Goal: Task Accomplishment & Management: Use online tool/utility

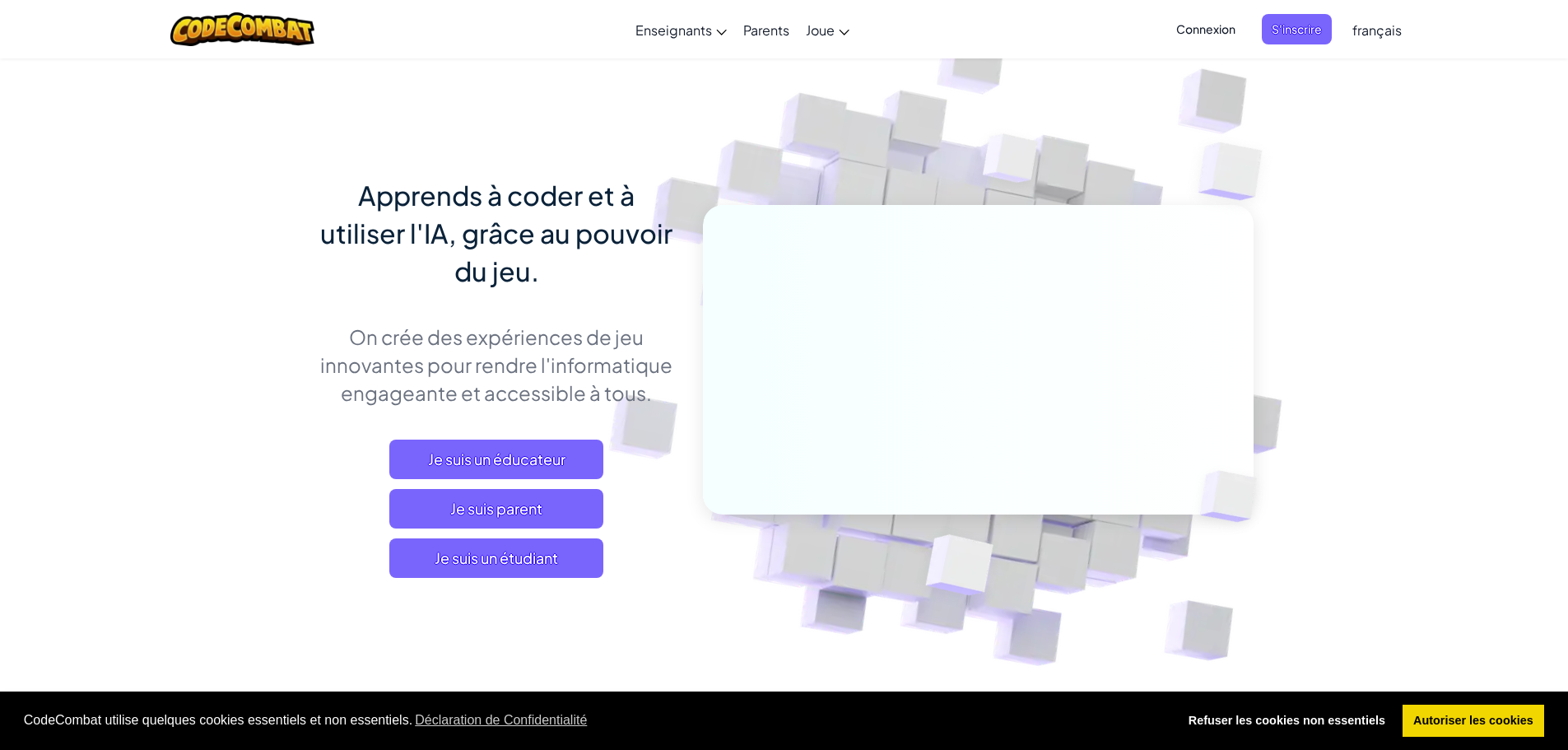
scroll to position [412, 0]
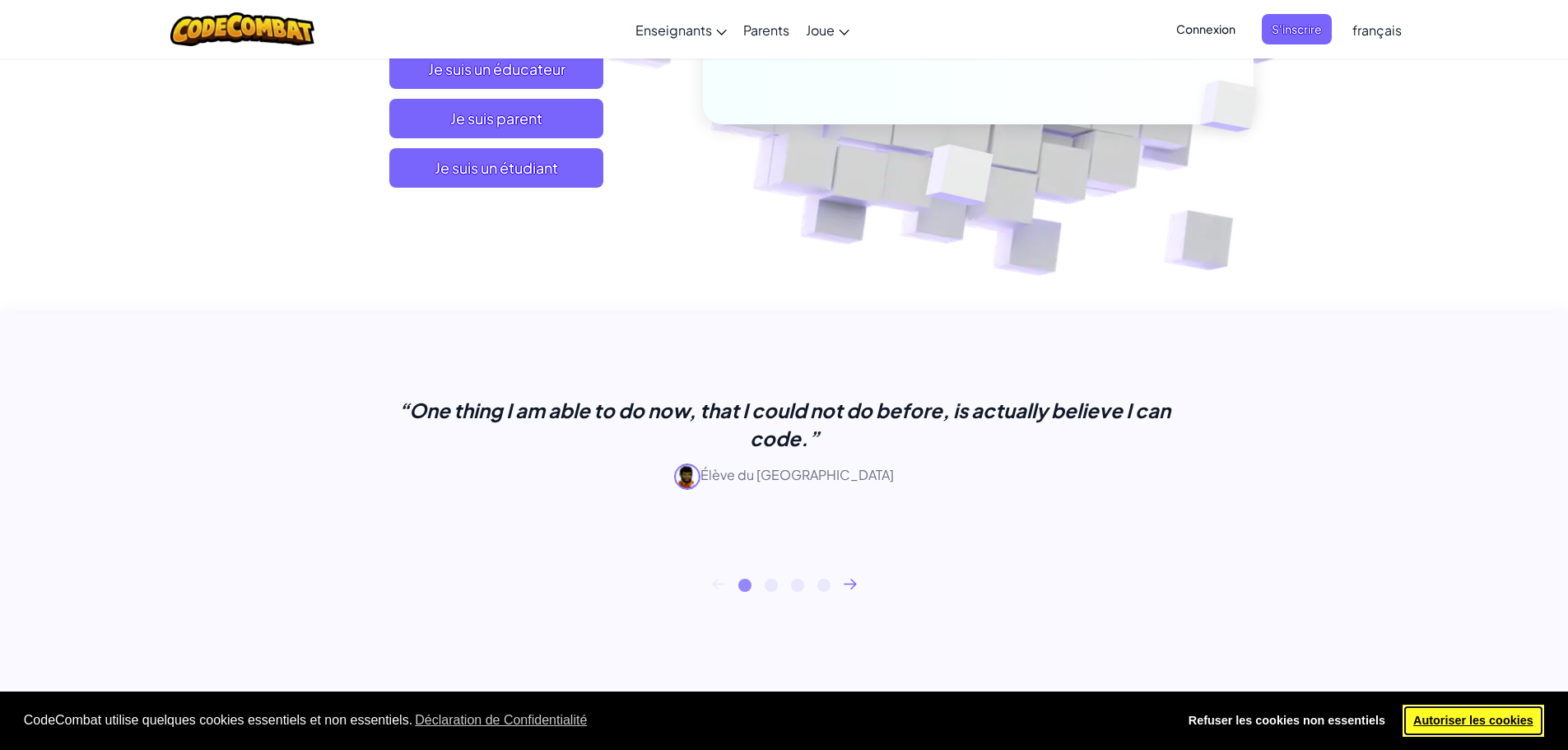
drag, startPoint x: 1512, startPoint y: 721, endPoint x: 1502, endPoint y: 711, distance: 14.1
click at [1512, 721] on link "Autoriser les cookies" at bounding box center [1473, 721] width 142 height 33
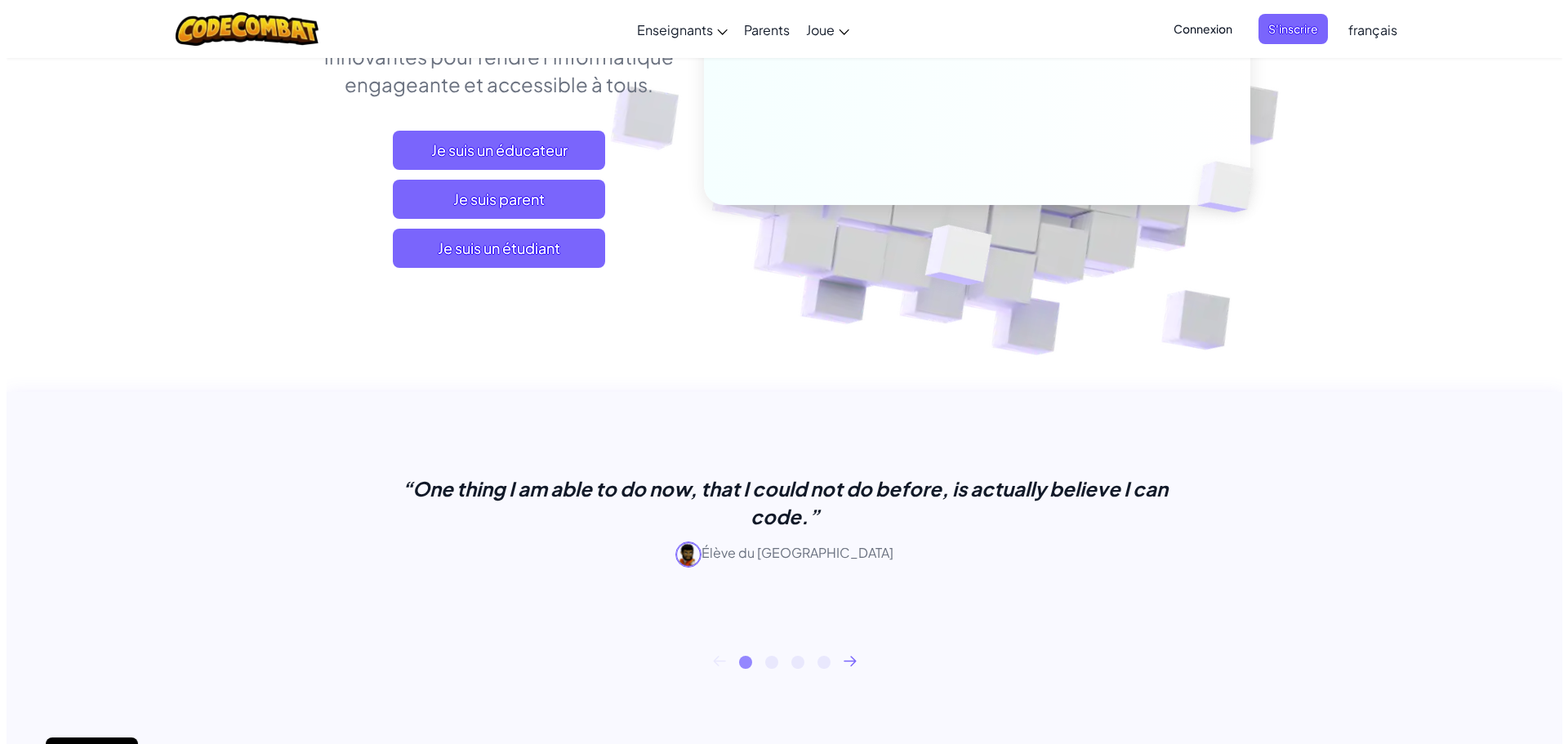
scroll to position [0, 0]
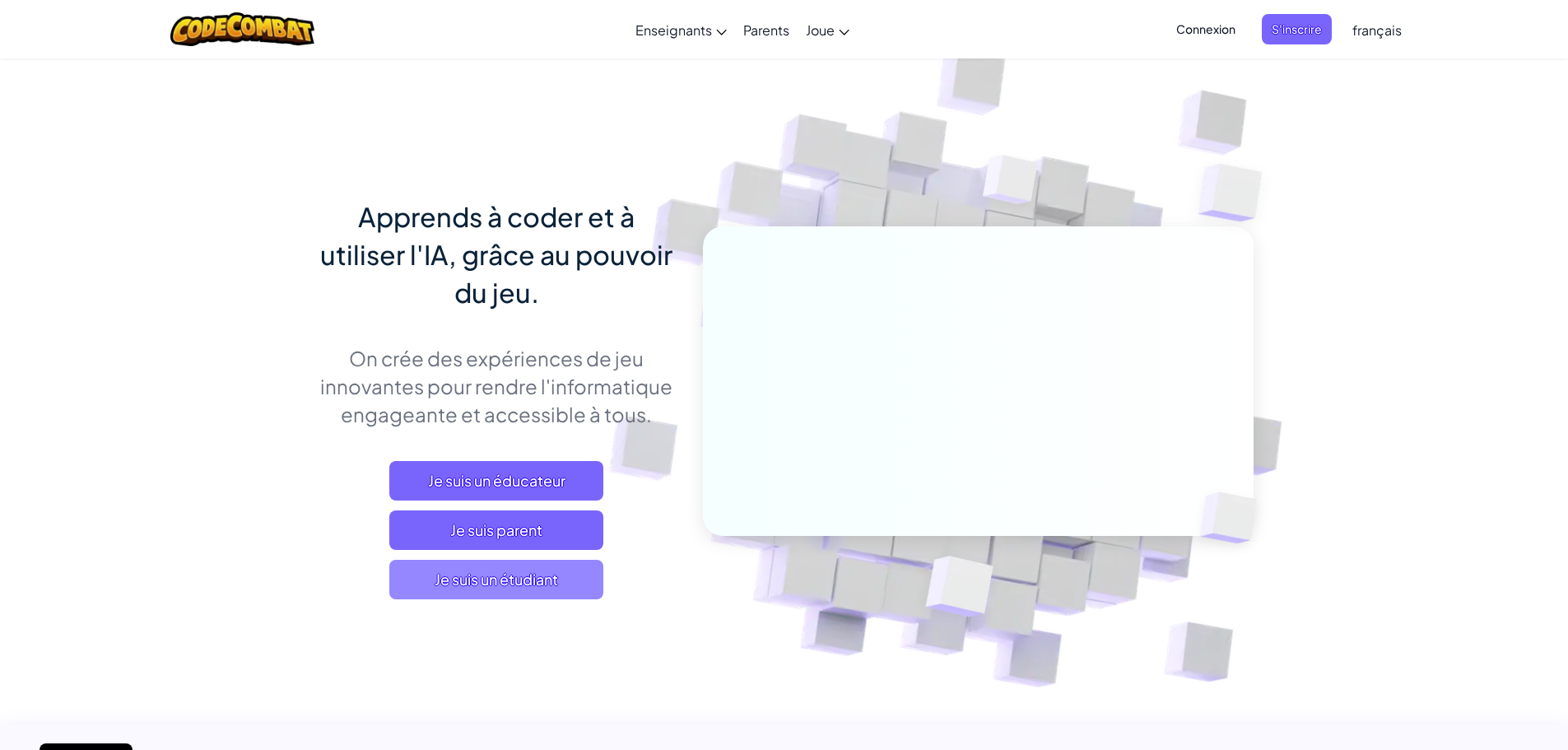
drag, startPoint x: 537, startPoint y: 572, endPoint x: 533, endPoint y: 588, distance: 16.5
click at [533, 588] on span "Je suis un étudiant" at bounding box center [496, 579] width 214 height 40
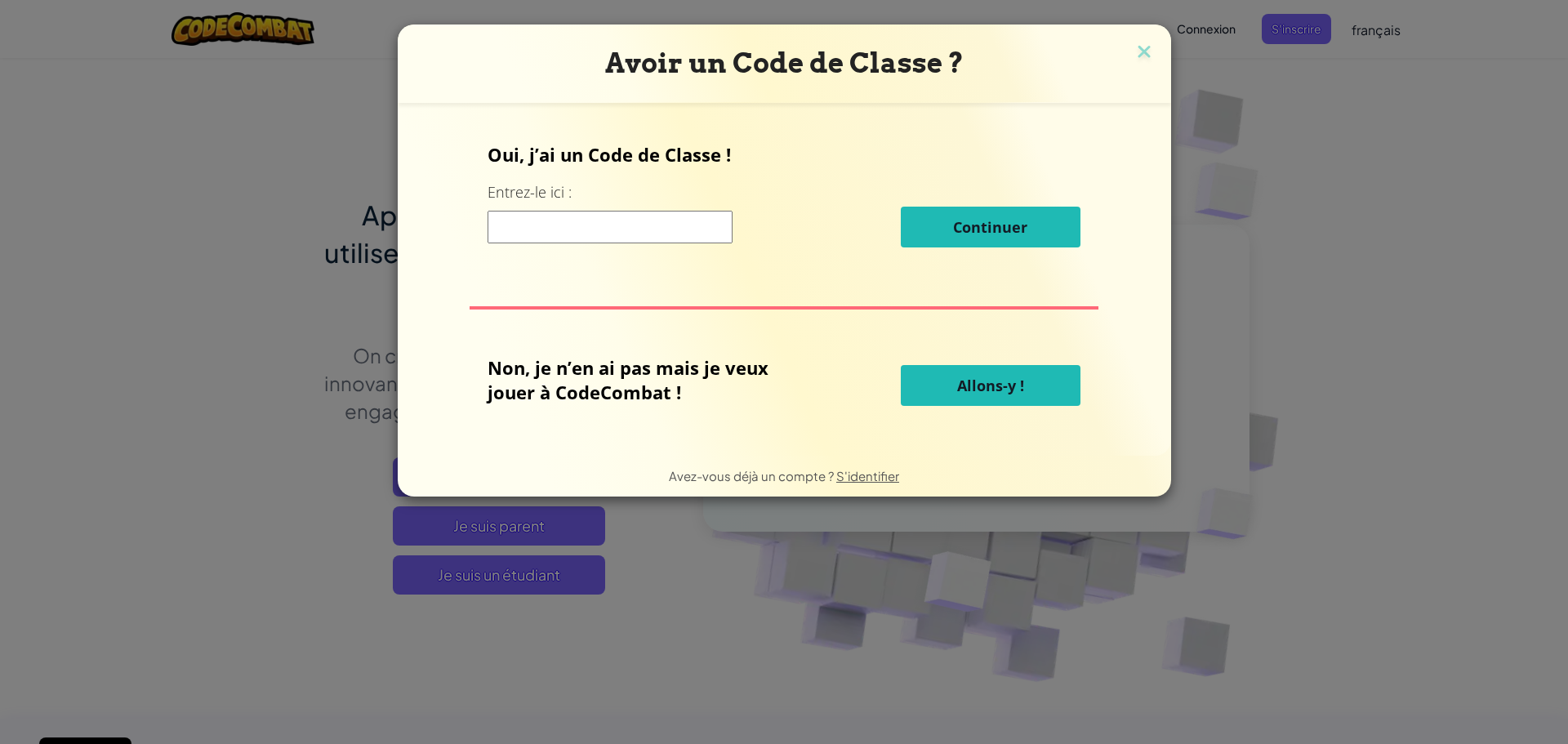
click at [555, 229] on input at bounding box center [610, 226] width 245 height 33
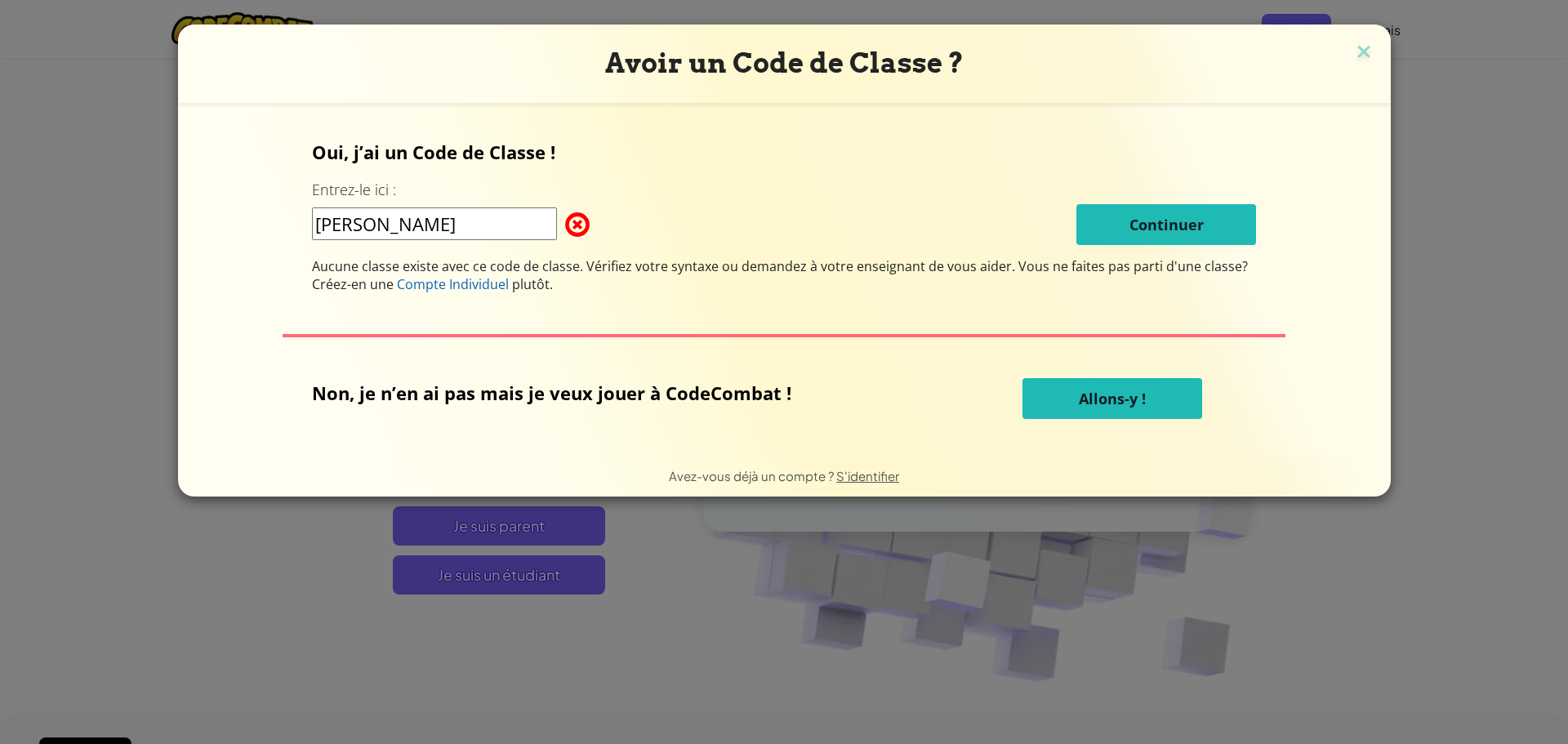
type input "[PERSON_NAME]"
click at [1111, 402] on span "Allons-y !" at bounding box center [1112, 398] width 67 height 19
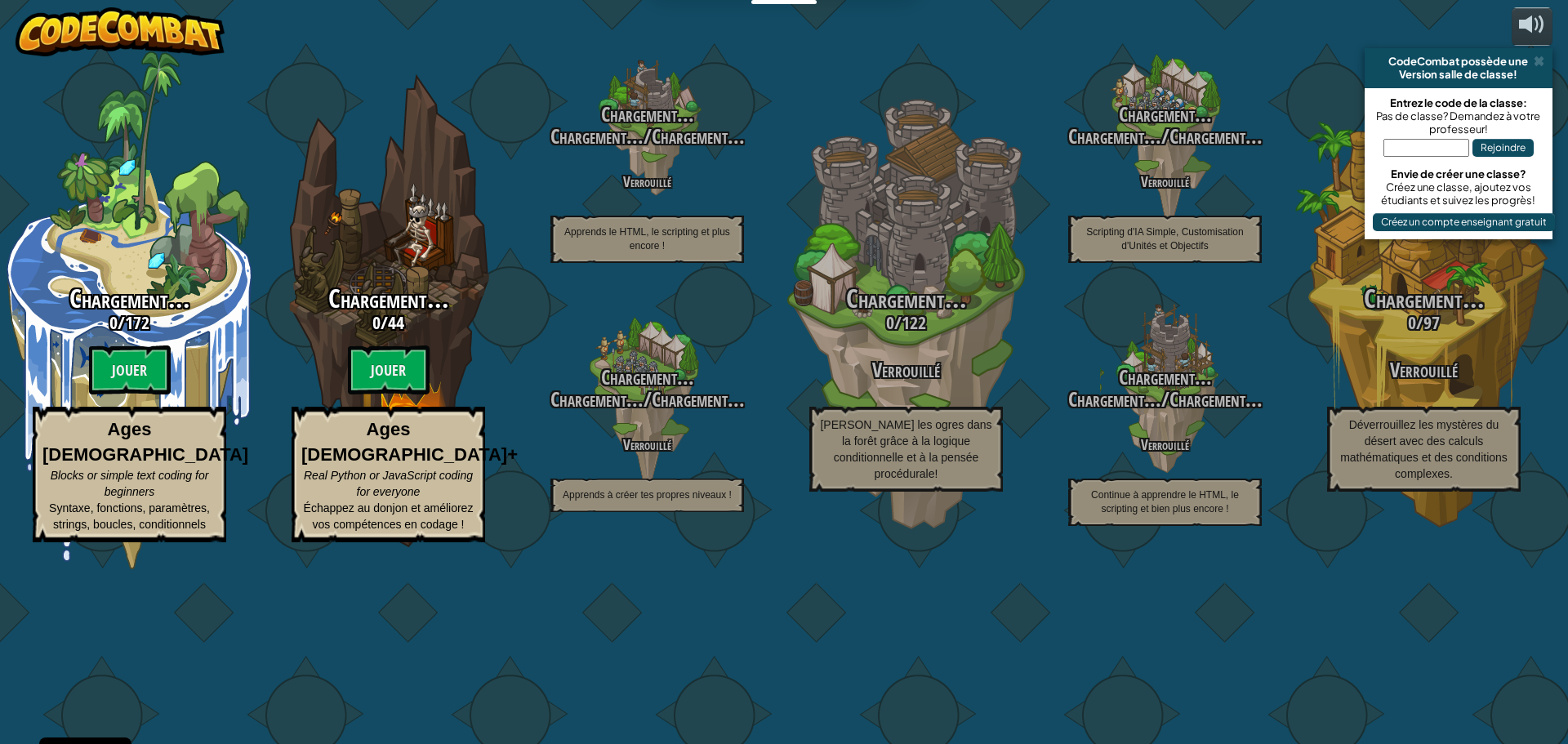
select select "fr"
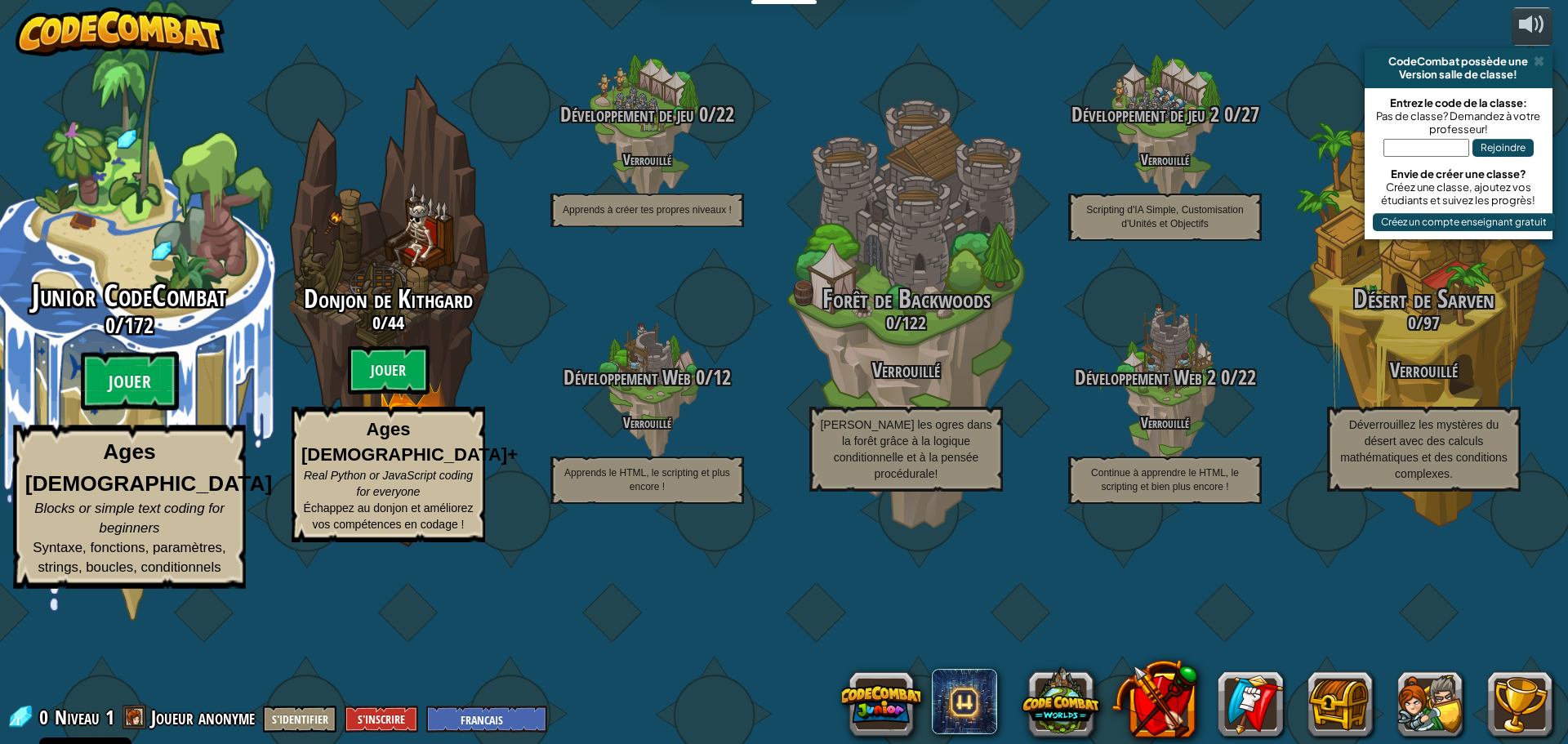
click at [94, 524] on p "Ages [DEMOGRAPHIC_DATA] Blocks or simple text coding for beginners Syntaxe, fon…" at bounding box center [129, 508] width 232 height 164
select select "fr"
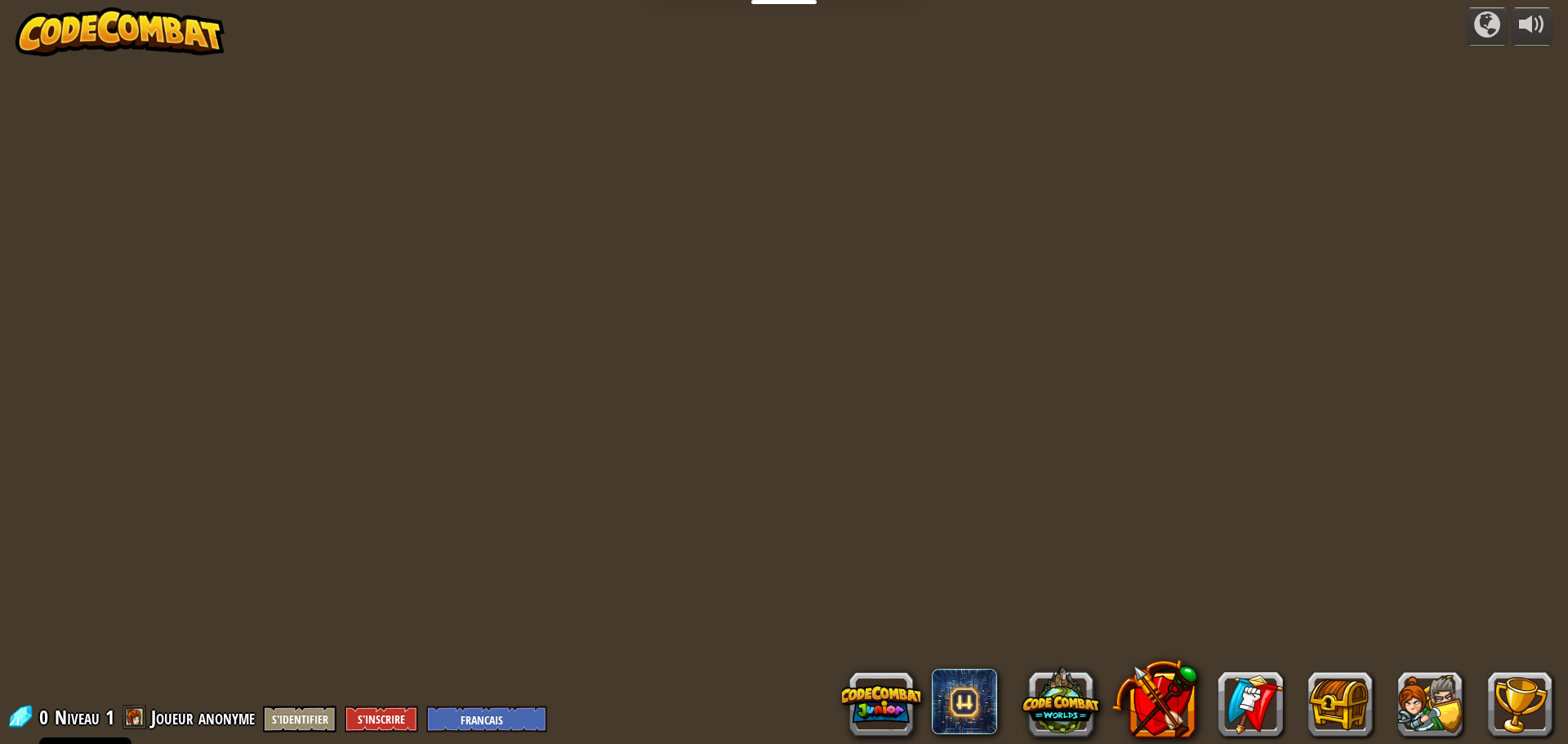
select select "fr"
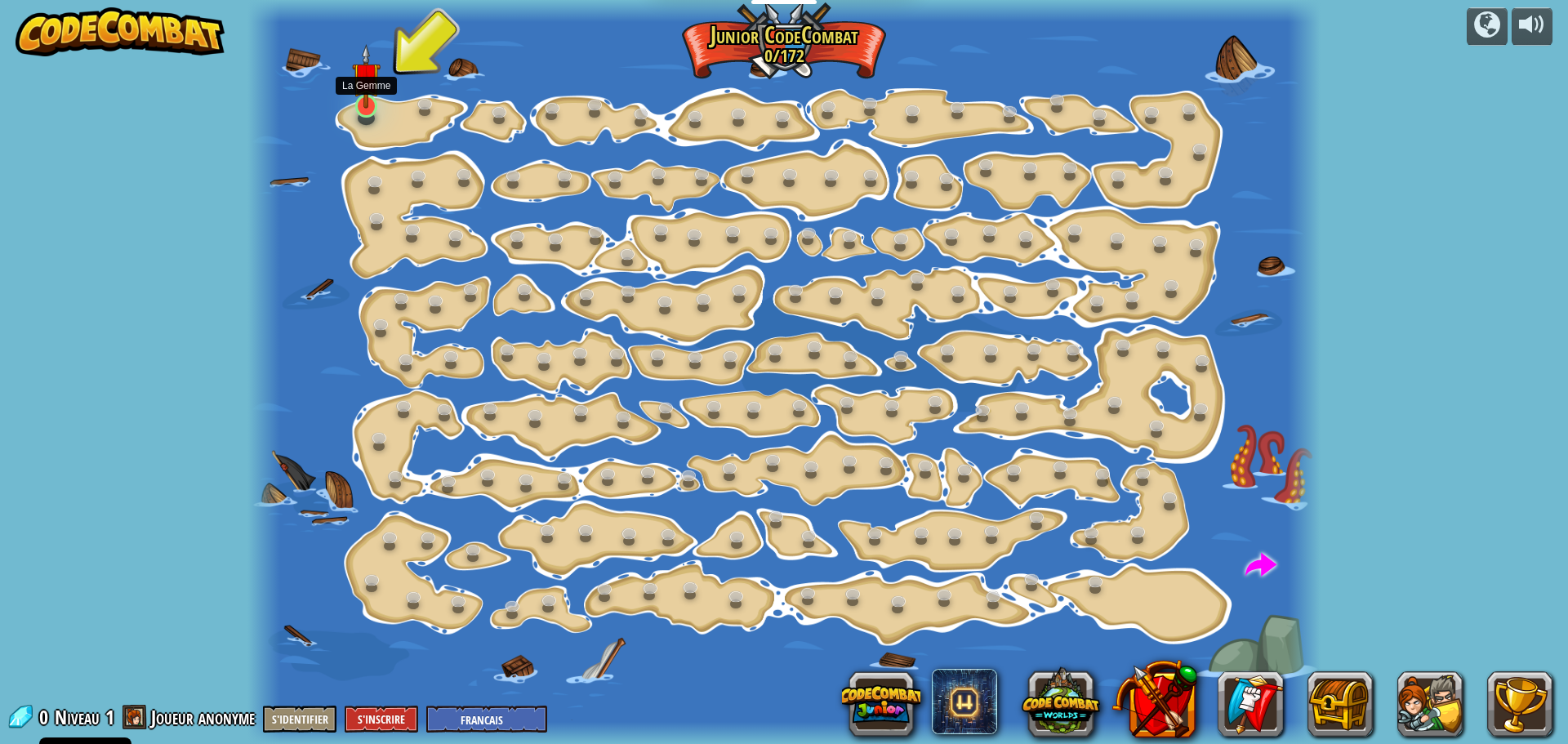
click at [364, 99] on img at bounding box center [366, 76] width 28 height 64
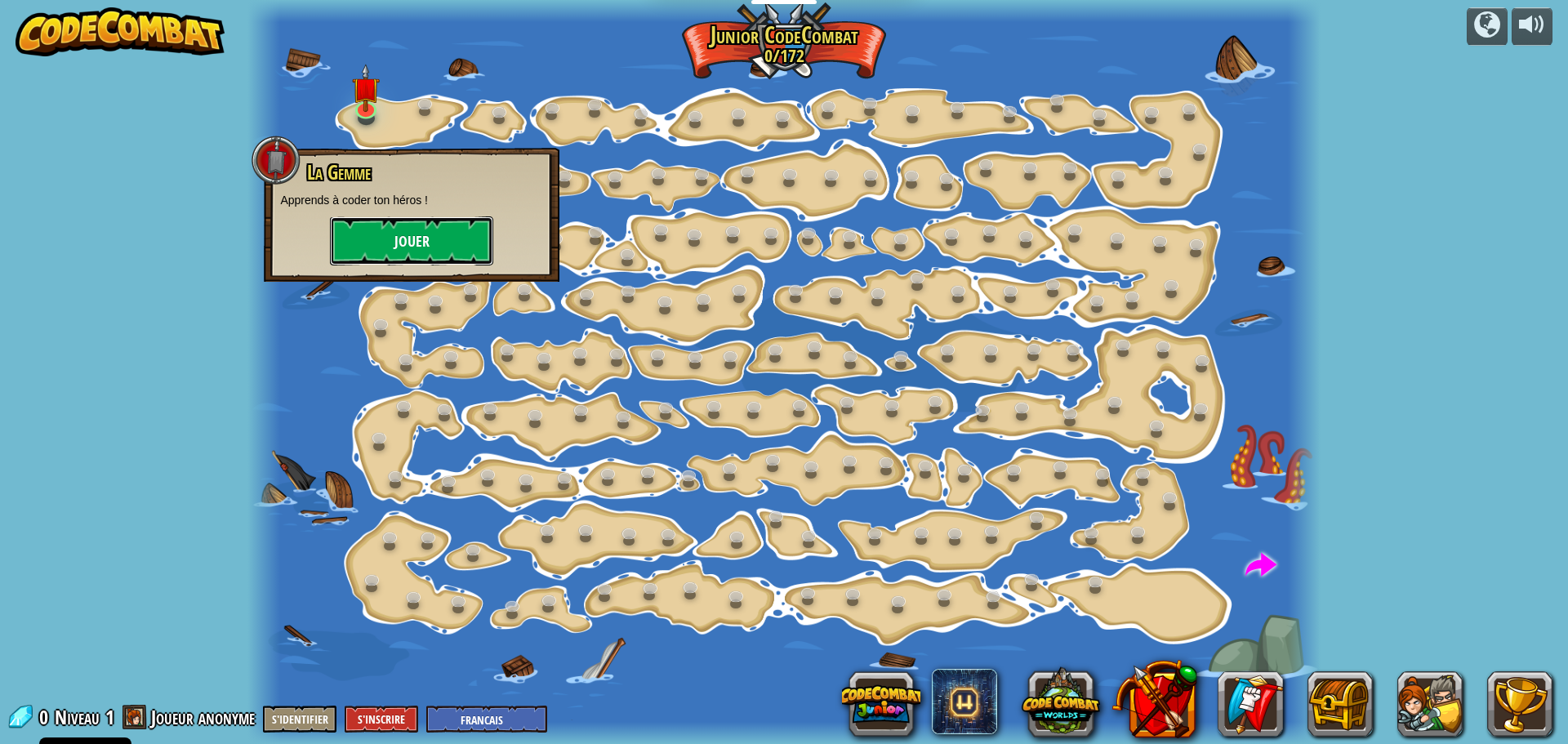
click at [377, 242] on button "Jouer" at bounding box center [412, 240] width 164 height 49
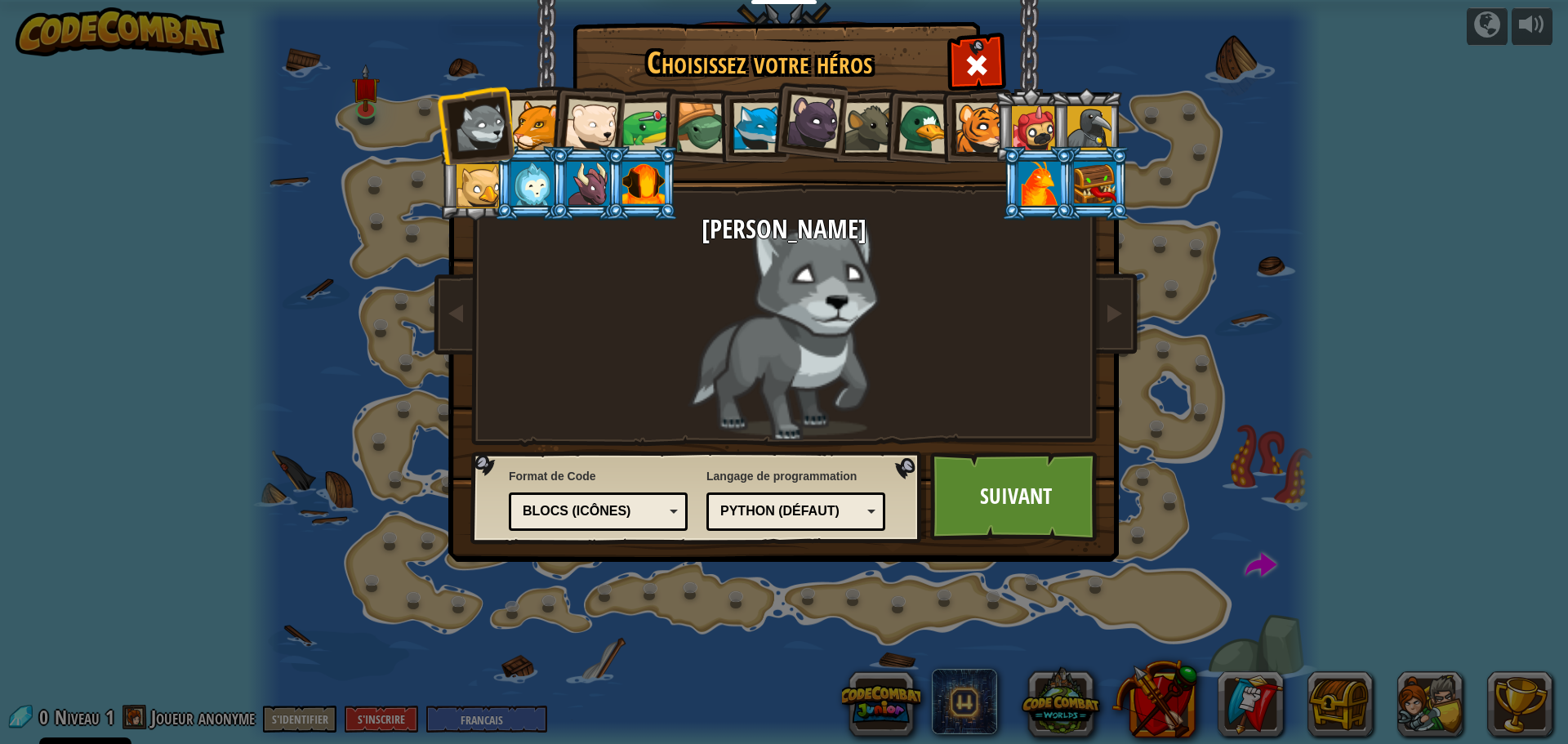
click at [778, 519] on div "Python (Défaut)" at bounding box center [791, 512] width 141 height 19
click at [1162, 660] on div "Choisissez votre héros 0 Loup Jeune Cougar Polar Bear Cub Frog Tortue Blue Fox …" at bounding box center [784, 372] width 1568 height 744
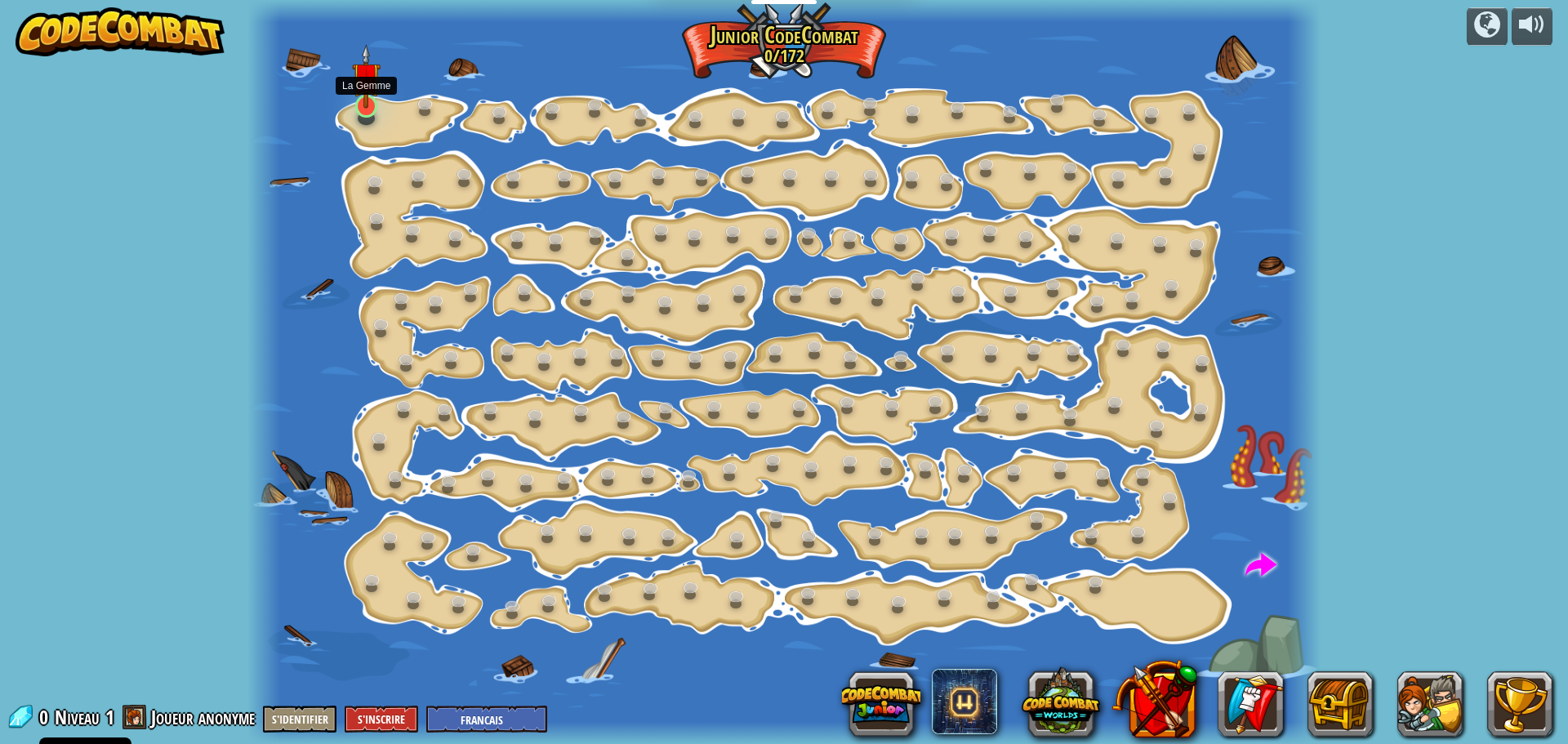
click at [370, 93] on img at bounding box center [366, 76] width 28 height 64
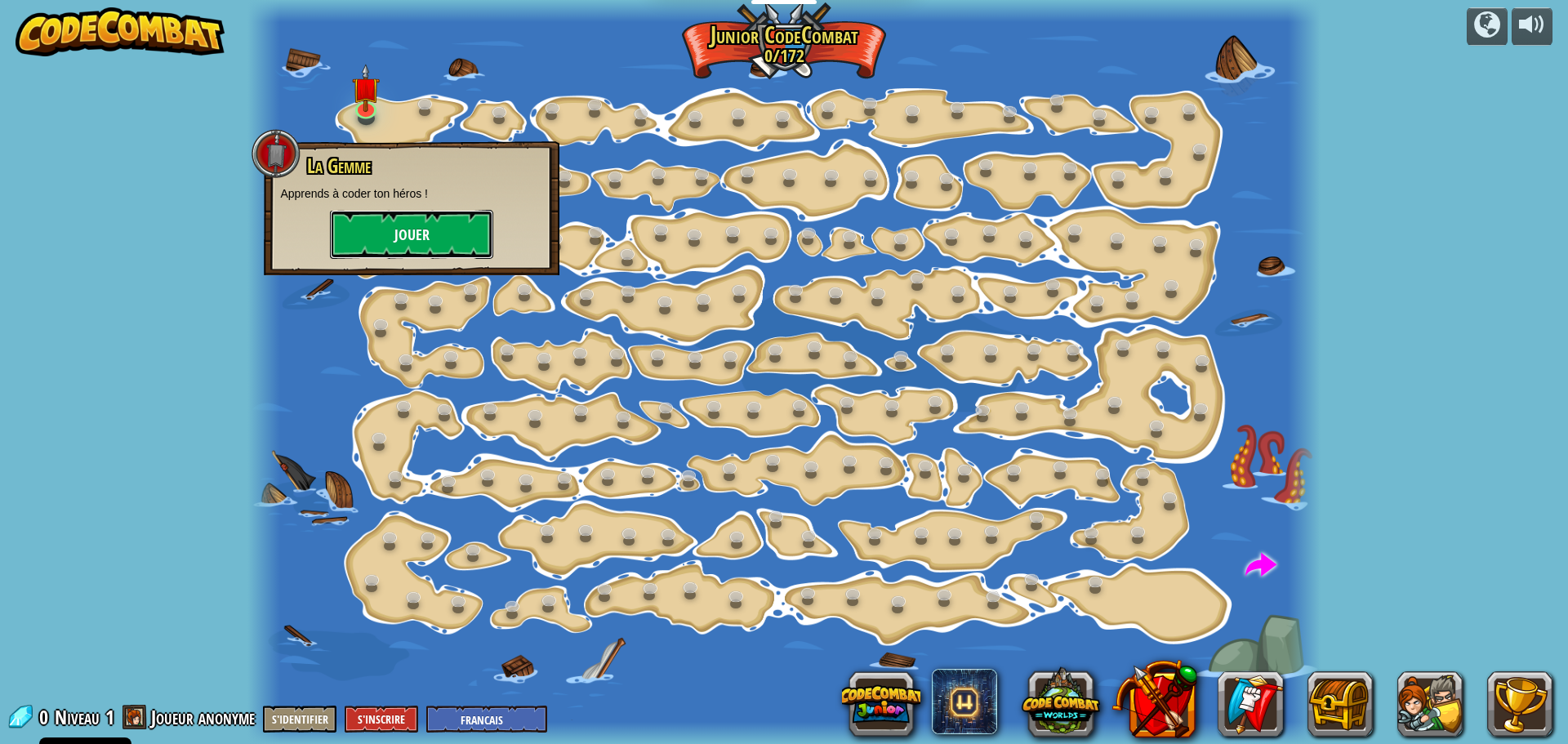
click at [449, 240] on button "Jouer" at bounding box center [412, 234] width 164 height 49
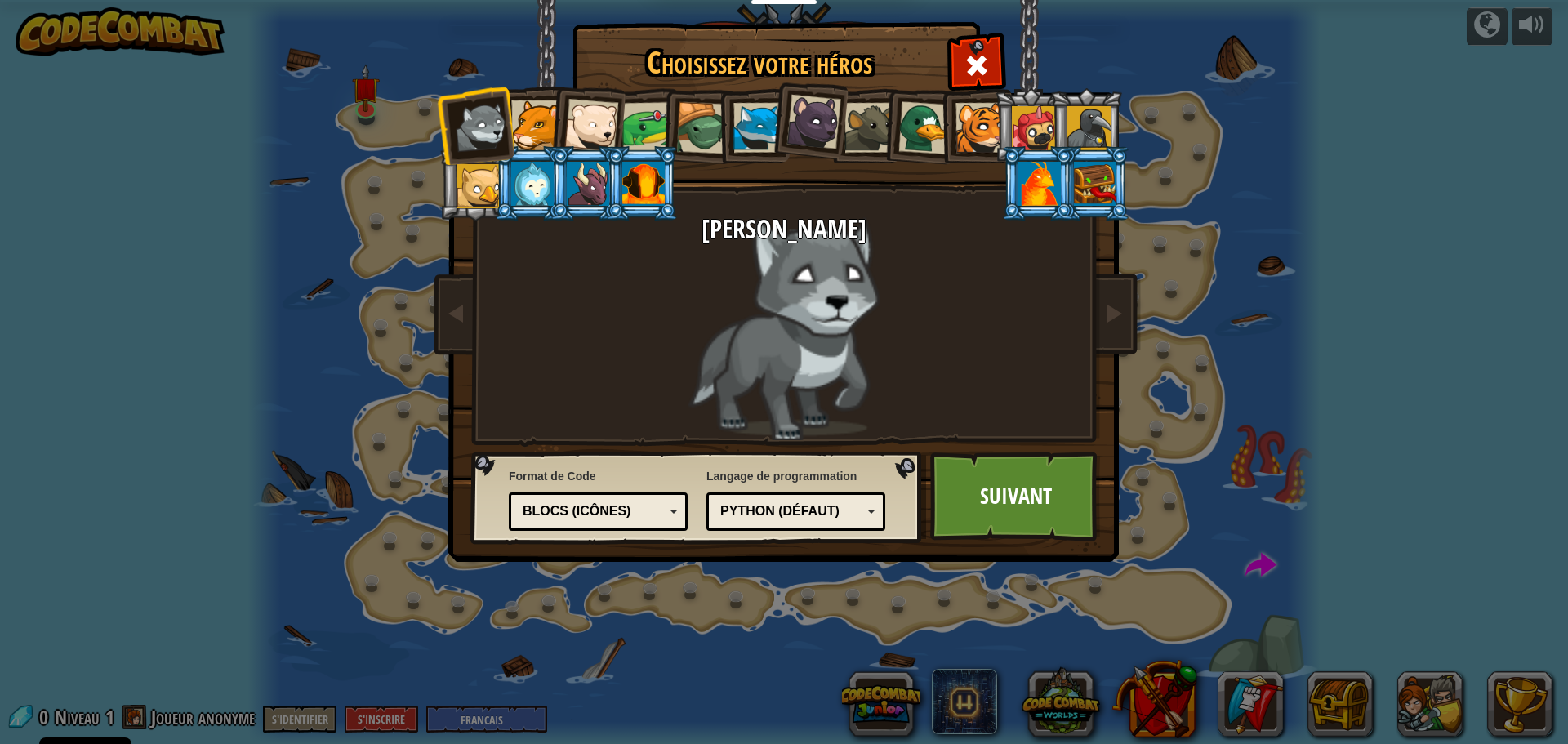
click at [608, 505] on div "Blocs (icônes)" at bounding box center [593, 512] width 141 height 19
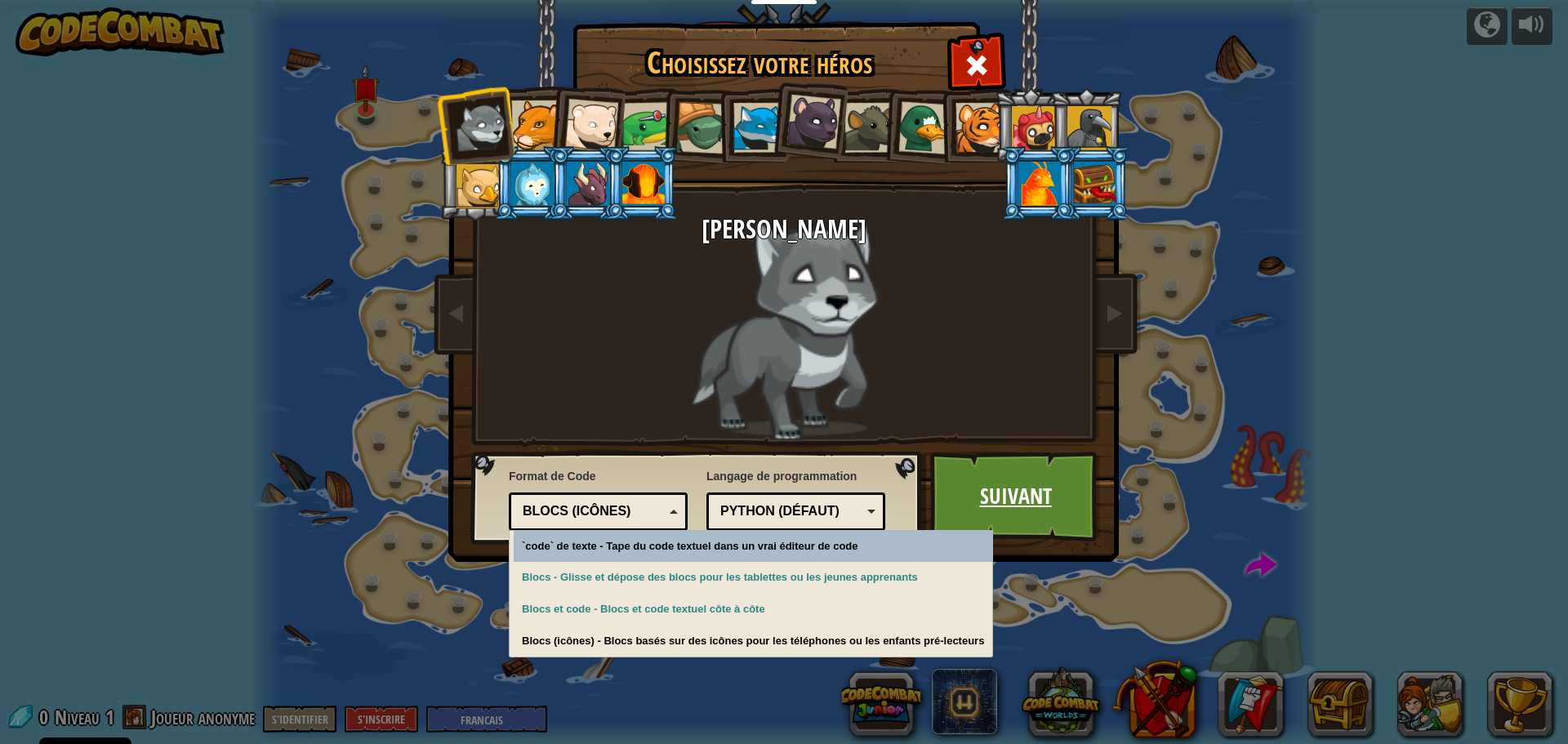
click at [999, 494] on link "Suivant" at bounding box center [1015, 497] width 170 height 90
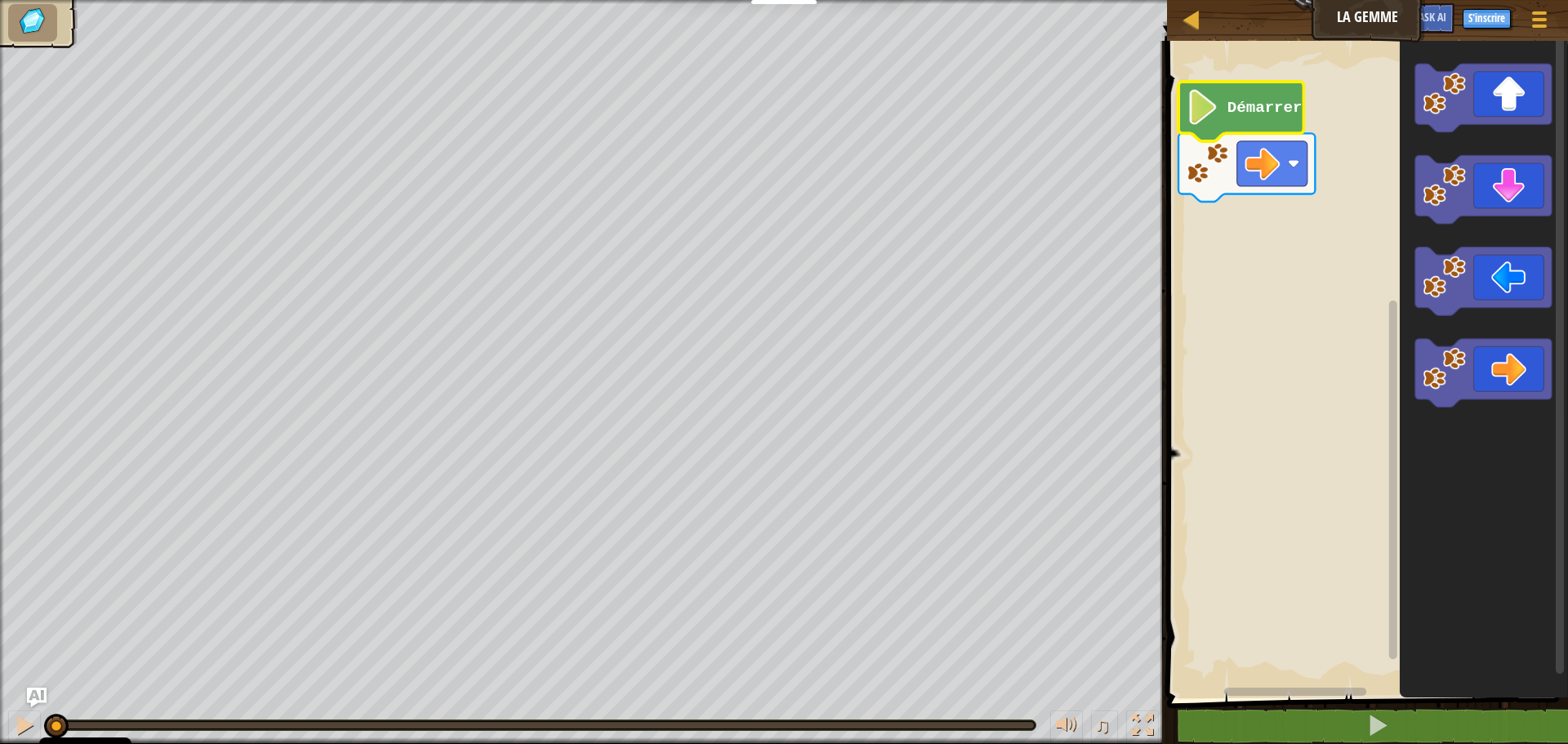
click at [1204, 120] on image "Espace de travail de Blocky" at bounding box center [1204, 108] width 33 height 35
click at [1513, 378] on icon "Espace de travail de Blocky" at bounding box center [1483, 373] width 136 height 68
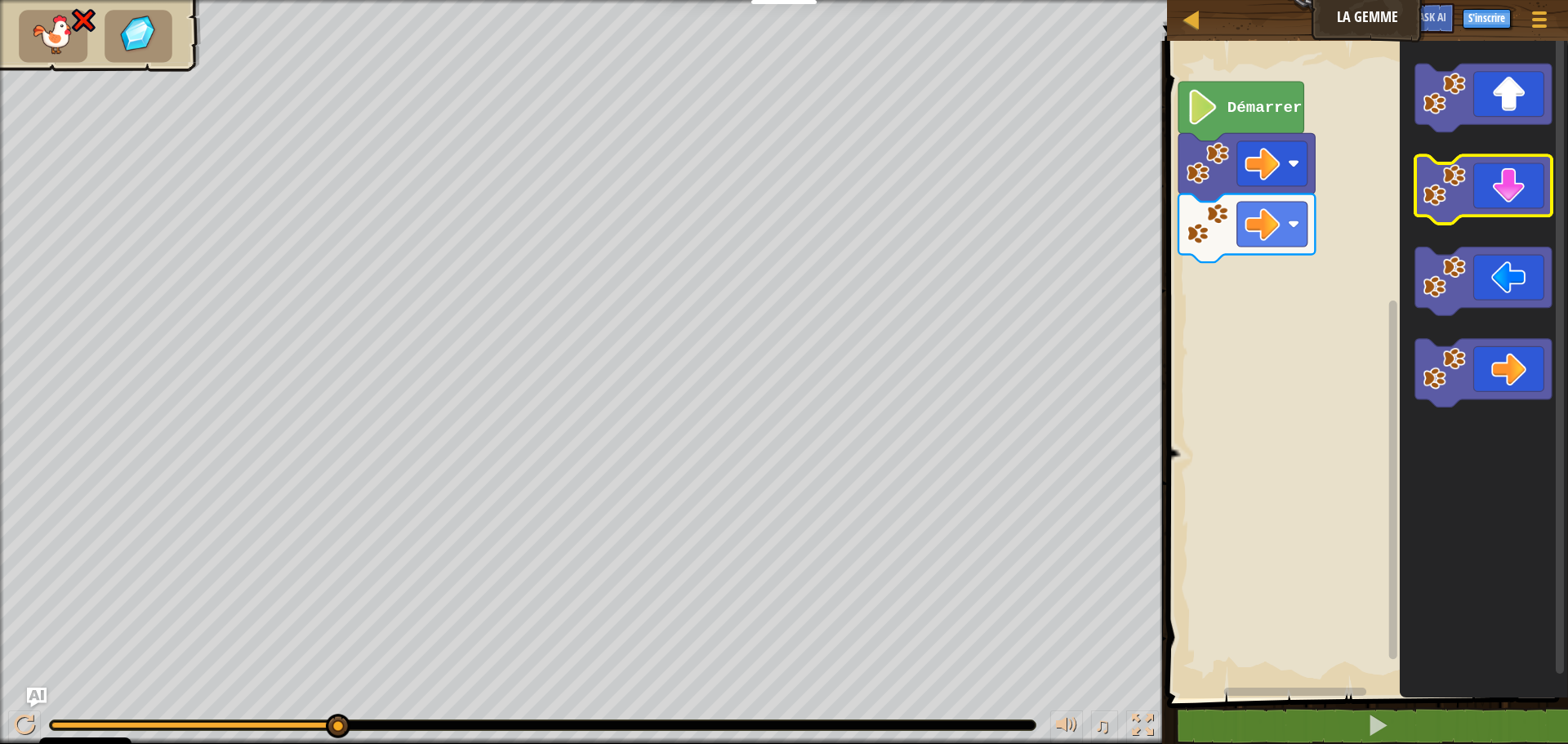
click at [1501, 183] on icon "Espace de travail de Blocky" at bounding box center [1483, 190] width 136 height 68
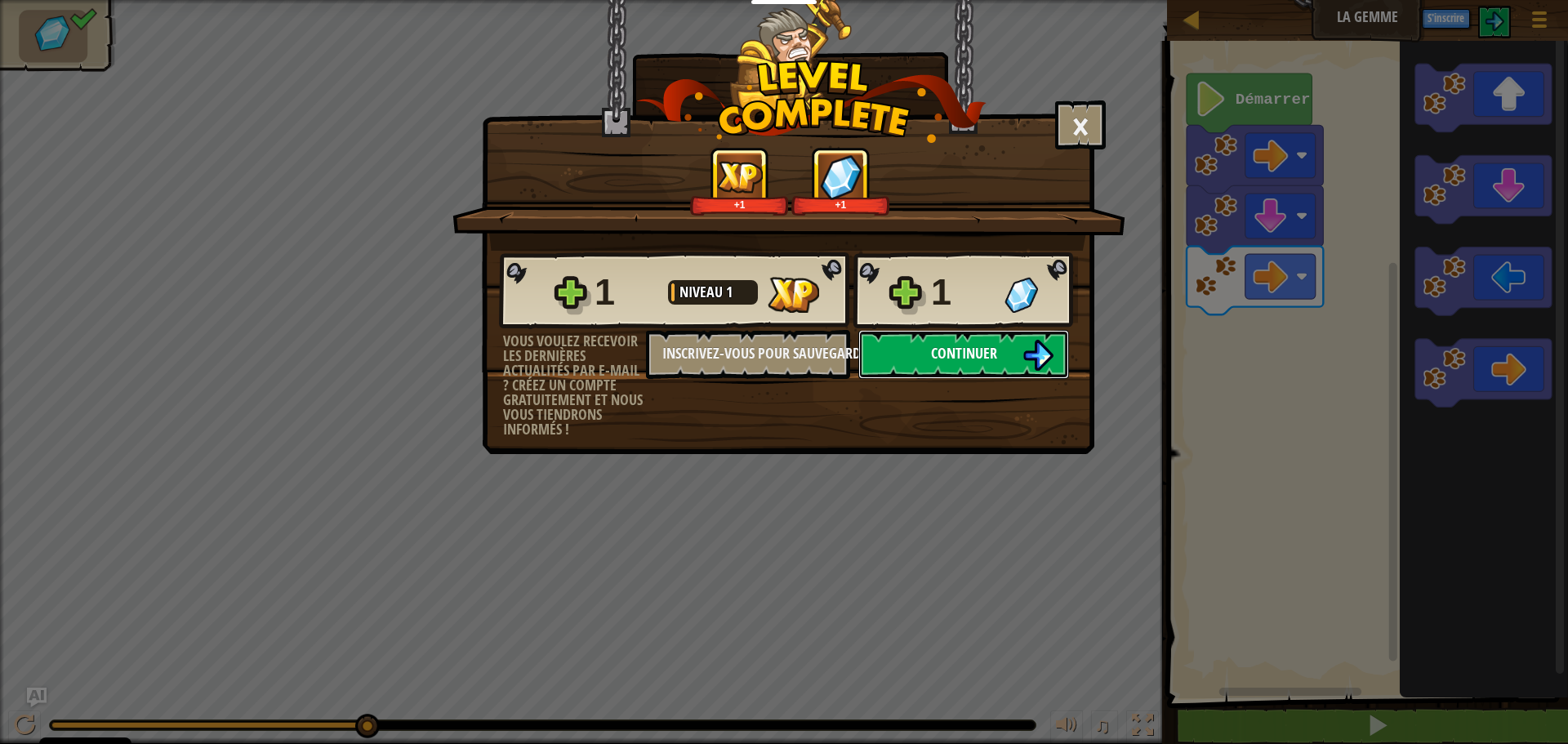
click at [959, 367] on button "Continuer" at bounding box center [964, 354] width 210 height 49
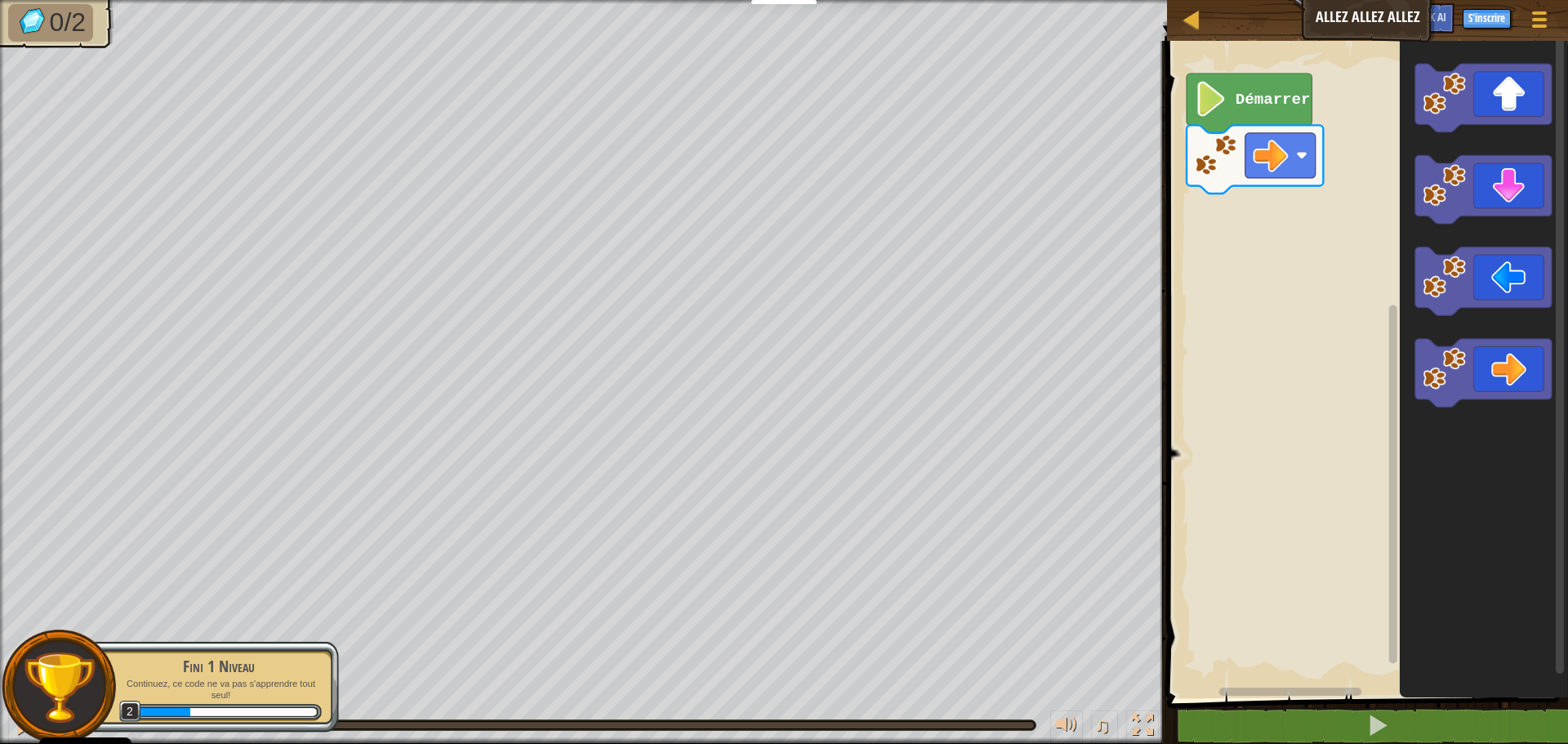
click at [1264, 187] on div "Démarrer" at bounding box center [1365, 365] width 406 height 666
click at [1270, 246] on div "Démarrer" at bounding box center [1365, 365] width 406 height 666
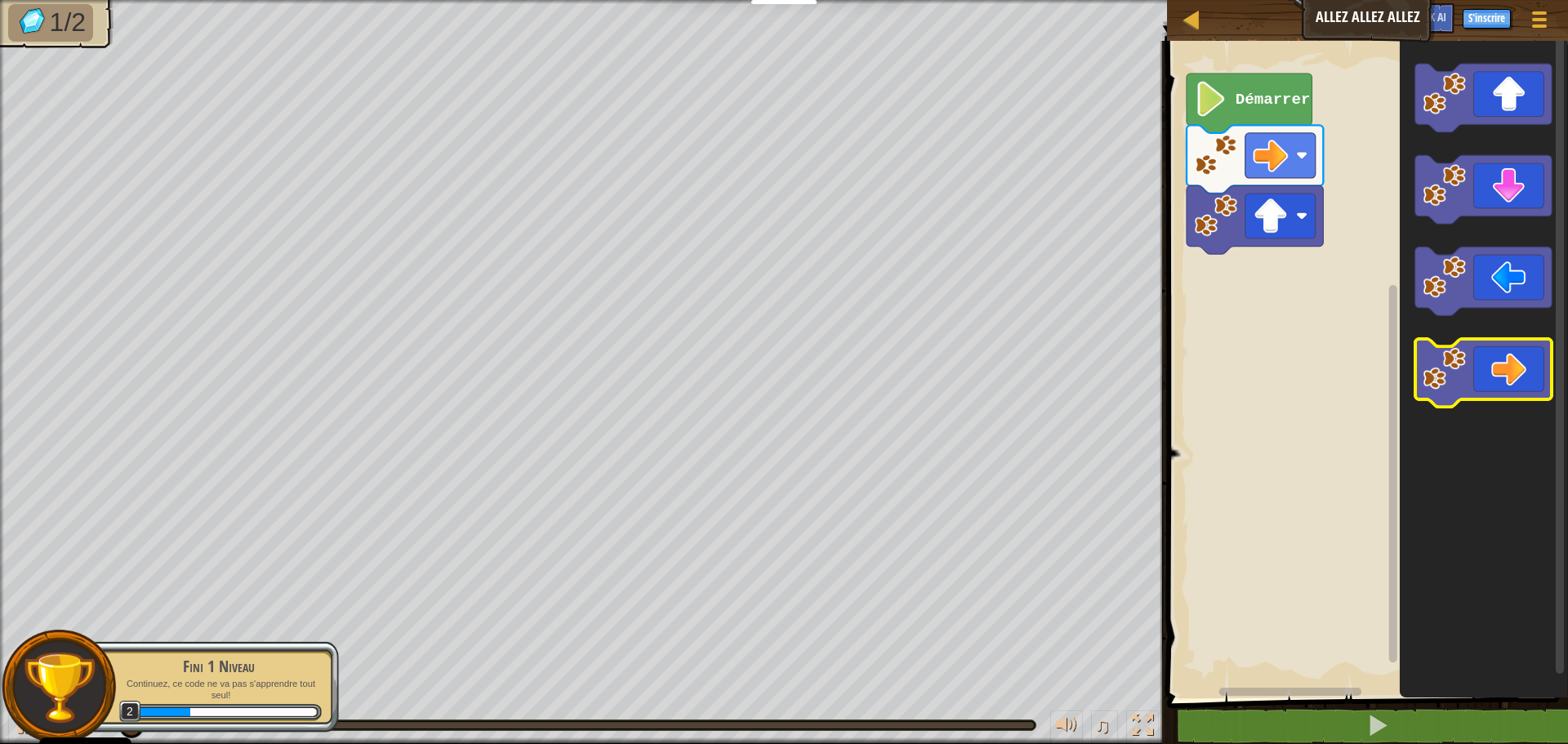
click at [1513, 401] on rect "Espace de travail de Blocky" at bounding box center [1483, 373] width 136 height 68
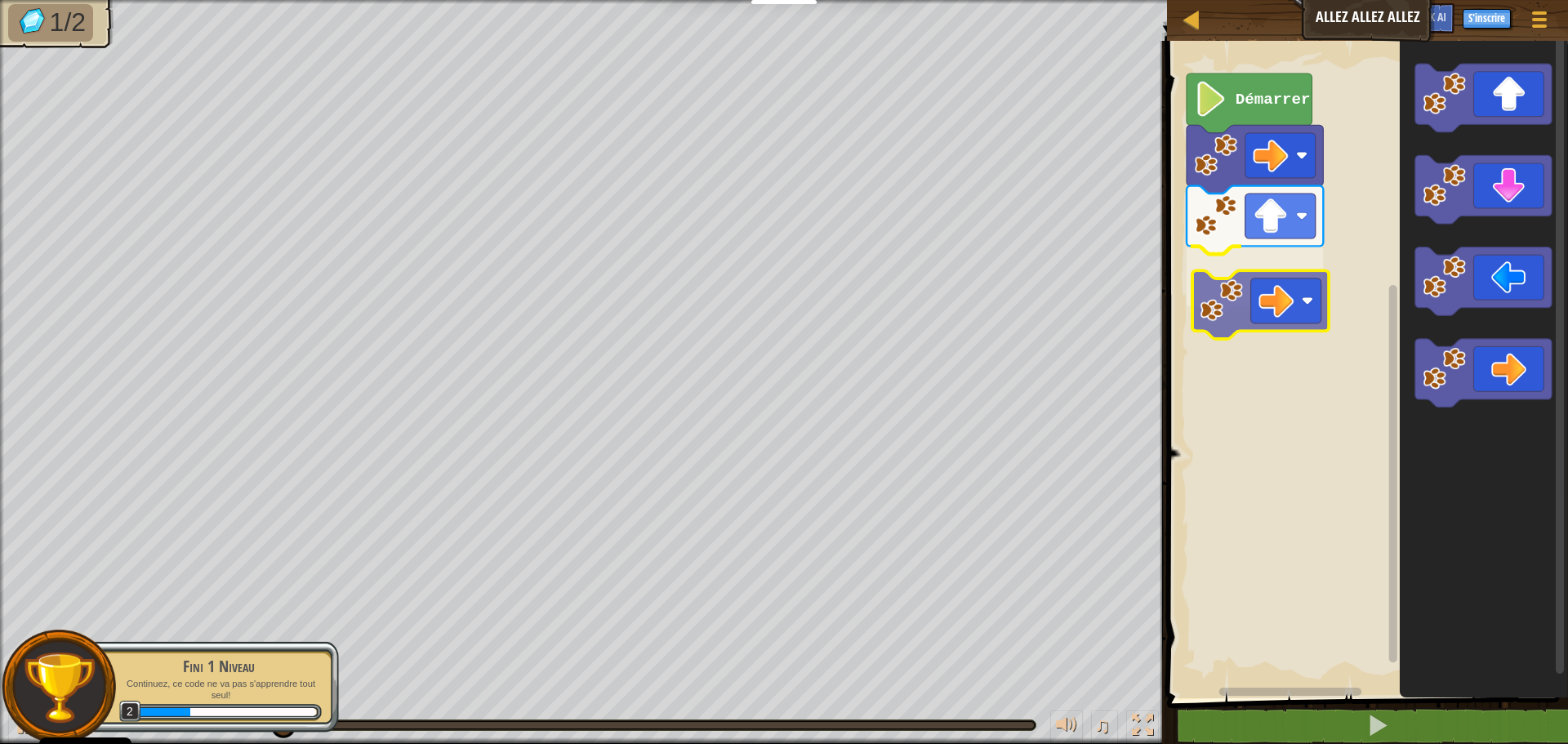
click at [1270, 285] on div "Démarrer" at bounding box center [1365, 365] width 406 height 666
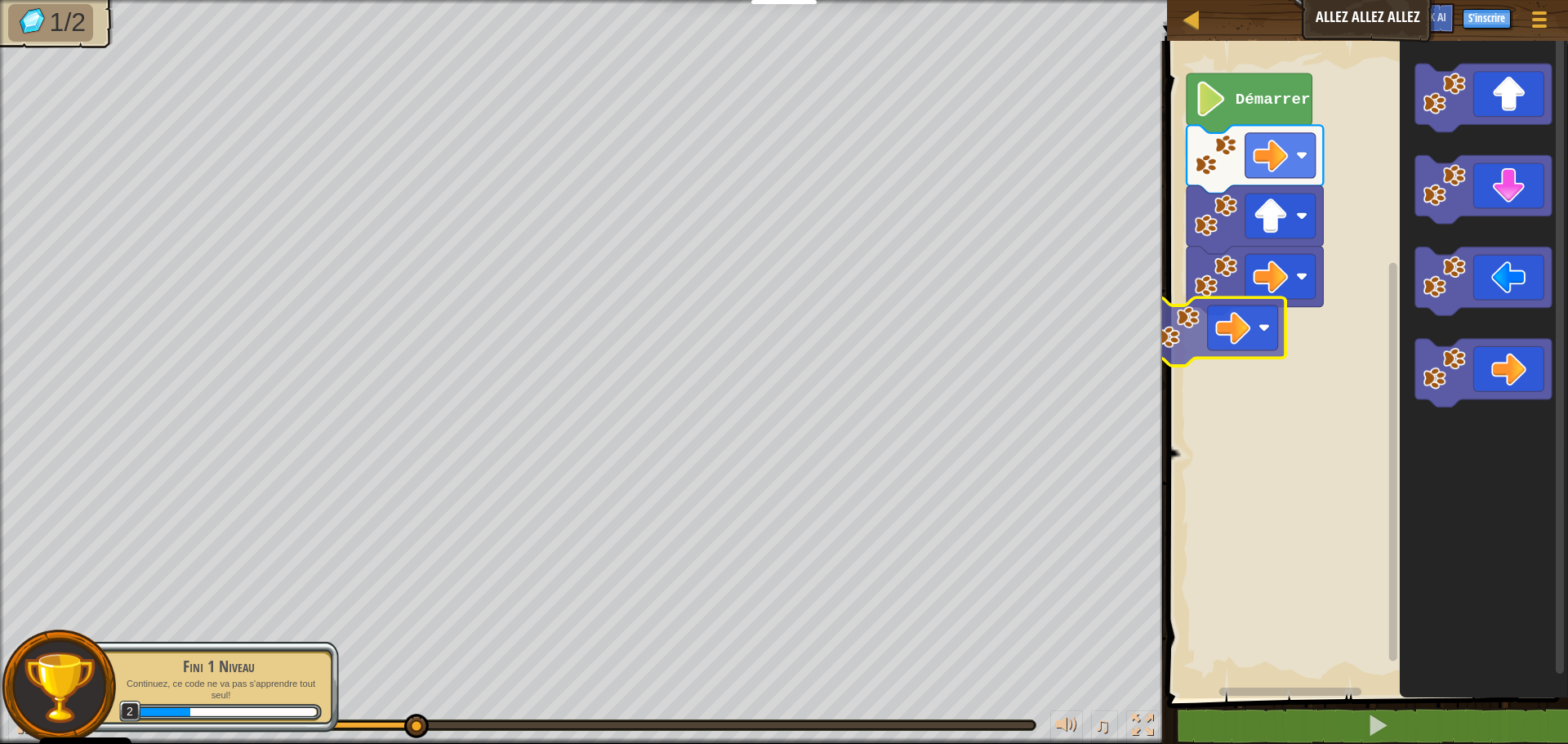
click at [1259, 342] on div "Démarrer" at bounding box center [1365, 365] width 406 height 666
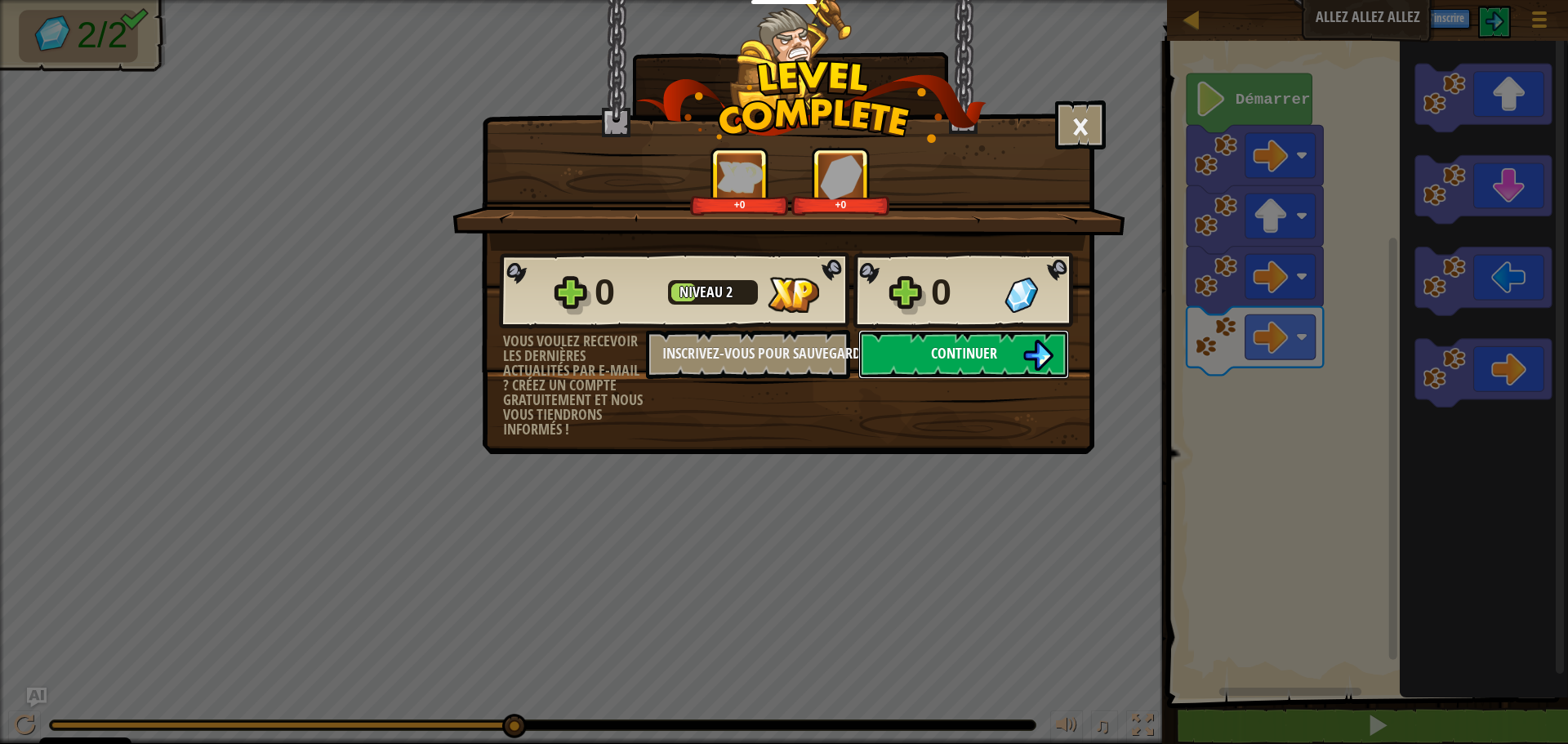
click at [1029, 352] on img at bounding box center [1038, 355] width 31 height 31
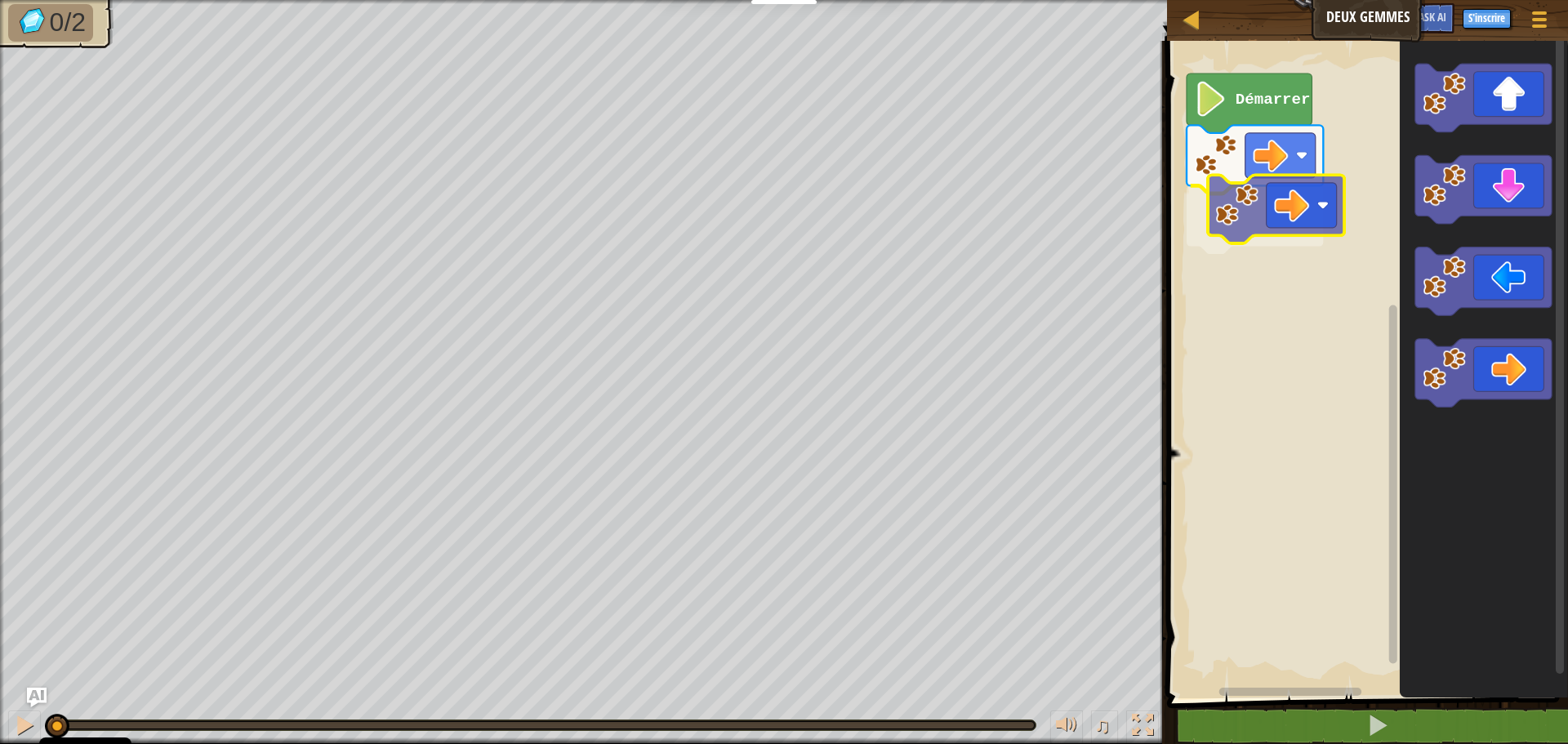
click at [1297, 208] on div "Démarrer" at bounding box center [1365, 365] width 406 height 666
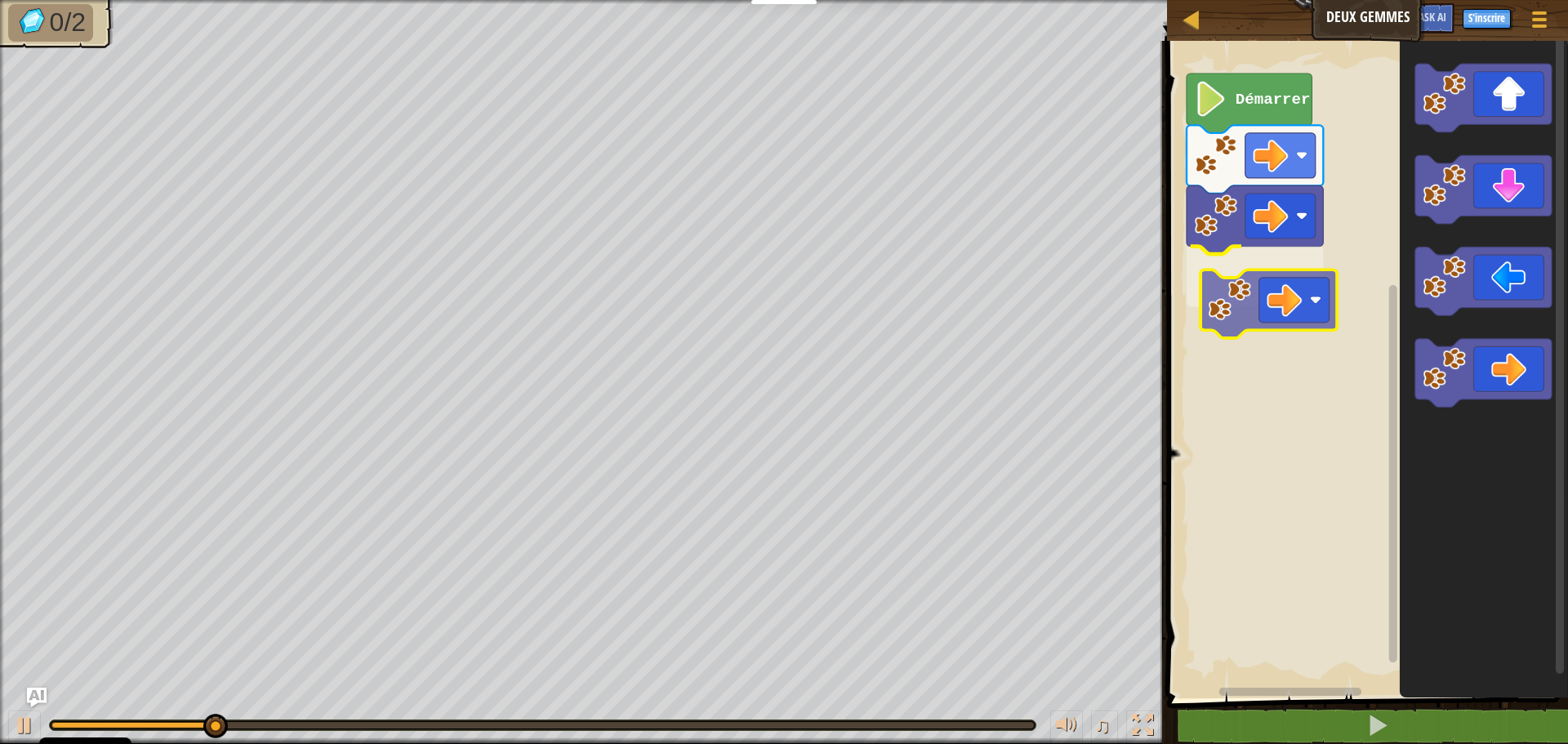
click at [1331, 288] on div "Démarrer" at bounding box center [1365, 365] width 406 height 666
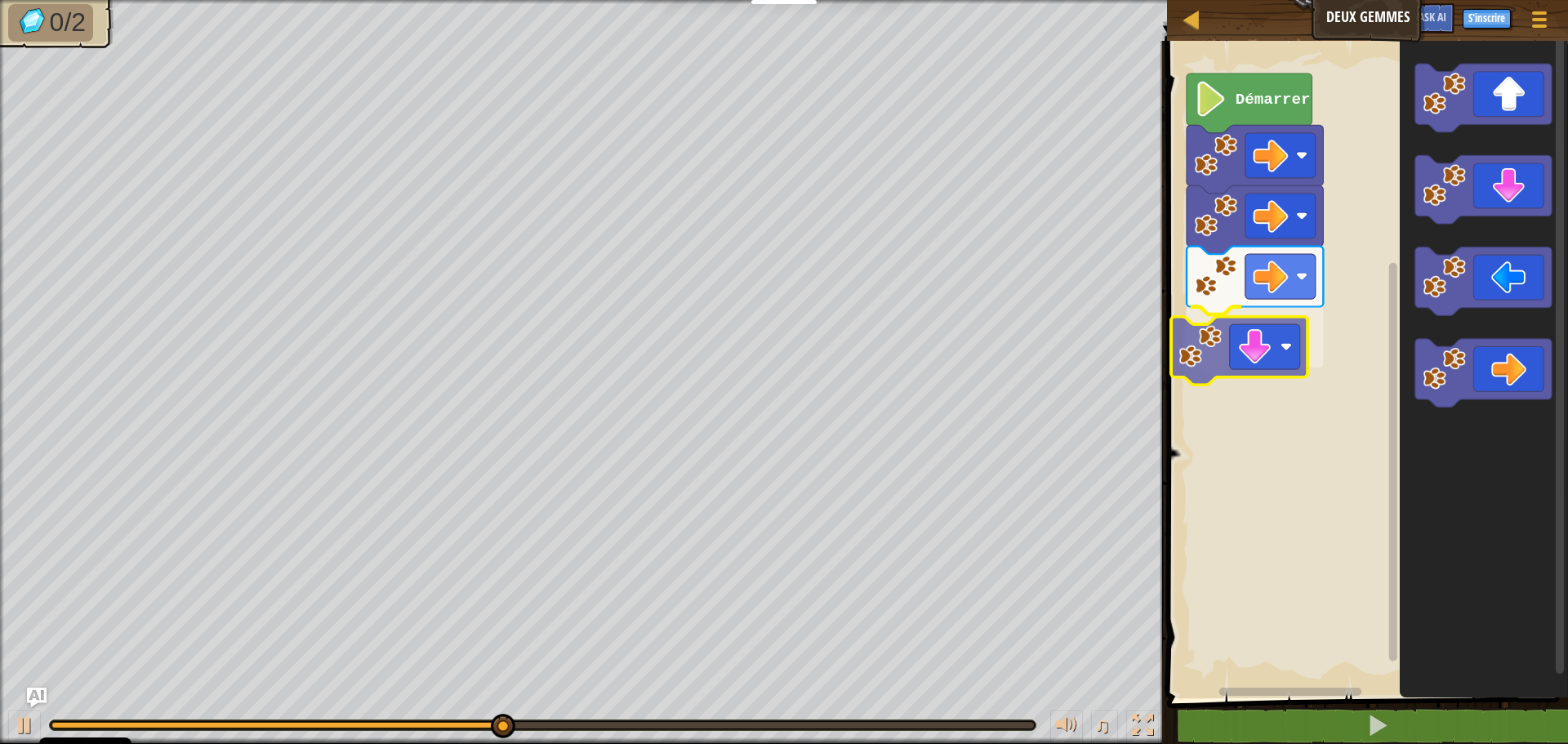
click at [1278, 362] on div "Démarrer" at bounding box center [1365, 365] width 406 height 666
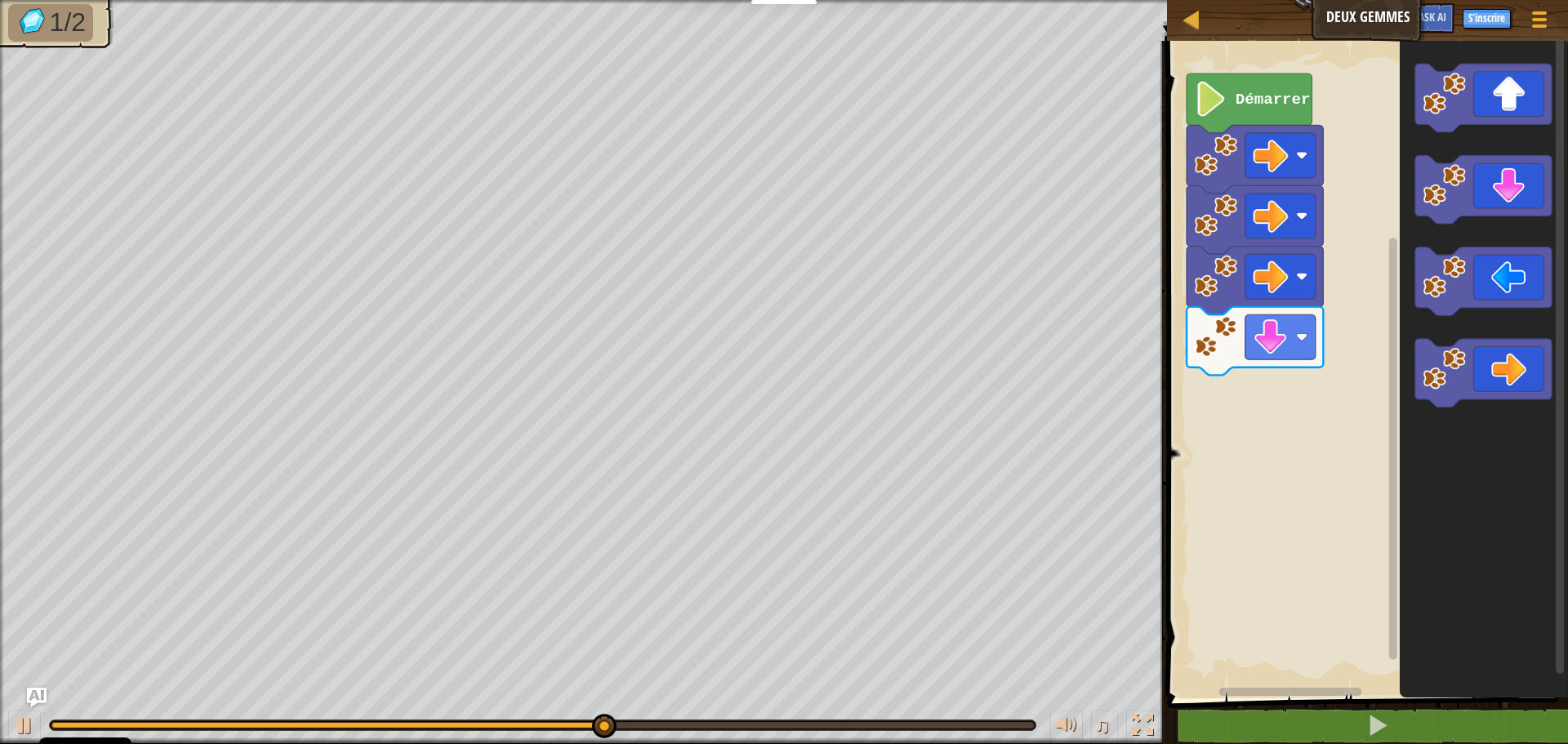
click at [1229, 428] on div "Démarrer" at bounding box center [1365, 365] width 406 height 666
click at [1271, 351] on div "Démarrer" at bounding box center [1365, 365] width 406 height 666
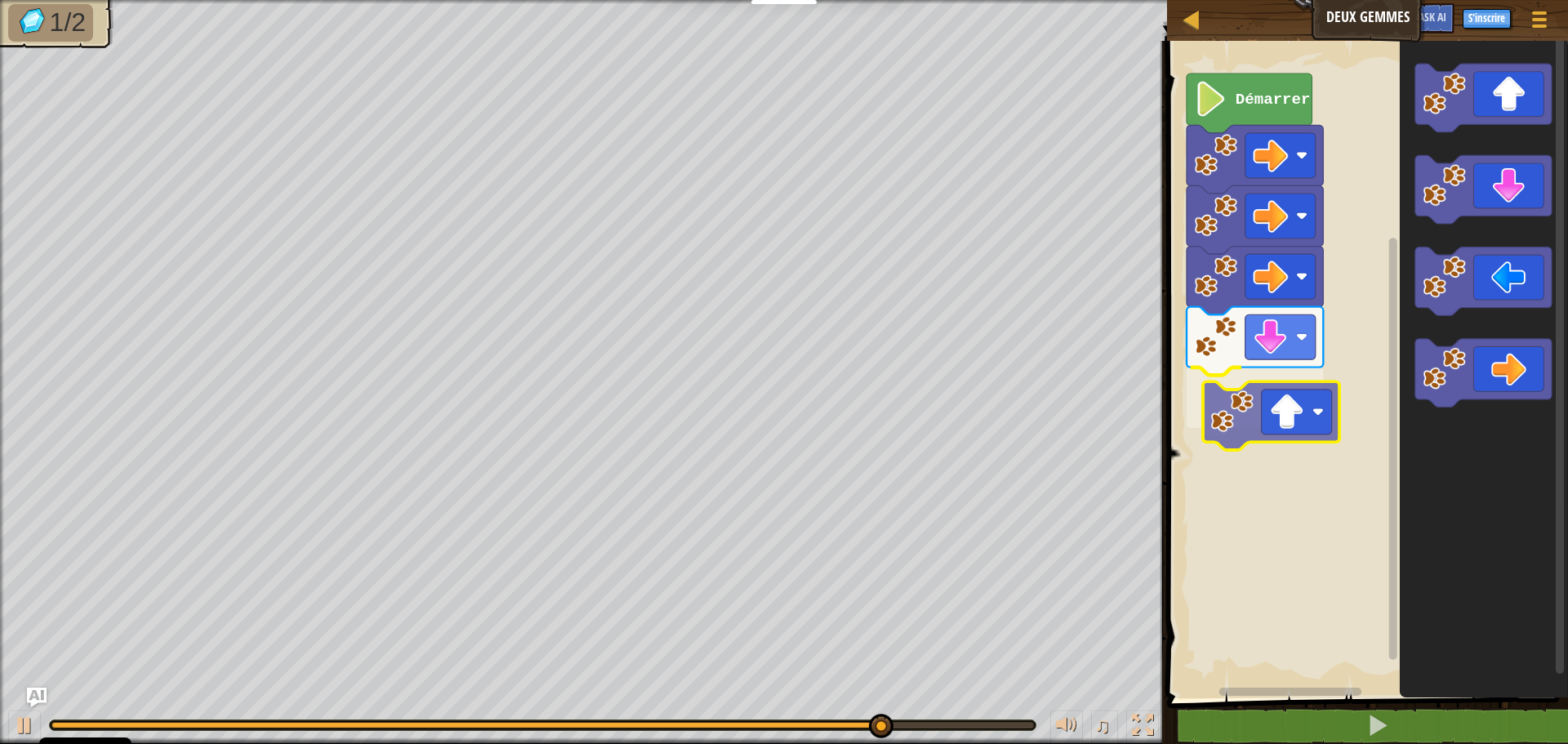
click at [1310, 391] on div "Démarrer" at bounding box center [1365, 365] width 406 height 666
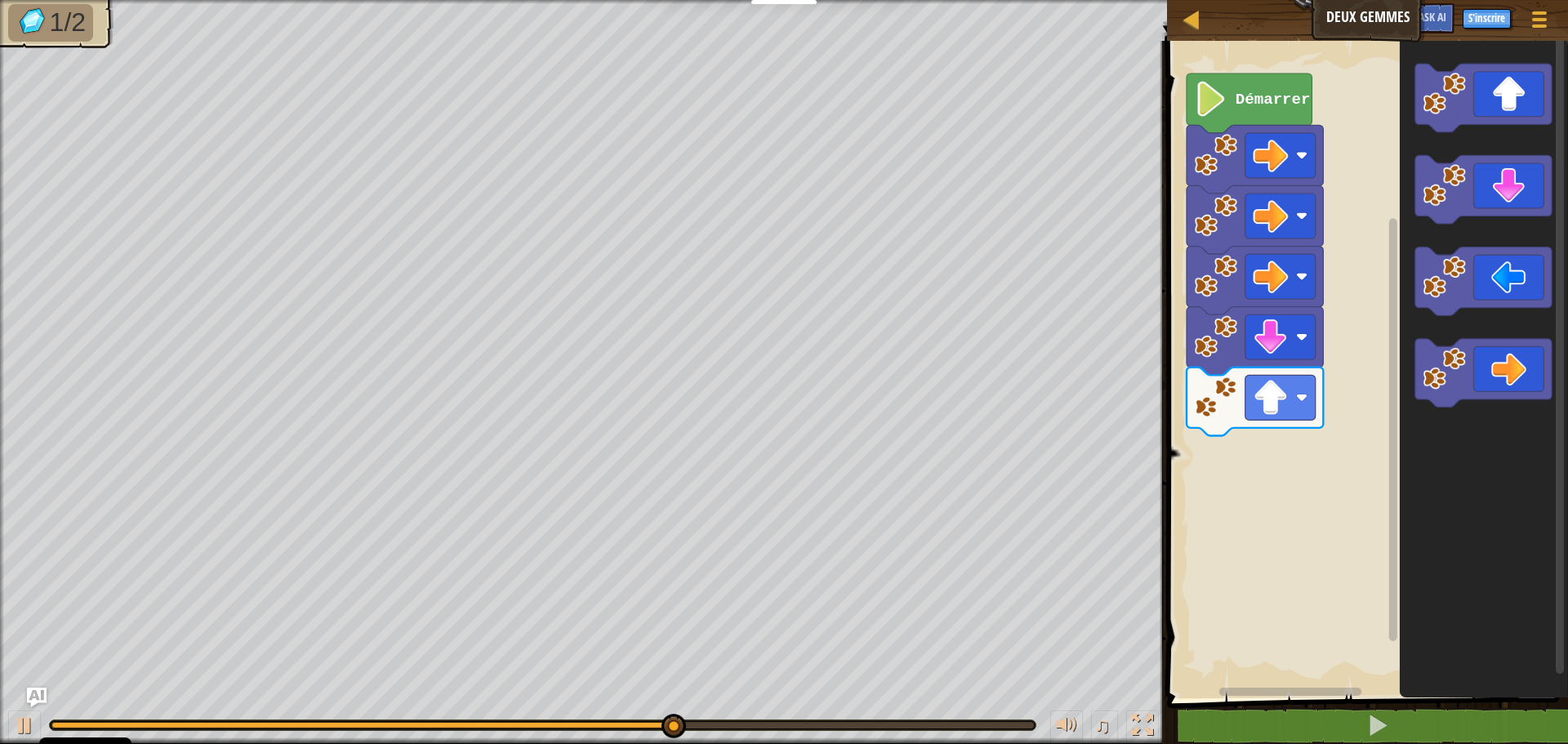
click at [1249, 423] on div "Démarrer" at bounding box center [1365, 365] width 406 height 666
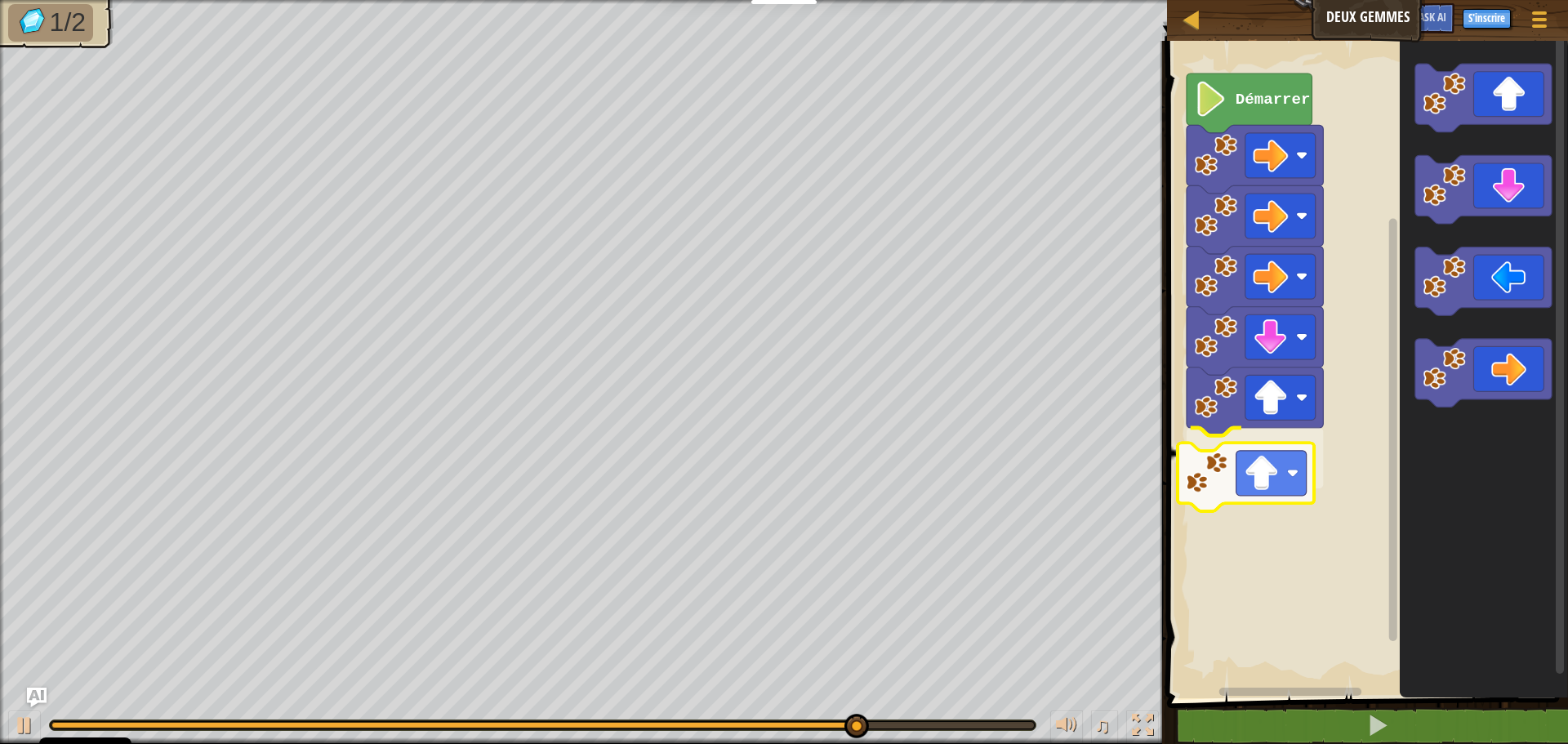
click at [1267, 456] on div "Démarrer" at bounding box center [1365, 365] width 406 height 666
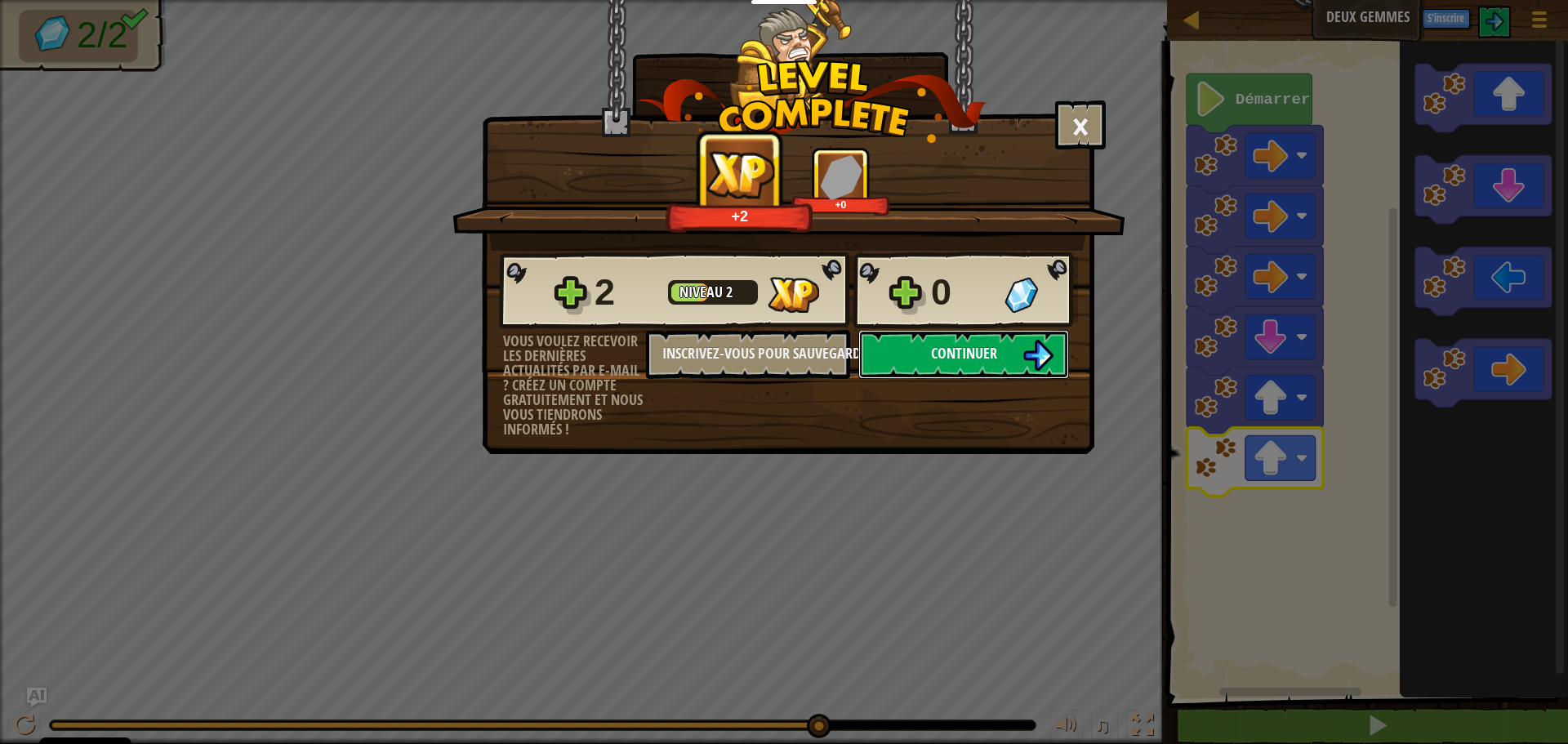
click at [937, 362] on span "Continuer" at bounding box center [964, 353] width 66 height 20
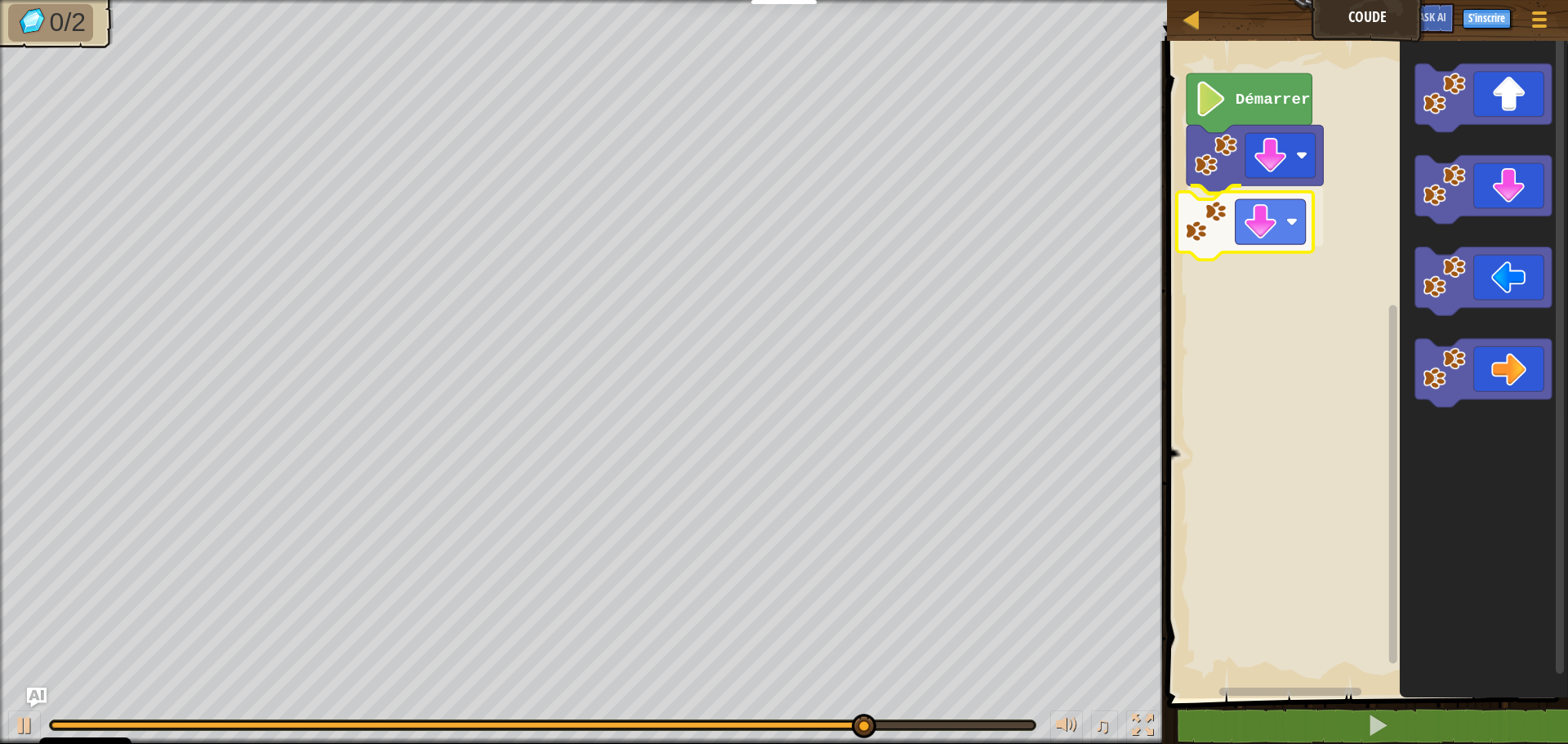
click at [1251, 235] on div "Démarrer" at bounding box center [1365, 365] width 406 height 666
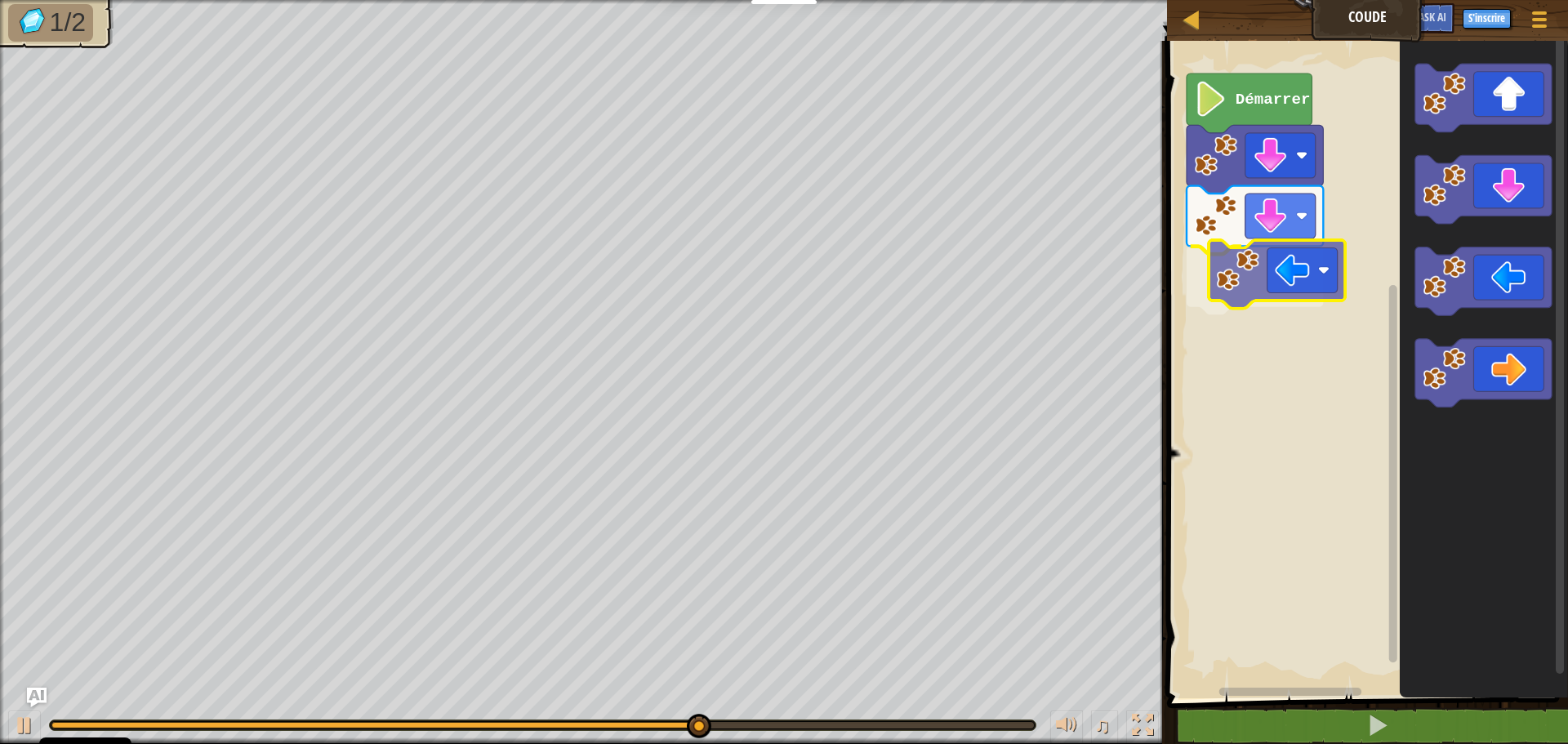
click at [1312, 277] on div "Démarrer" at bounding box center [1365, 365] width 406 height 666
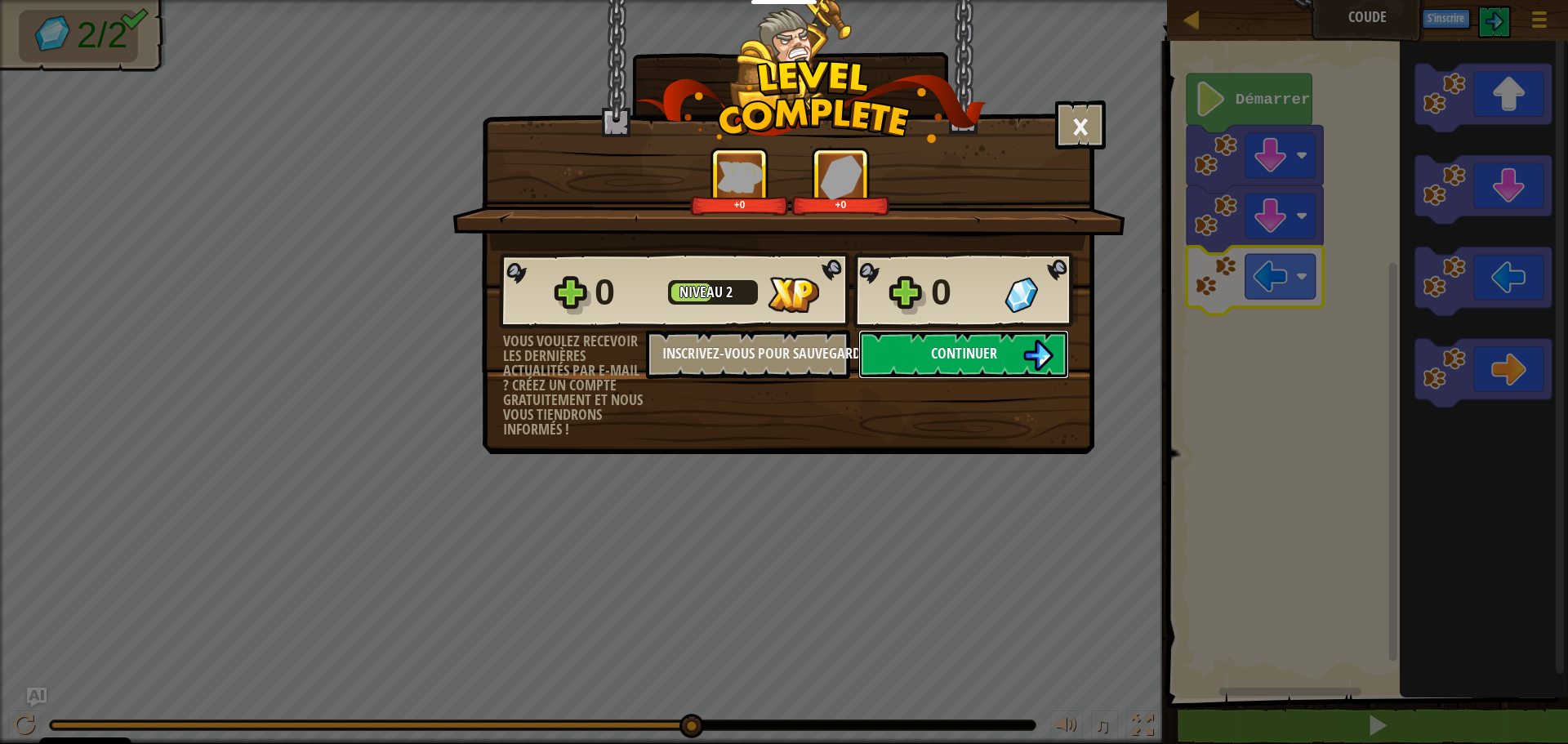
click at [976, 340] on button "Continuer" at bounding box center [964, 354] width 210 height 49
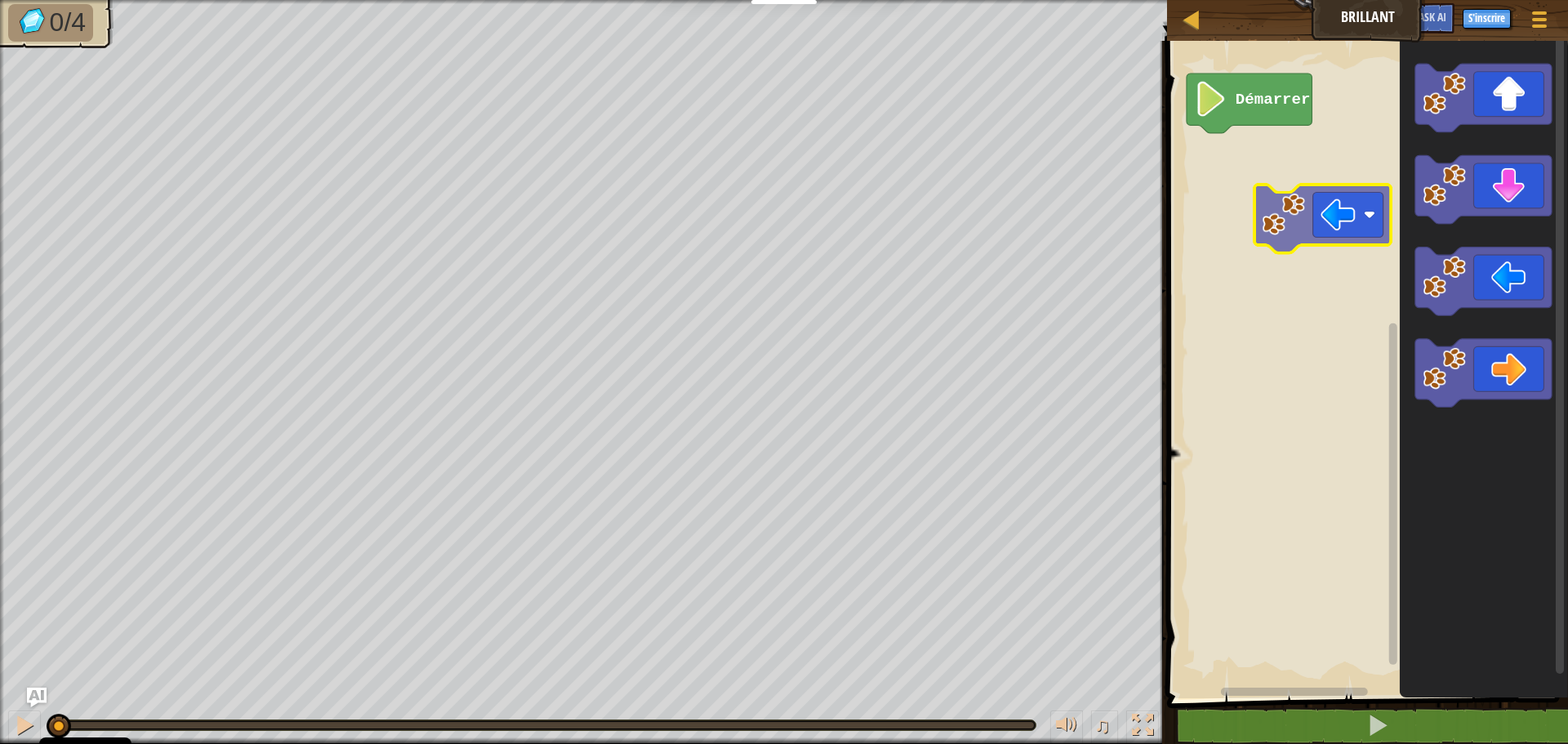
click at [1251, 159] on div "Démarrer" at bounding box center [1365, 365] width 406 height 666
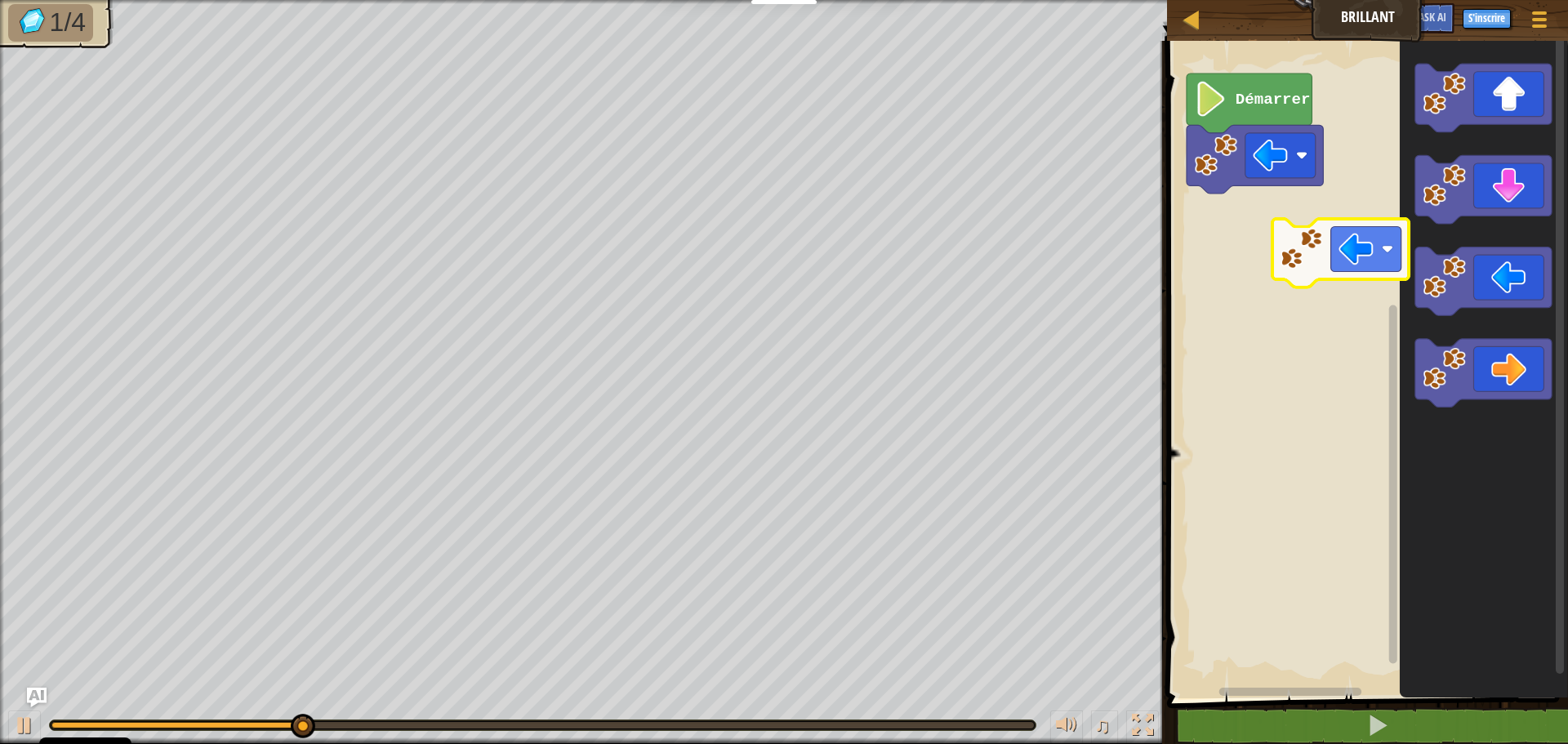
click at [1283, 225] on div "Démarrer" at bounding box center [1365, 365] width 406 height 666
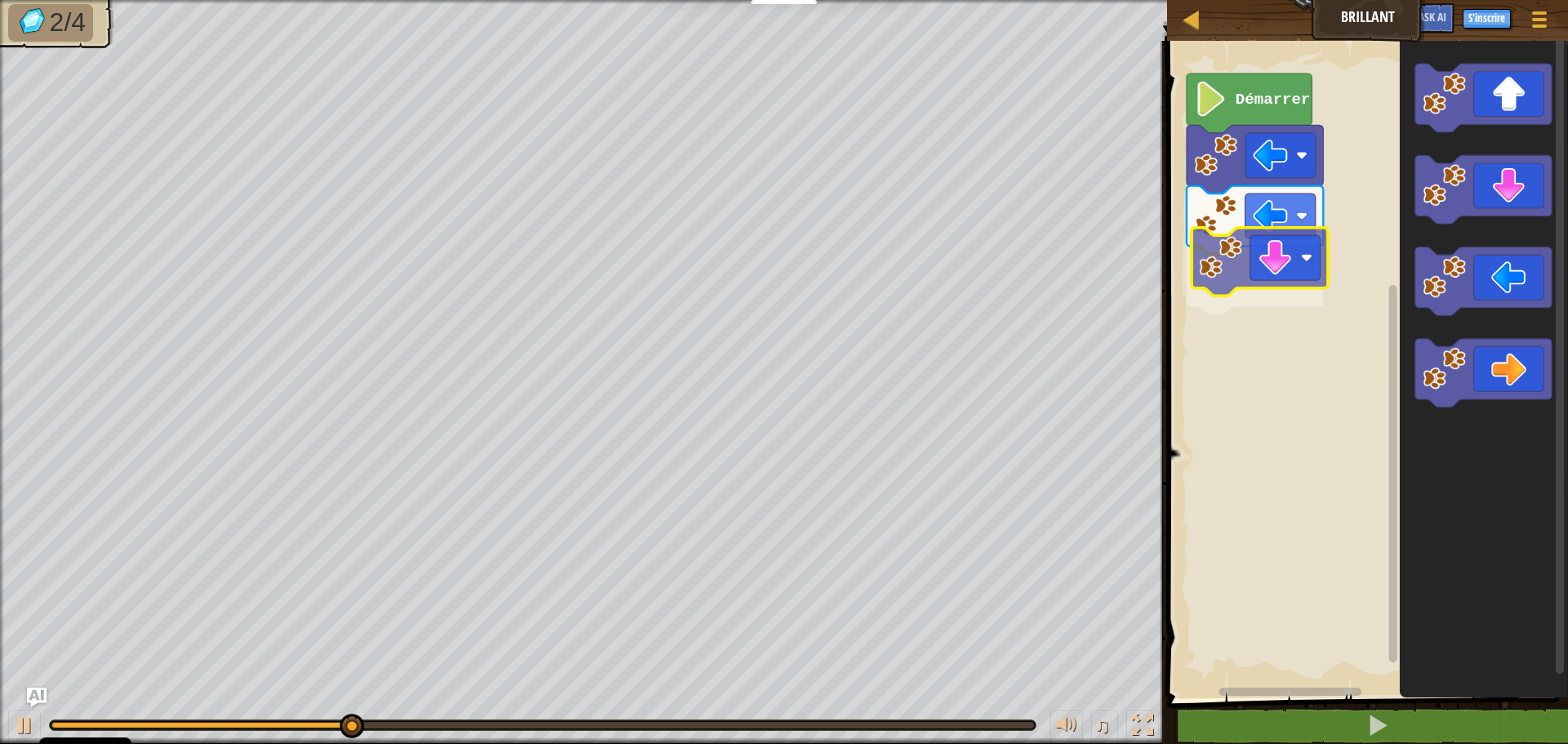
click at [1266, 276] on div "Démarrer" at bounding box center [1365, 365] width 406 height 666
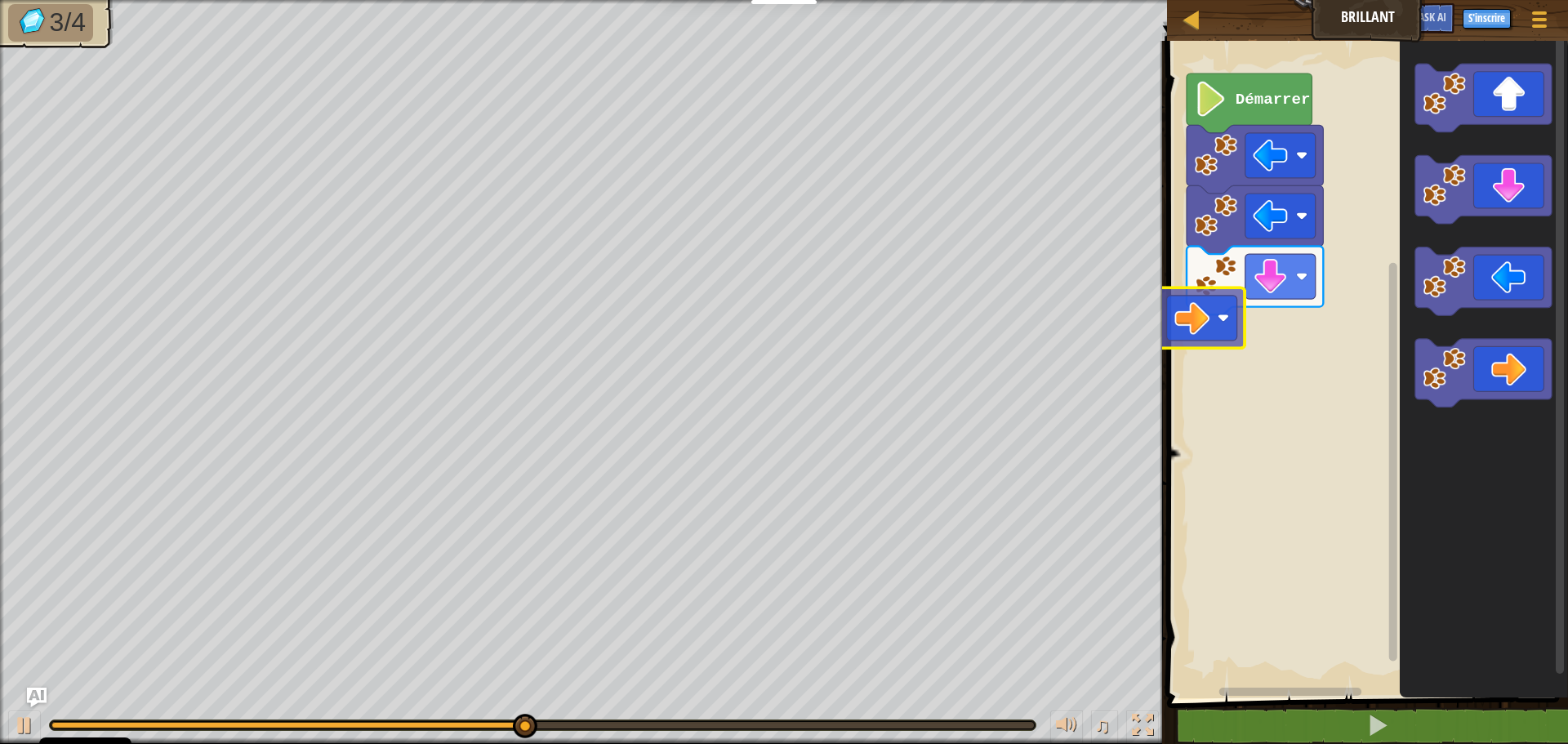
click at [1208, 333] on div "Démarrer" at bounding box center [1365, 365] width 406 height 666
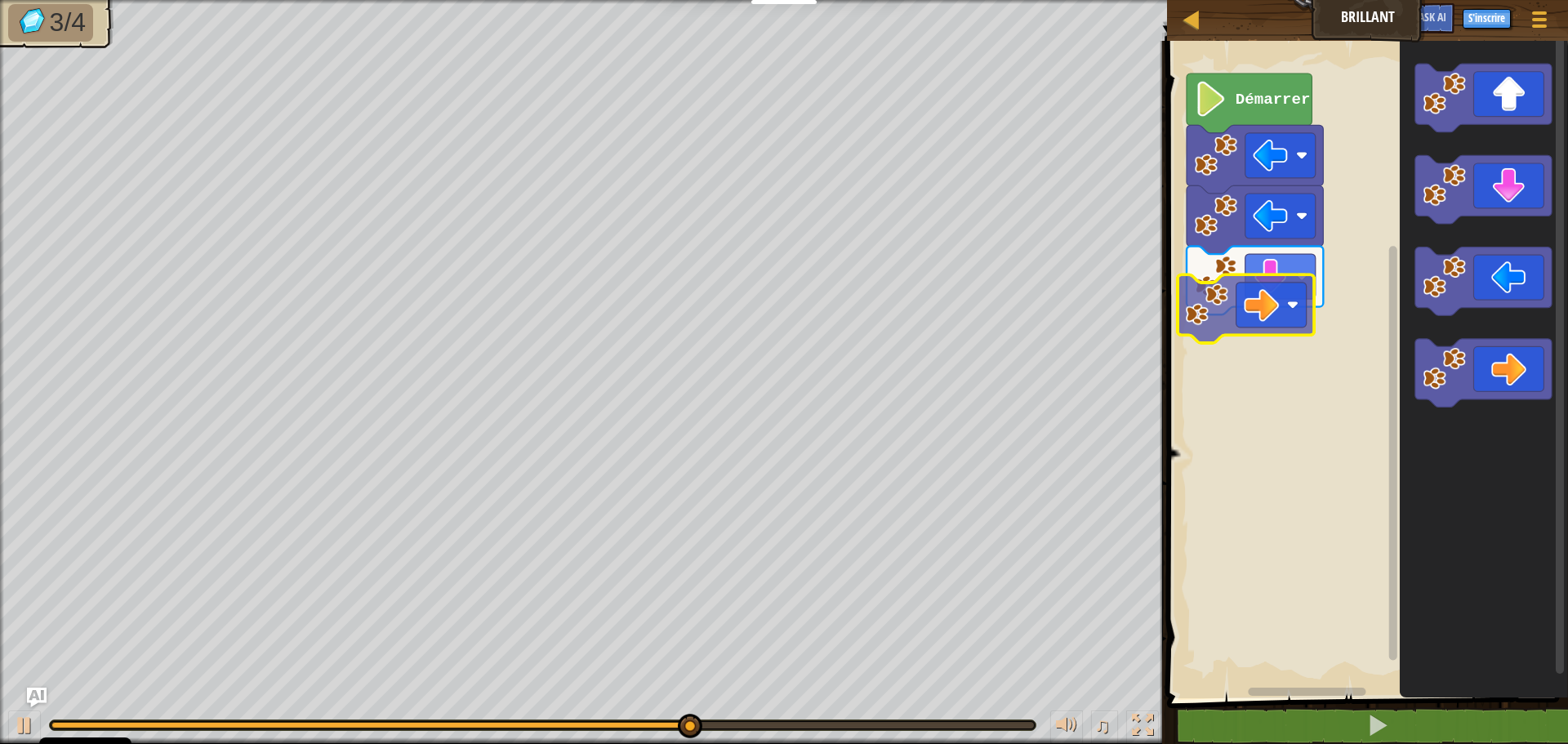
click at [1274, 304] on div "Démarrer" at bounding box center [1365, 365] width 406 height 666
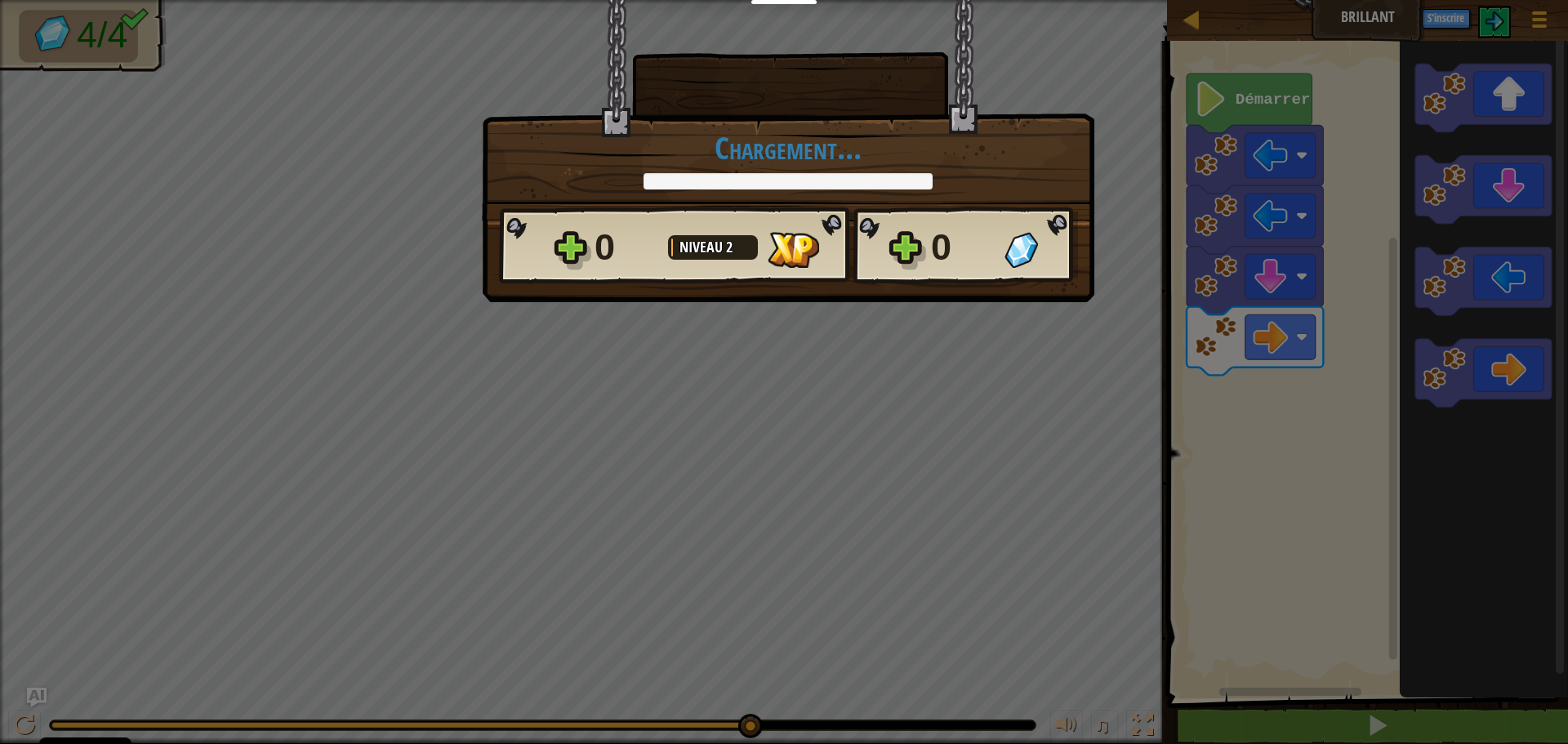
click at [1226, 2] on body "Cookie Policy CodeCombat utilise quelques cookies essentiels et non essentiels.…" at bounding box center [784, 1] width 1568 height 2
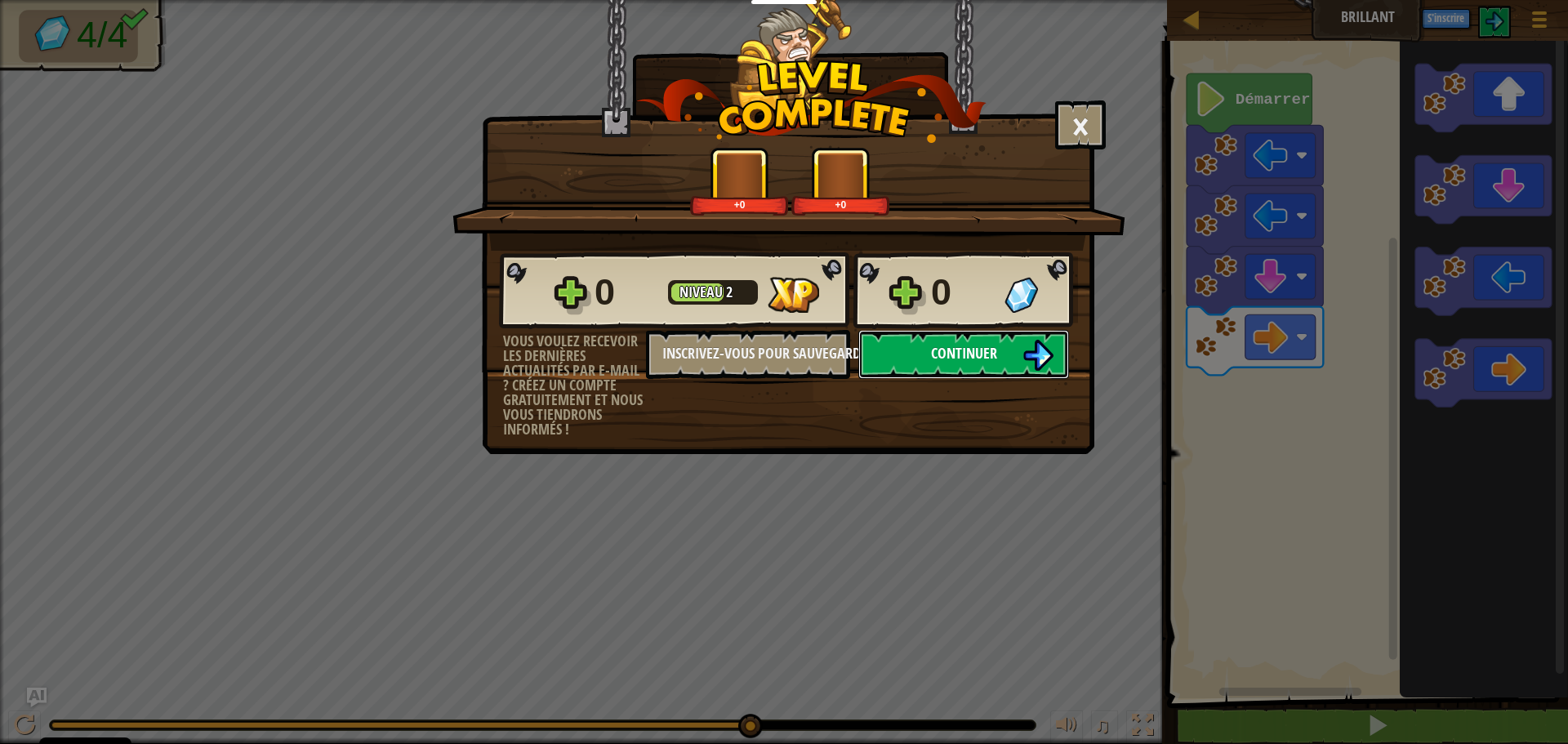
click at [961, 365] on button "Continuer" at bounding box center [964, 354] width 210 height 49
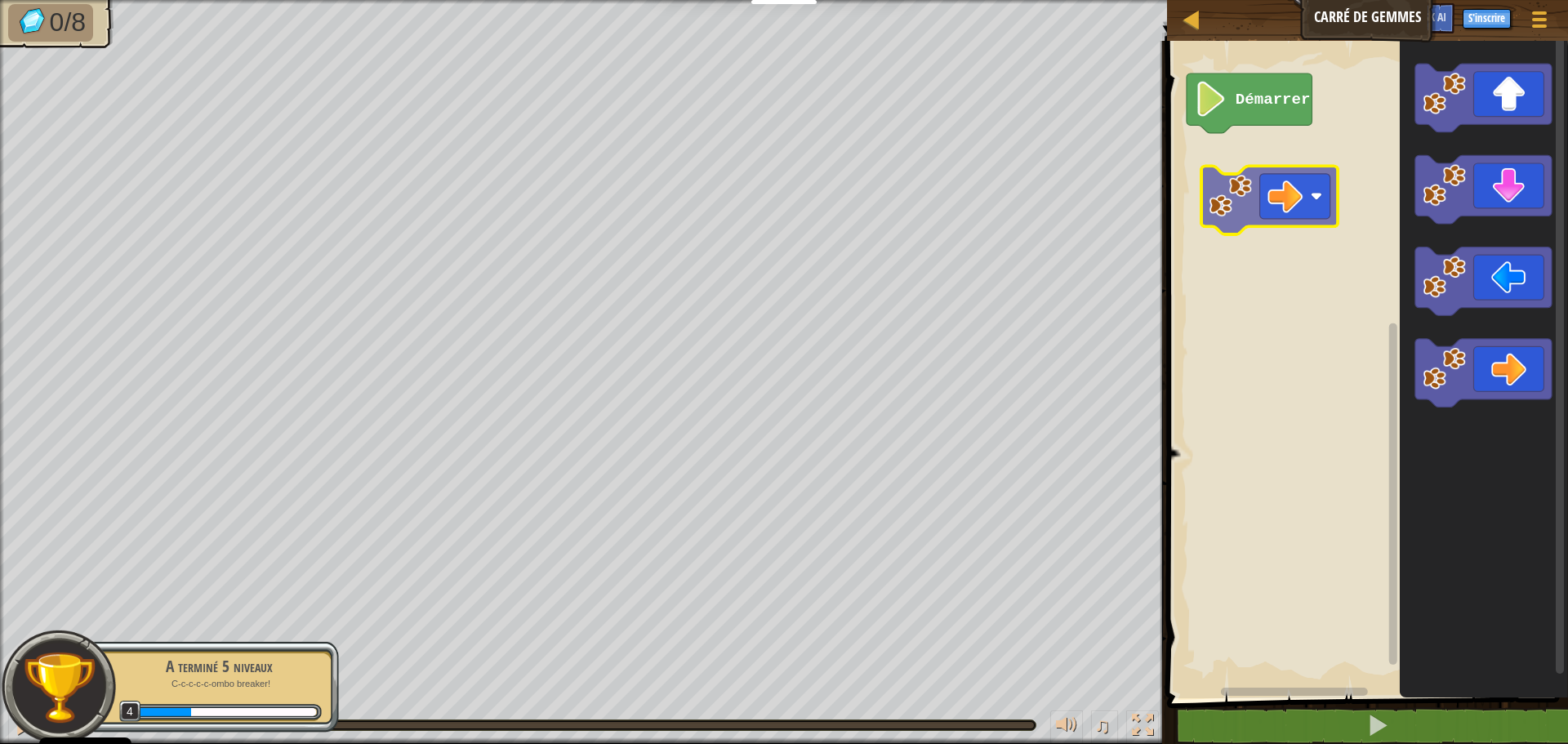
click at [1282, 208] on div "Démarrer" at bounding box center [1365, 365] width 406 height 666
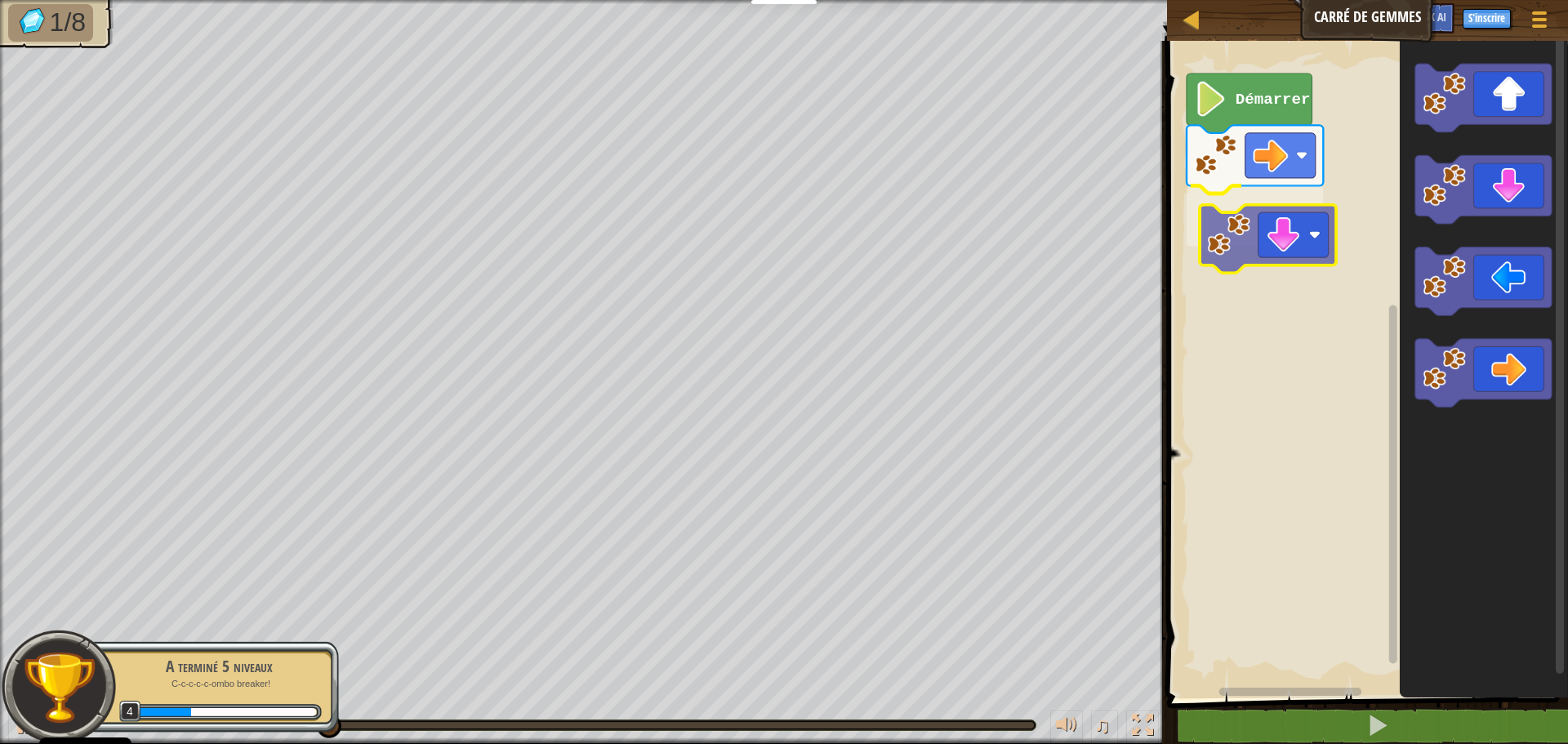
click at [1302, 236] on div "Démarrer" at bounding box center [1365, 365] width 406 height 666
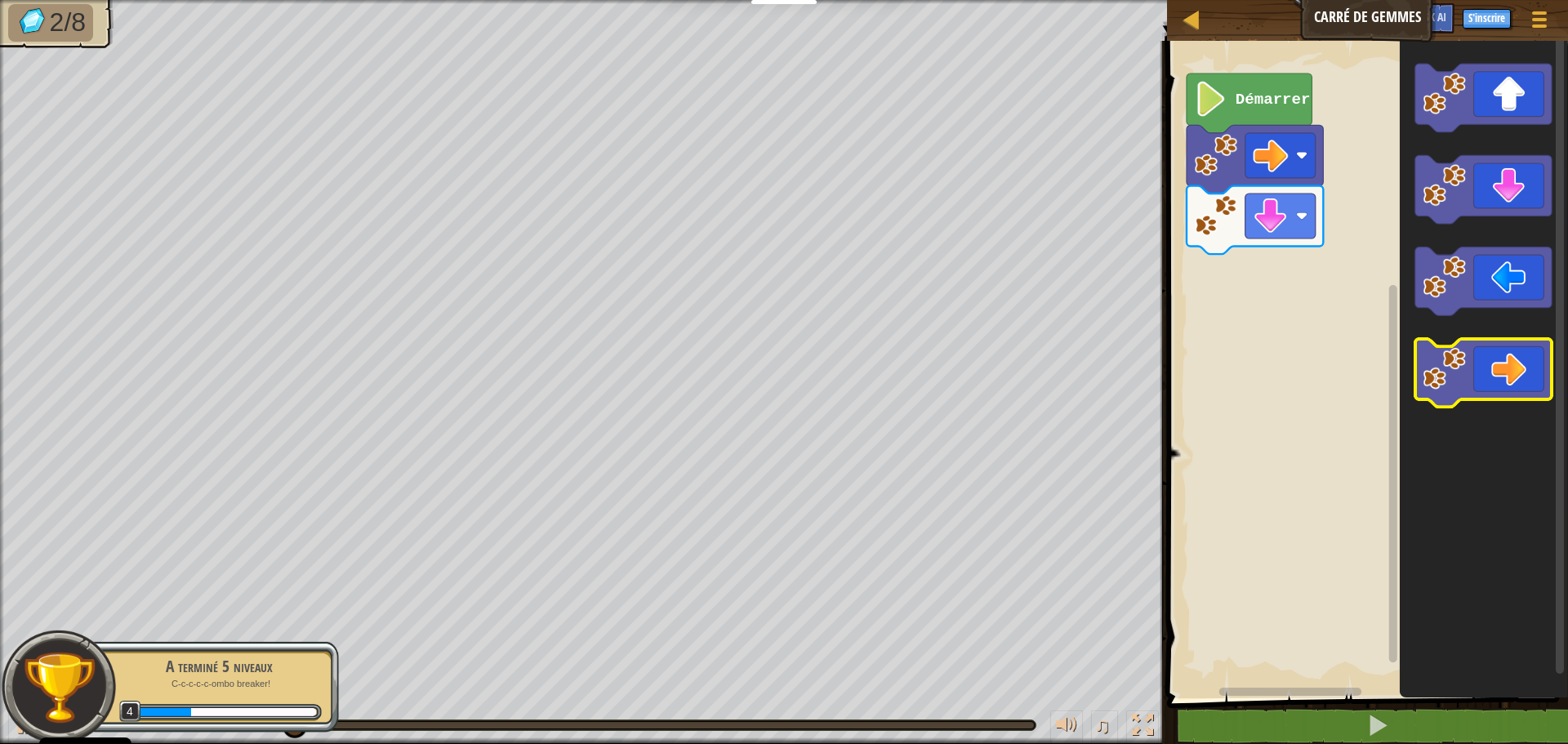
click at [1504, 362] on icon "Espace de travail de Blocky" at bounding box center [1483, 373] width 136 height 68
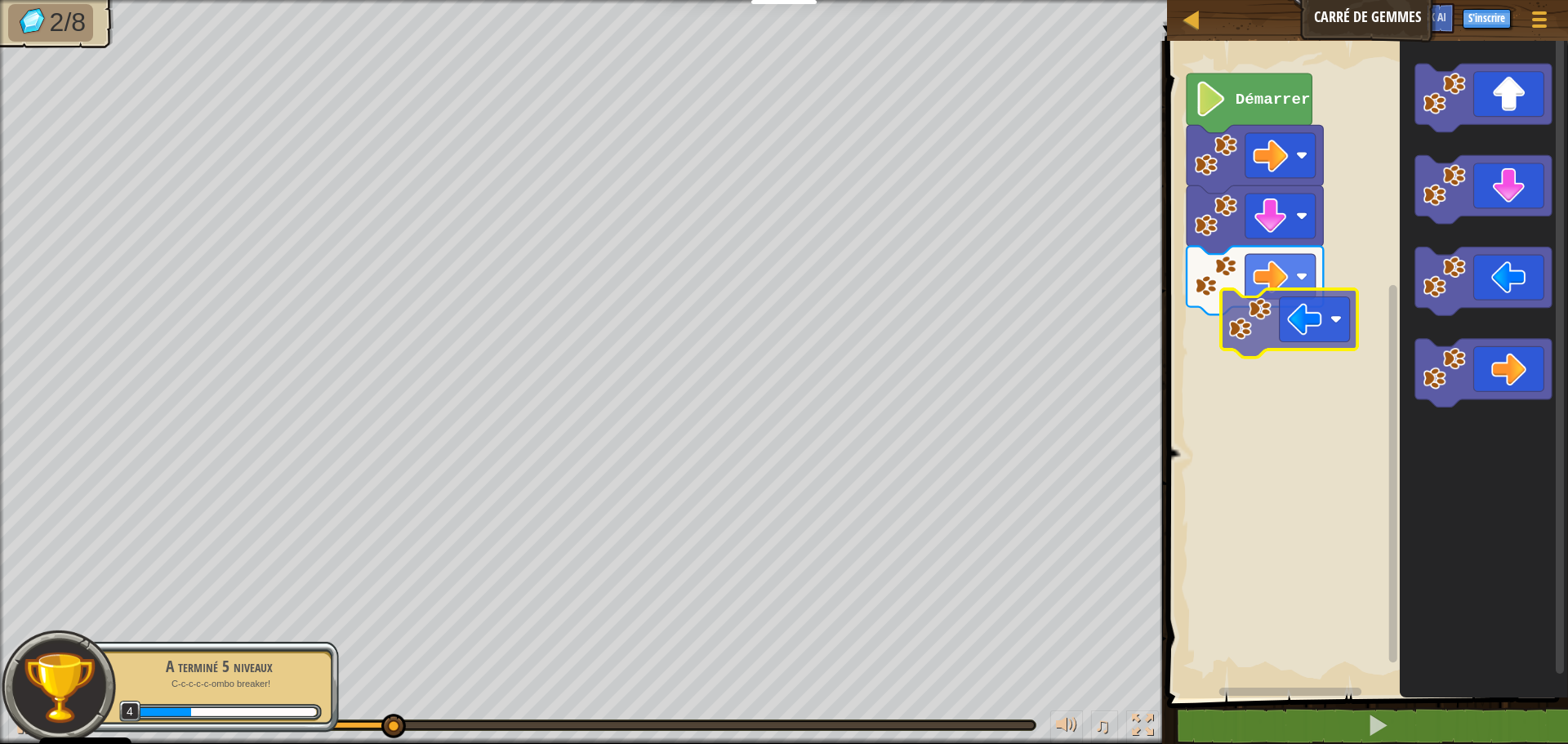
click at [1306, 332] on div "Démarrer" at bounding box center [1365, 365] width 406 height 666
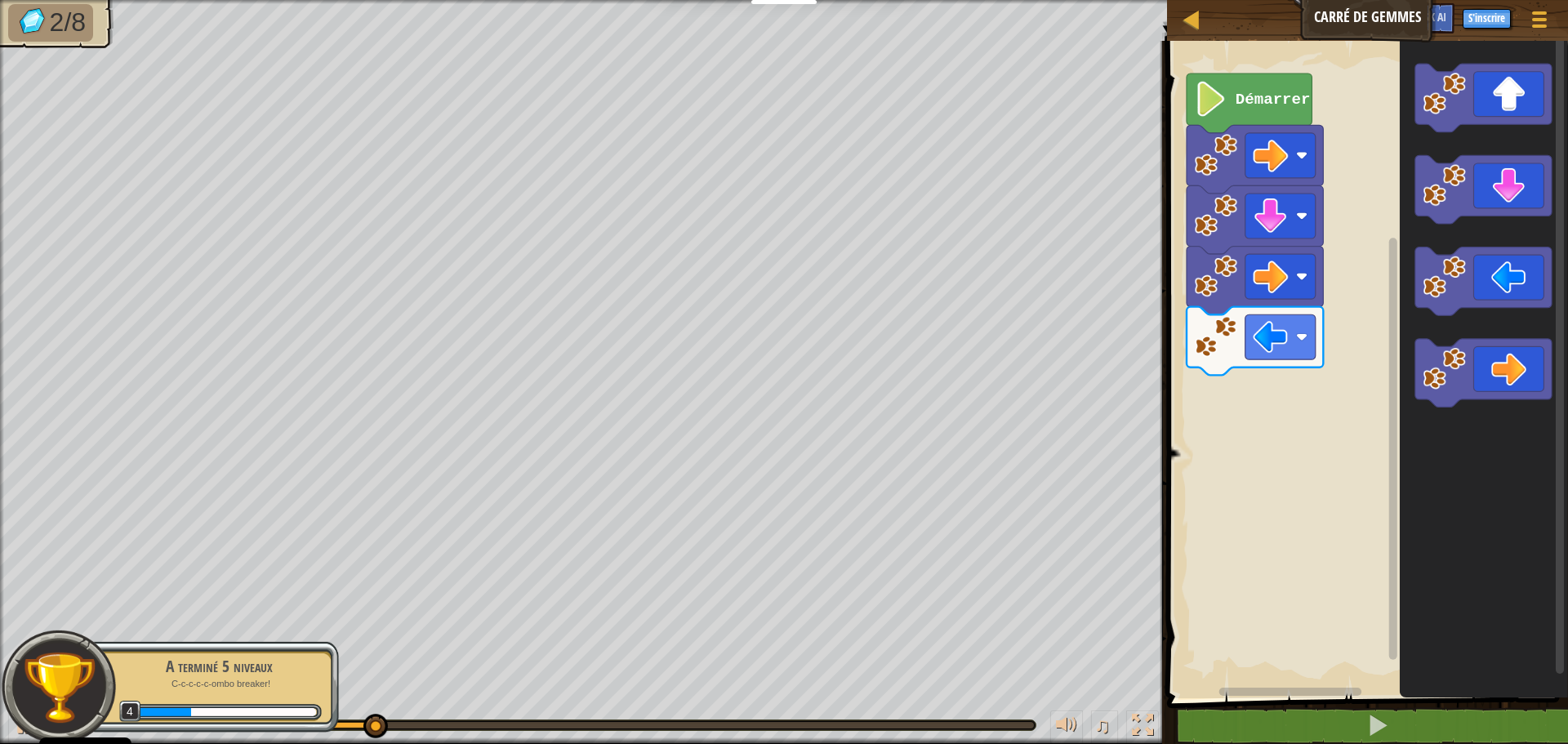
click at [1239, 396] on div "Démarrer" at bounding box center [1365, 365] width 406 height 666
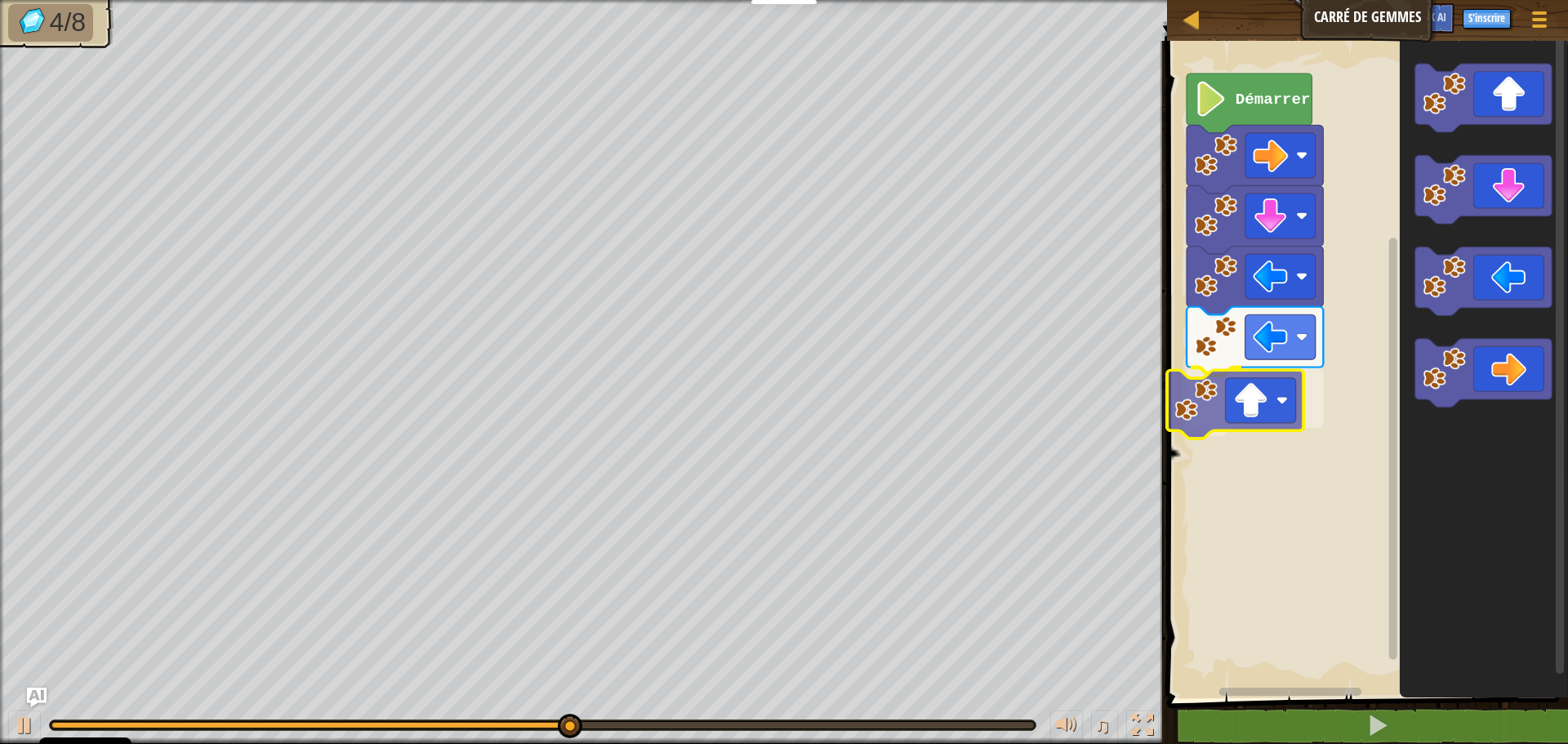
click at [1257, 424] on div "Démarrer" at bounding box center [1365, 365] width 406 height 666
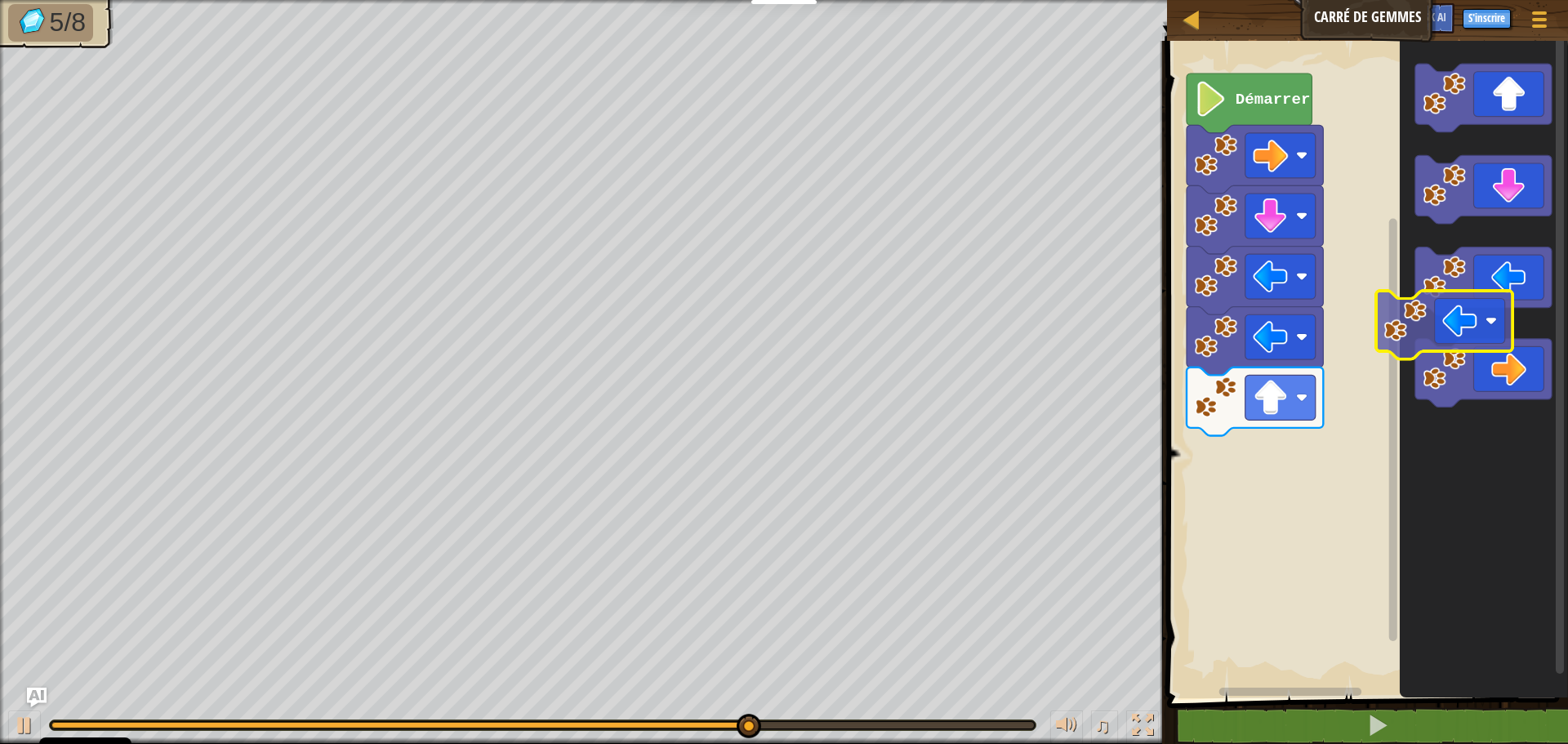
click at [1500, 288] on icon "Espace de travail de Blocky" at bounding box center [1483, 281] width 136 height 68
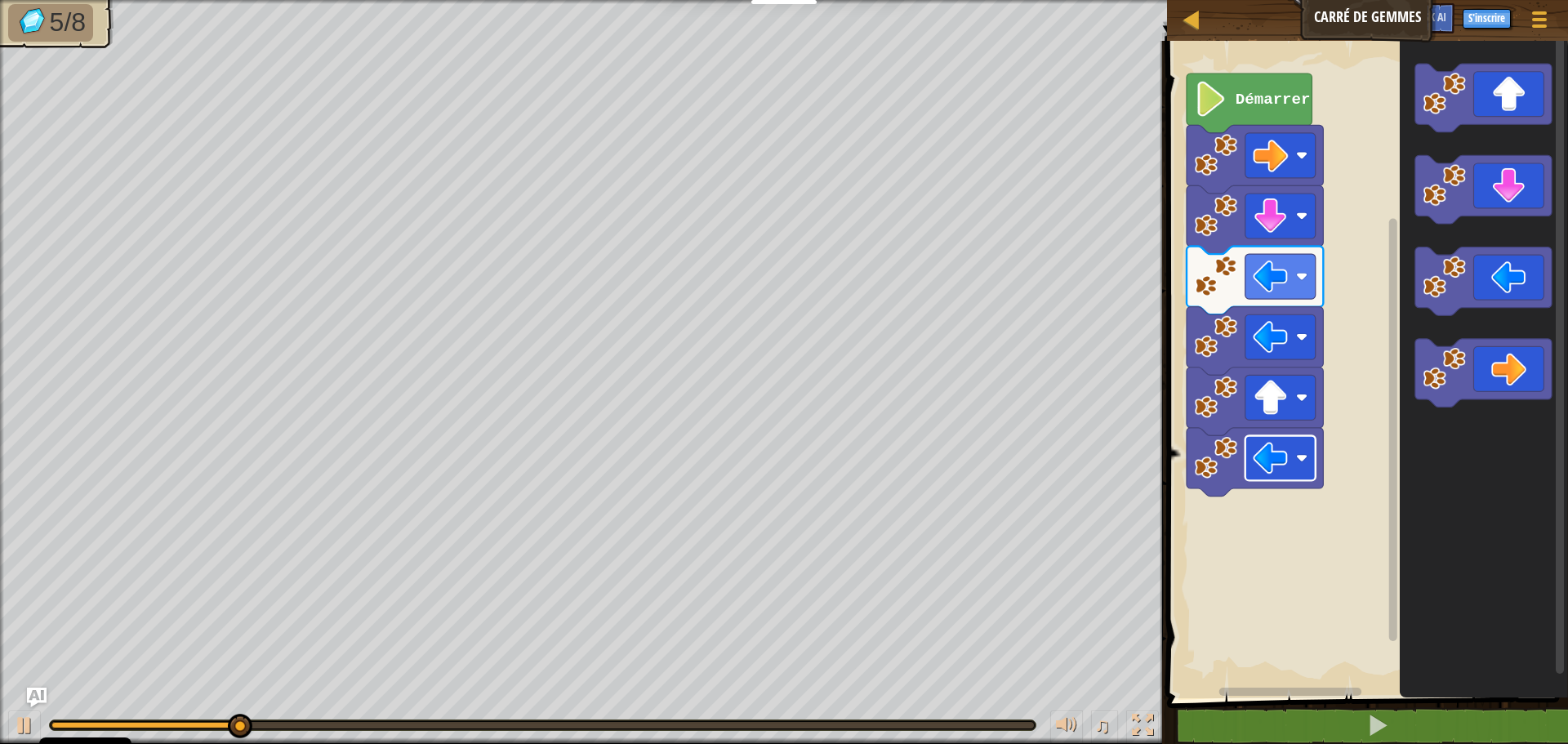
click at [1308, 454] on image "Espace de travail de Blocky" at bounding box center [1302, 458] width 12 height 12
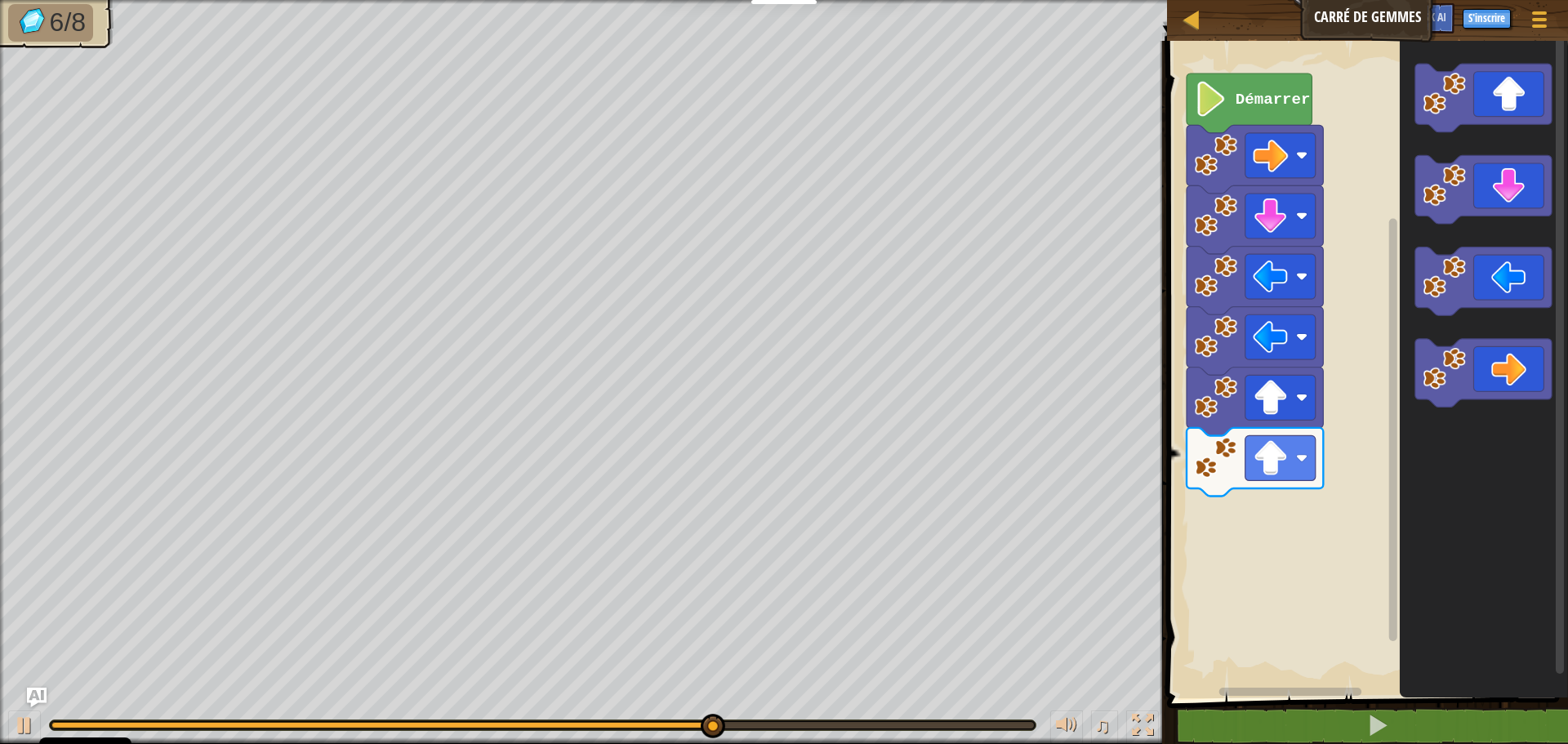
click at [1263, 534] on div "Démarrer" at bounding box center [1365, 365] width 406 height 666
click at [1290, 538] on div "Démarrer" at bounding box center [1365, 365] width 406 height 666
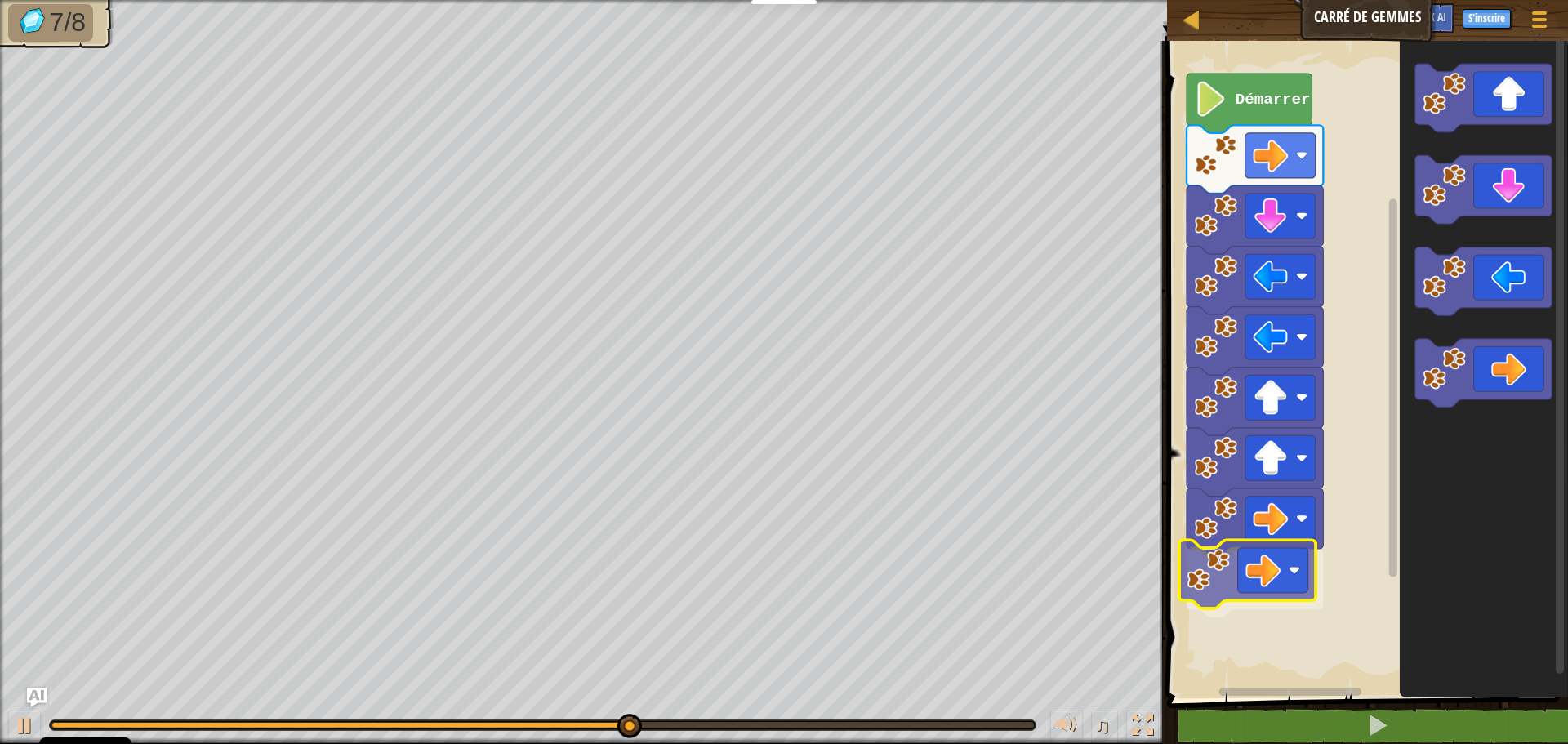
click at [1238, 580] on div "Démarrer" at bounding box center [1365, 365] width 406 height 666
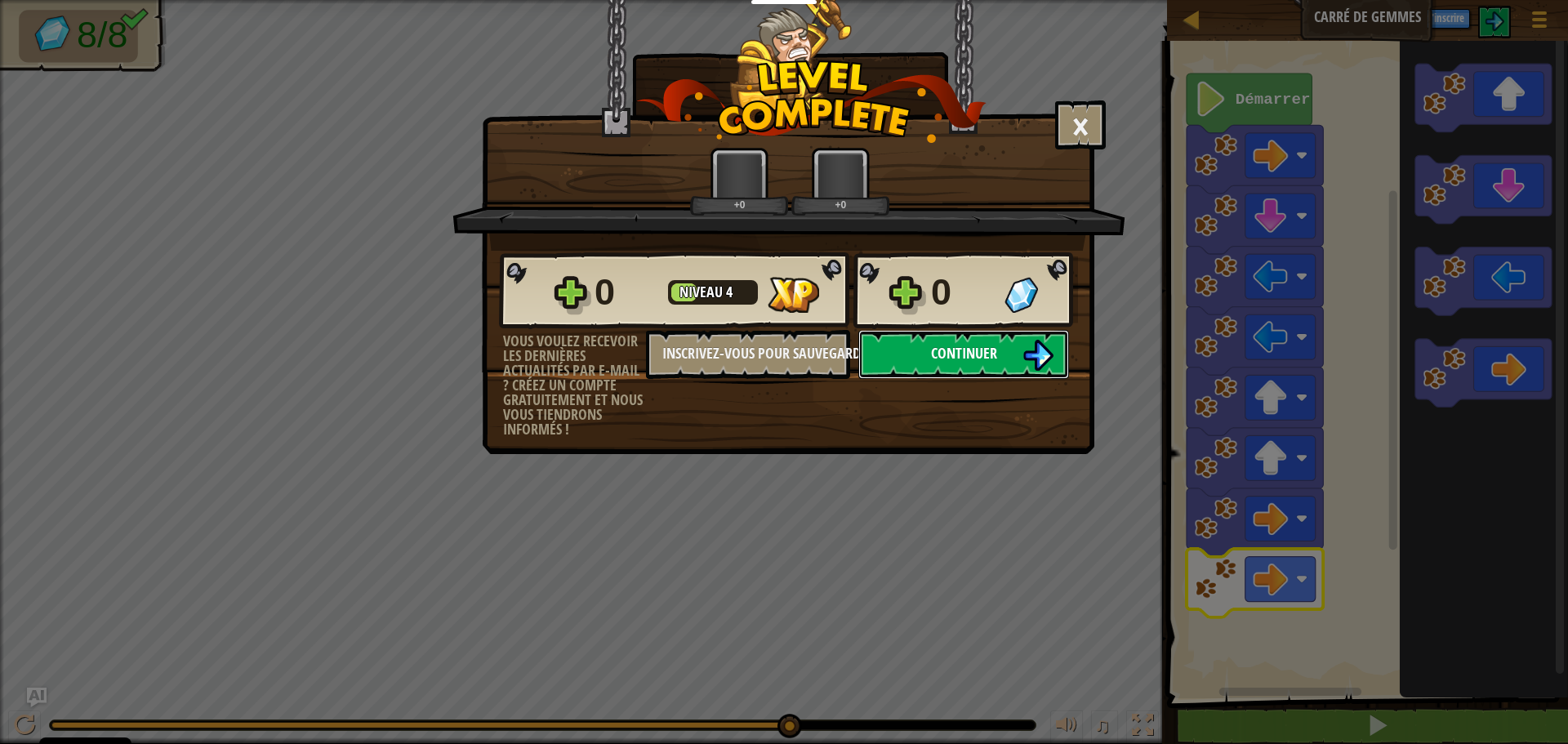
click at [944, 364] on button "Continuer" at bounding box center [964, 354] width 210 height 49
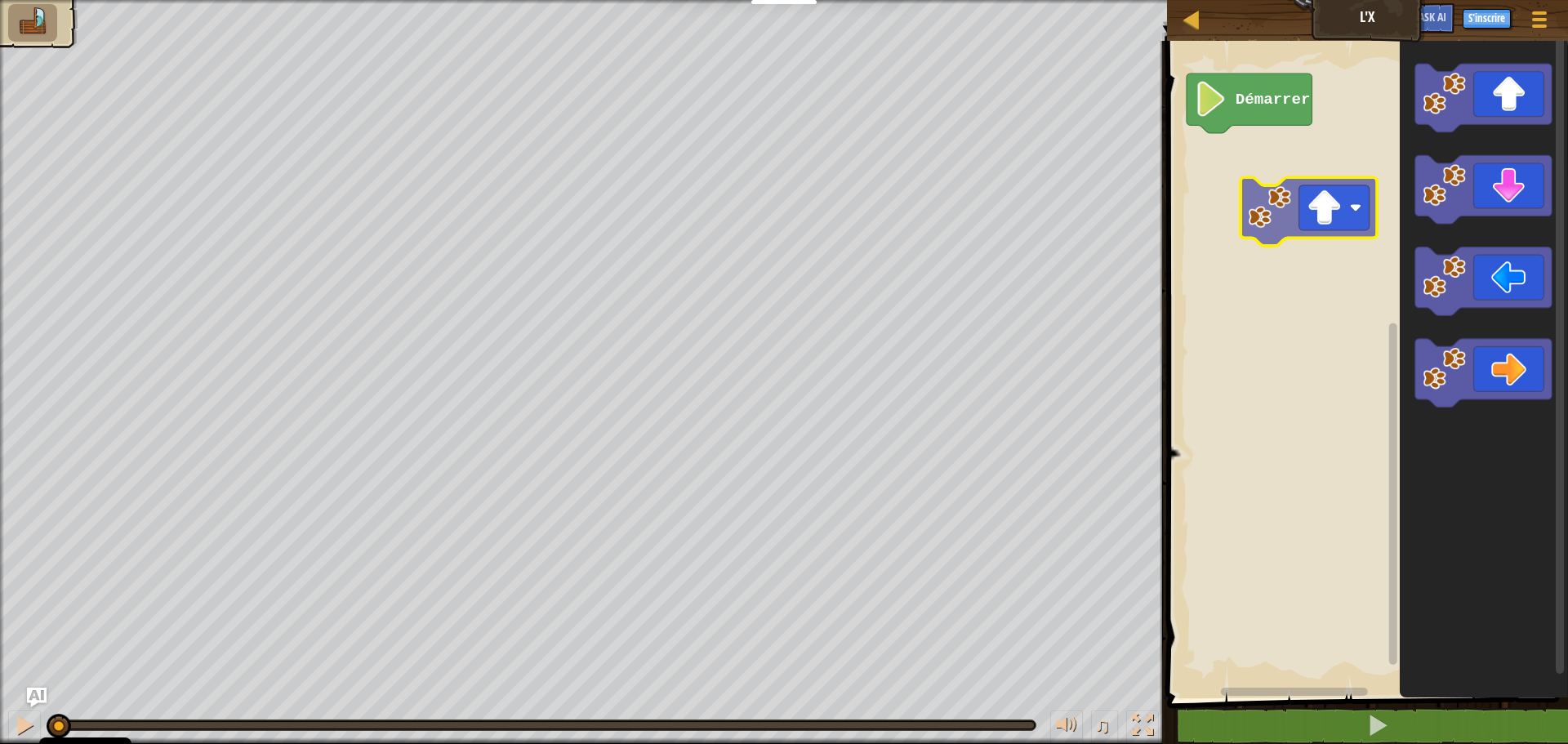
click at [1296, 195] on div "Démarrer" at bounding box center [1365, 365] width 406 height 666
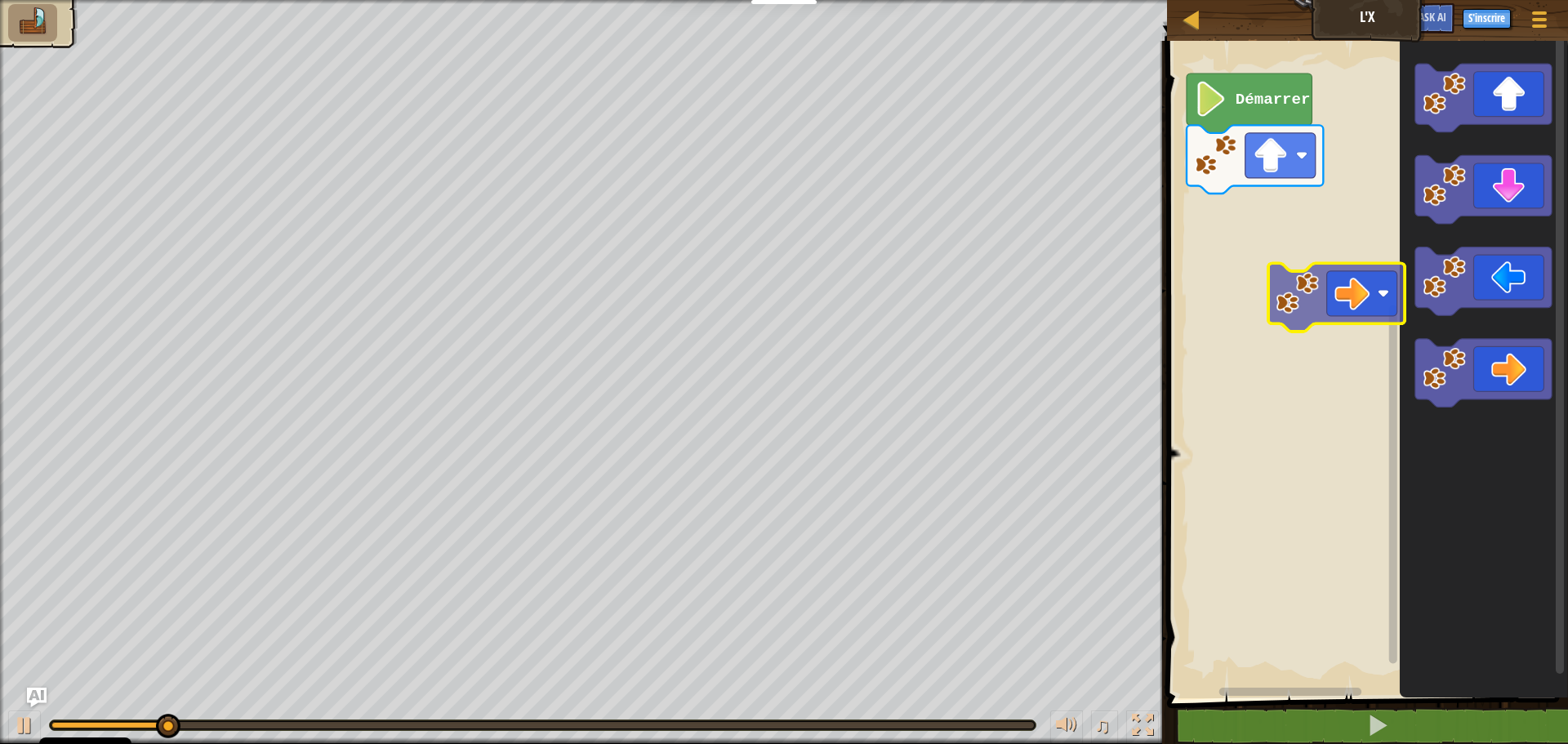
click at [1336, 240] on div "Démarrer" at bounding box center [1365, 365] width 406 height 666
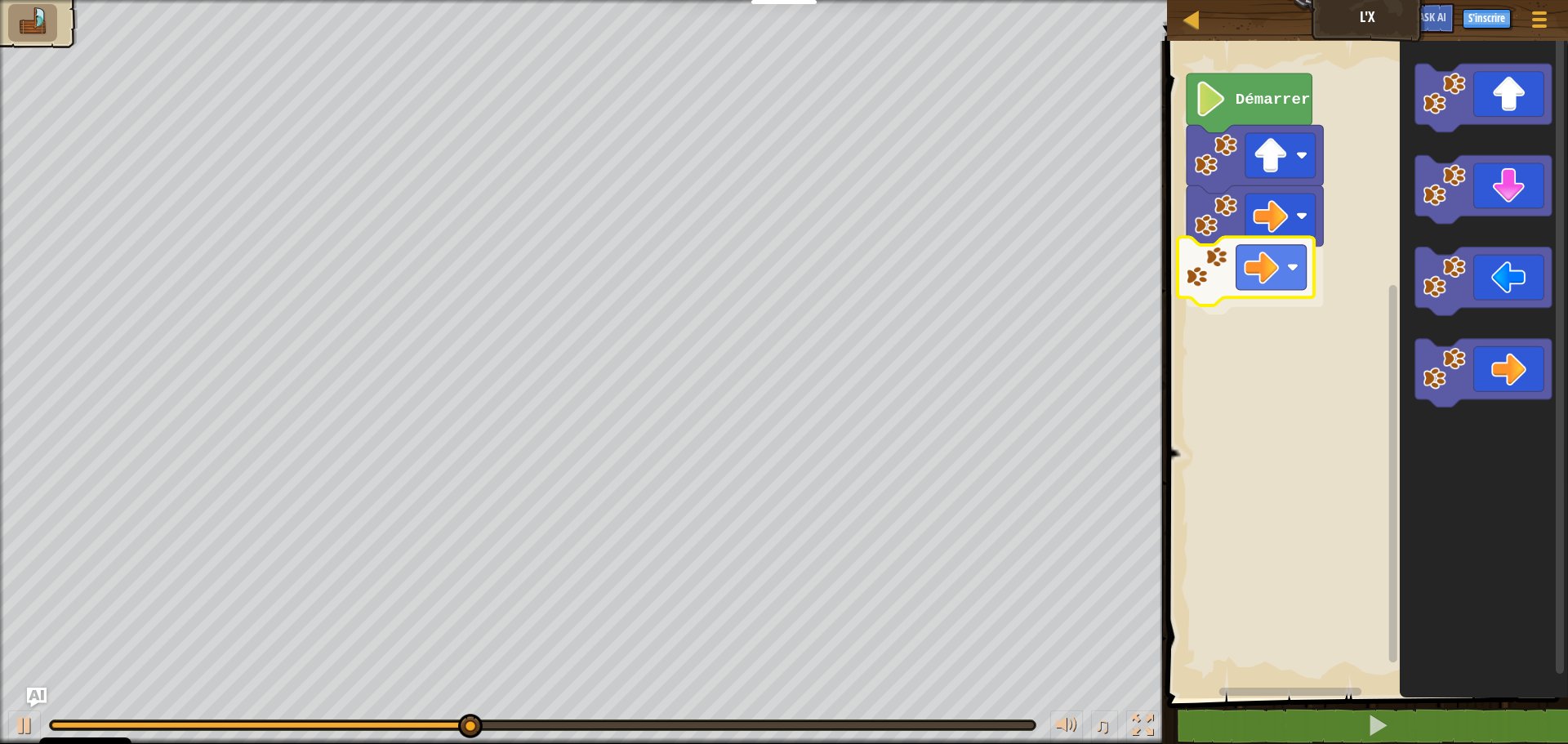
click at [1277, 291] on div "Démarrer" at bounding box center [1365, 365] width 406 height 666
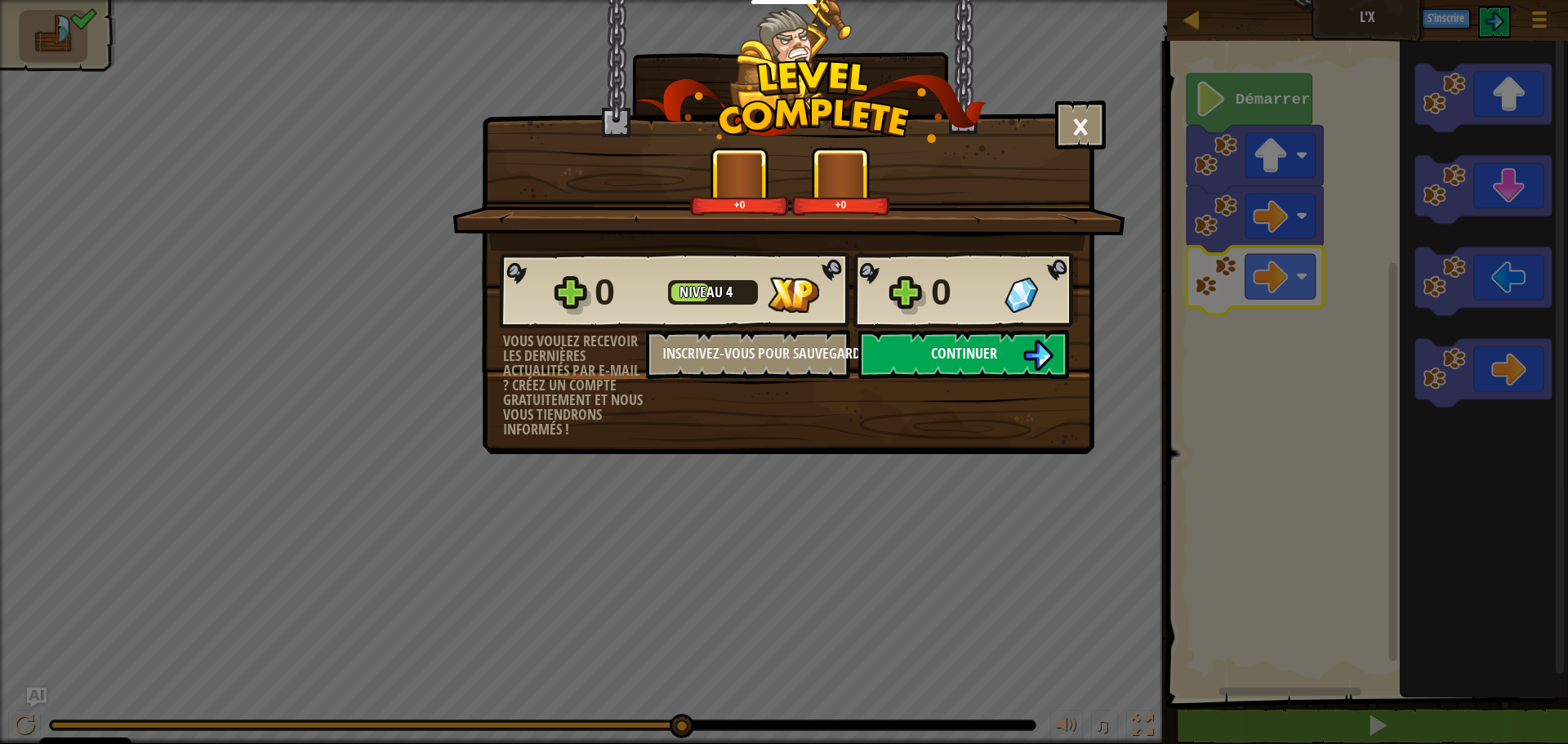
click at [886, 373] on button "Continuer" at bounding box center [964, 354] width 210 height 49
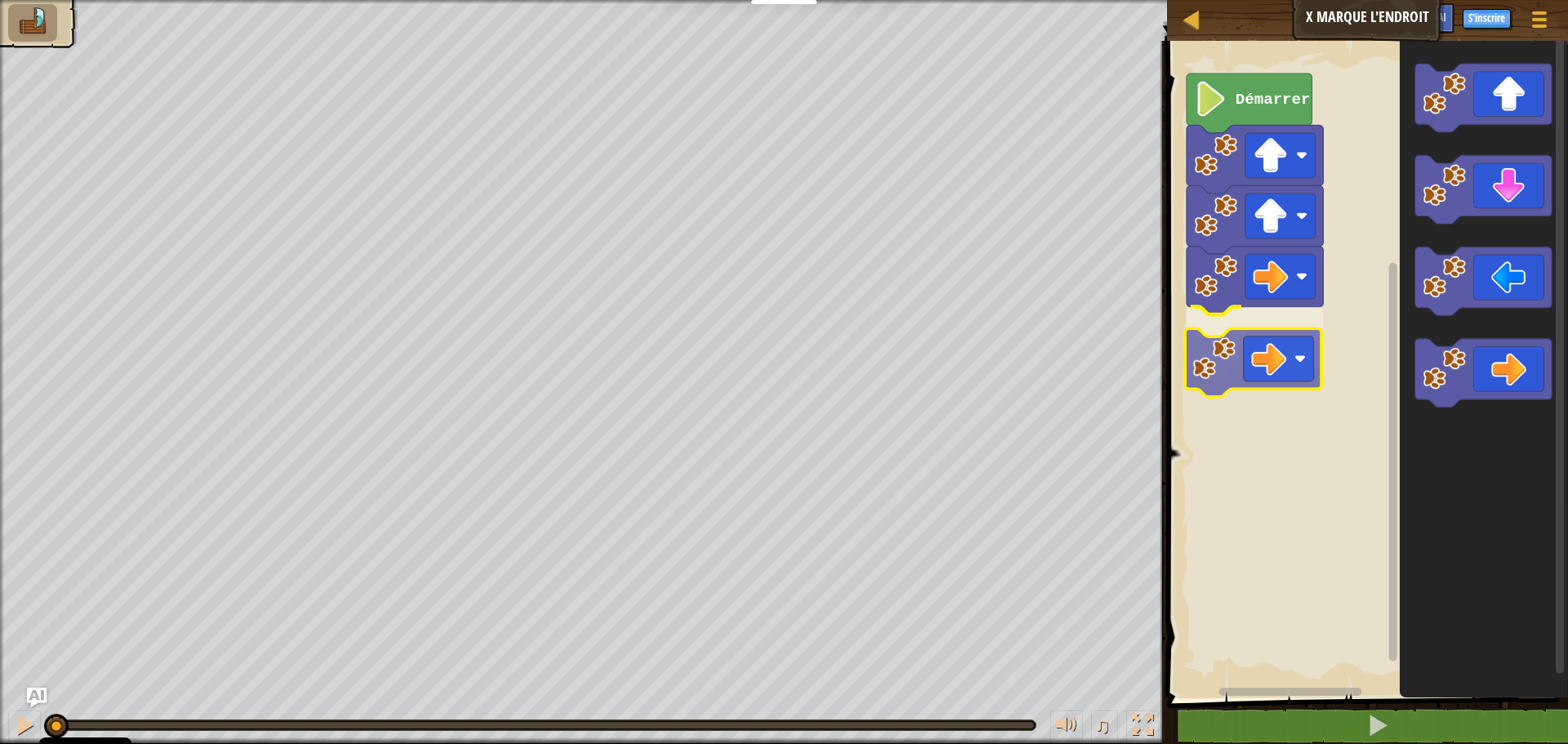
click at [1277, 364] on div "Démarrer" at bounding box center [1365, 365] width 406 height 666
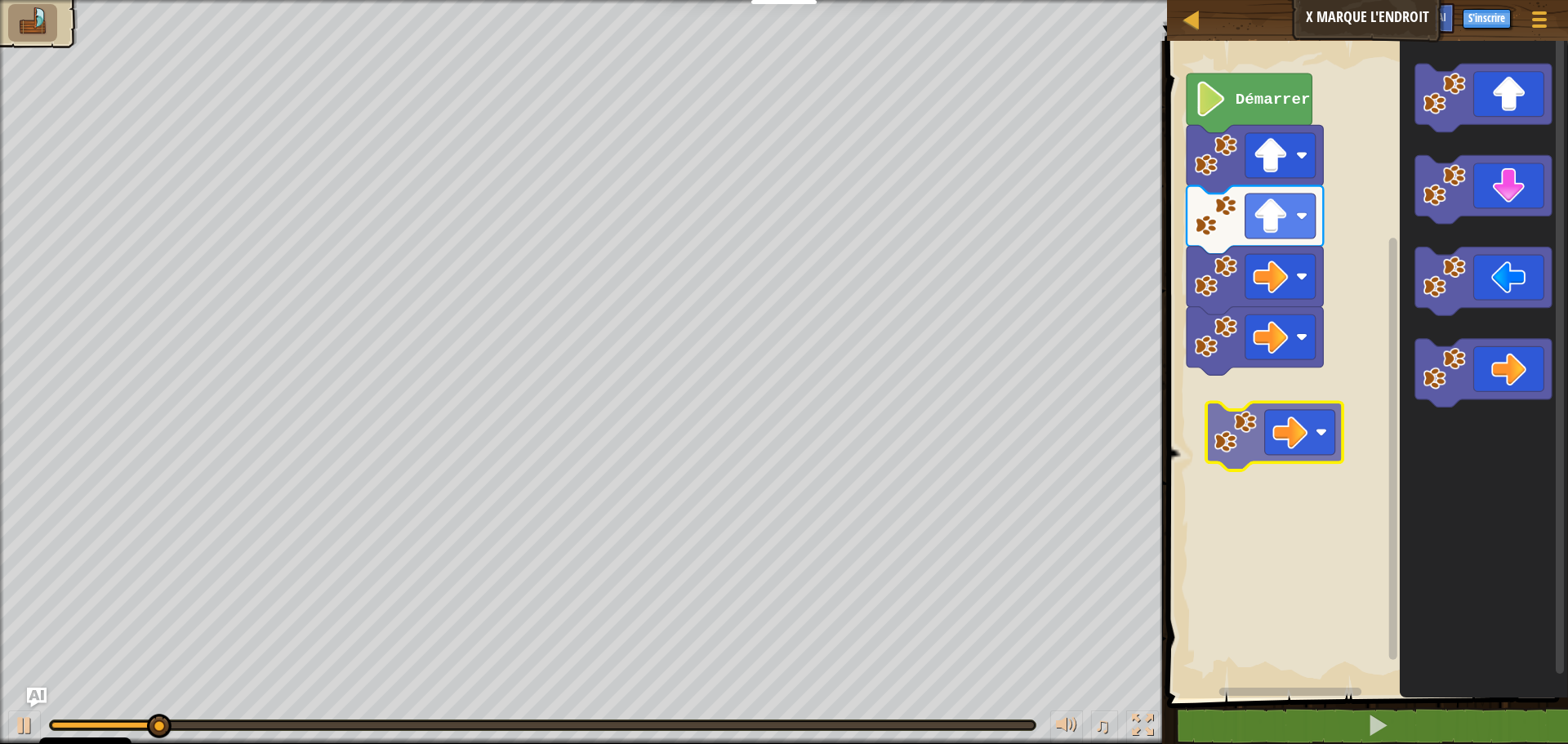
click at [1264, 423] on div "Démarrer" at bounding box center [1365, 365] width 406 height 666
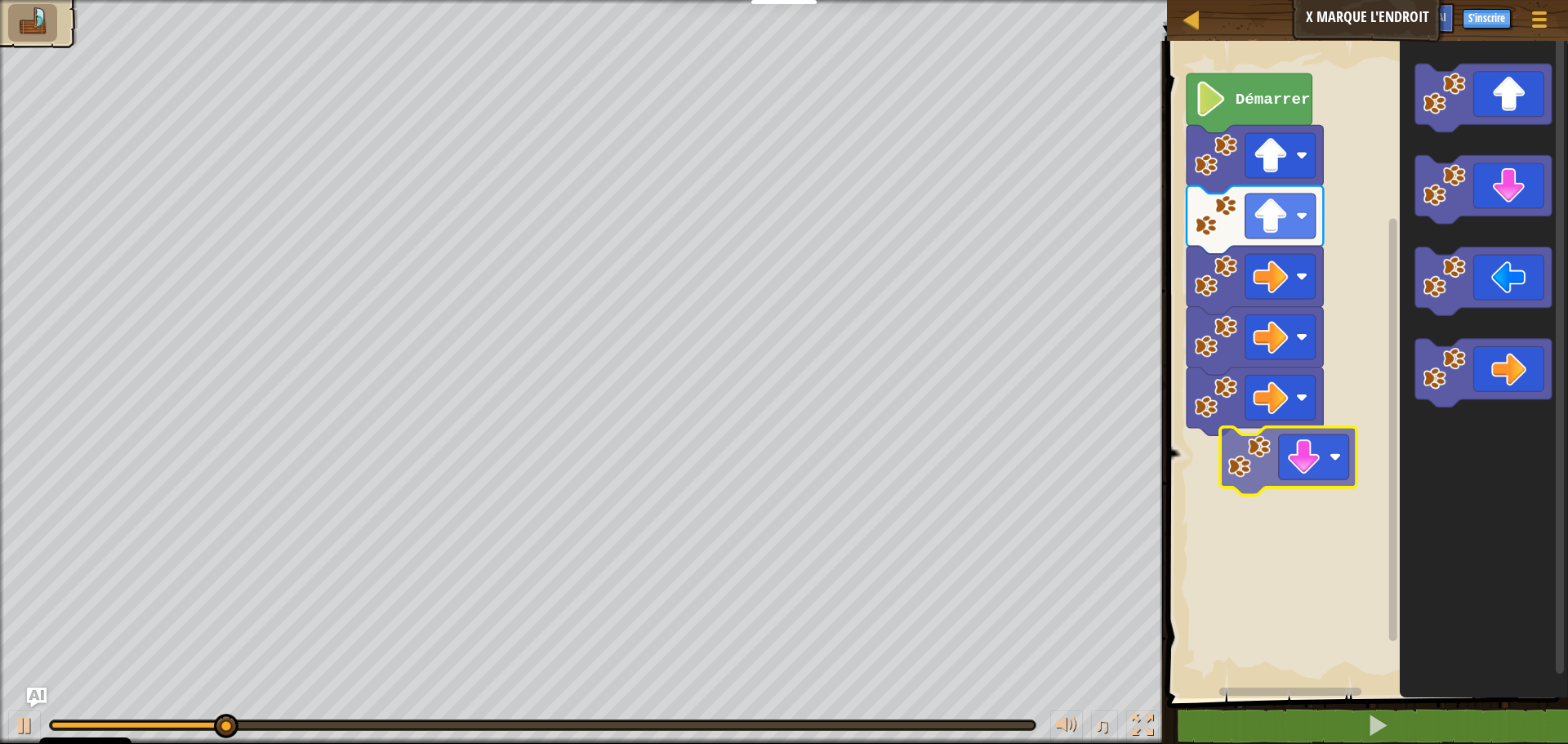
click at [1302, 518] on div "Démarrer" at bounding box center [1365, 365] width 406 height 666
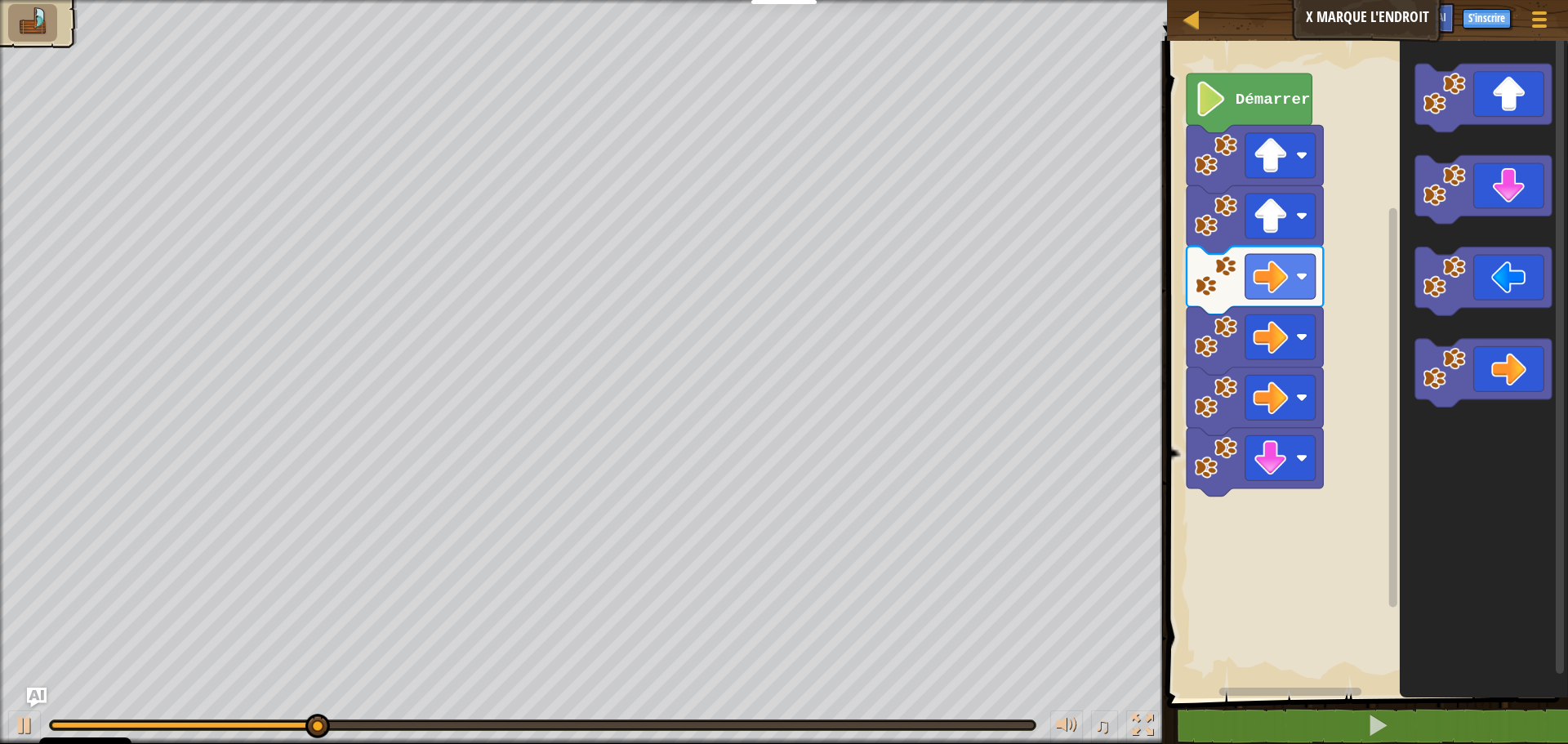
click at [1302, 522] on div "Démarrer" at bounding box center [1365, 365] width 406 height 666
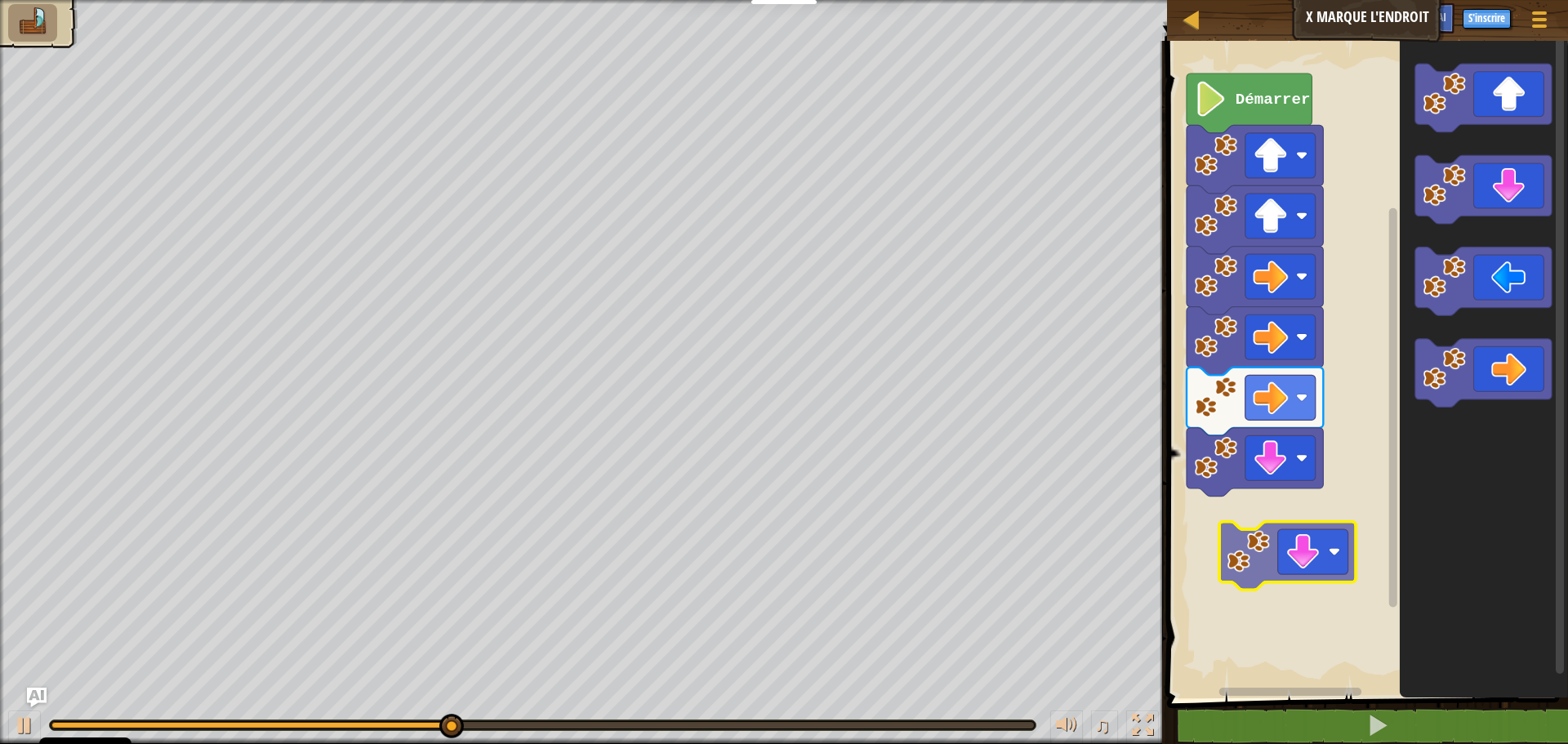
click at [1303, 519] on div "Démarrer" at bounding box center [1365, 365] width 406 height 666
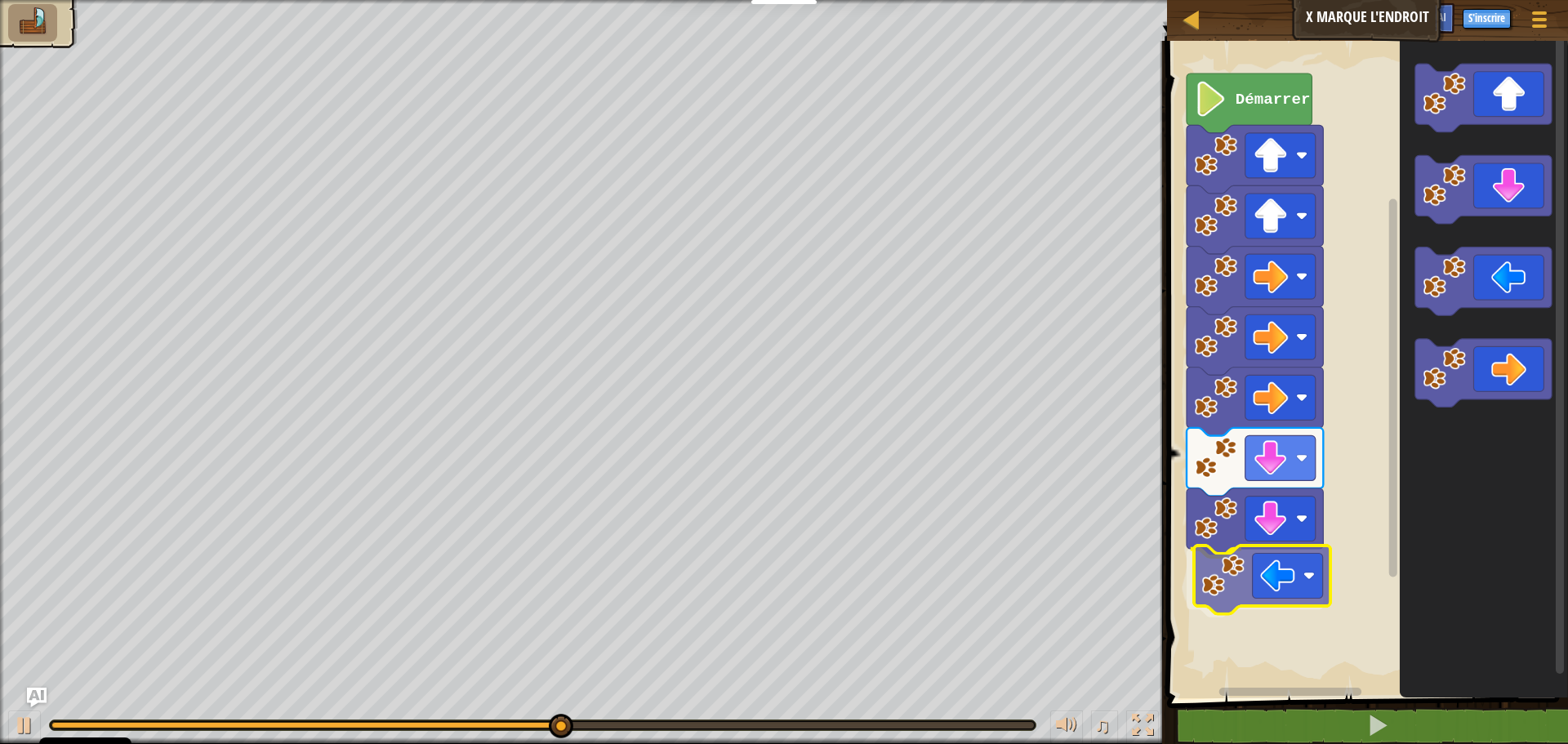
click at [1265, 609] on div "Démarrer" at bounding box center [1365, 365] width 406 height 666
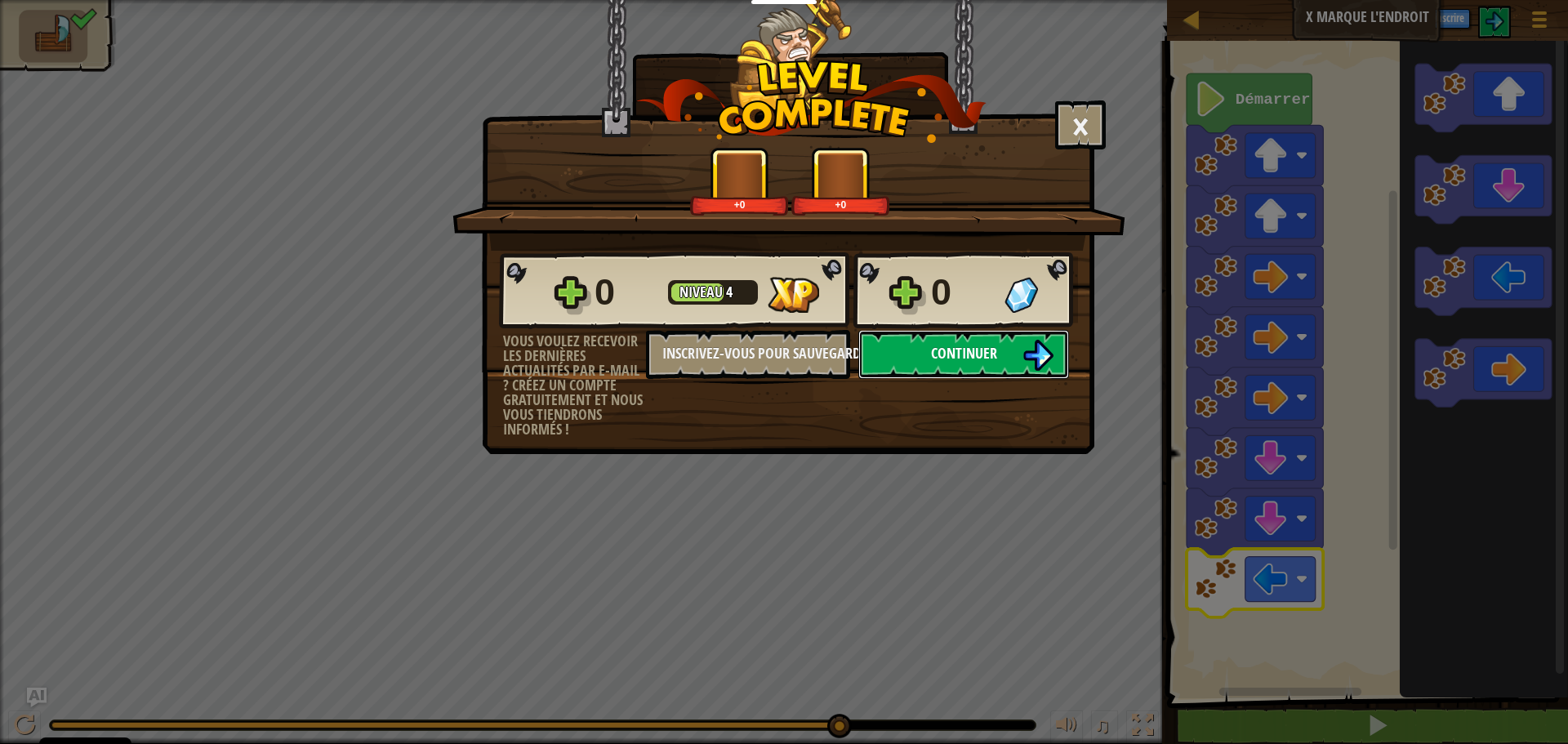
click at [924, 353] on button "Continuer" at bounding box center [964, 354] width 210 height 49
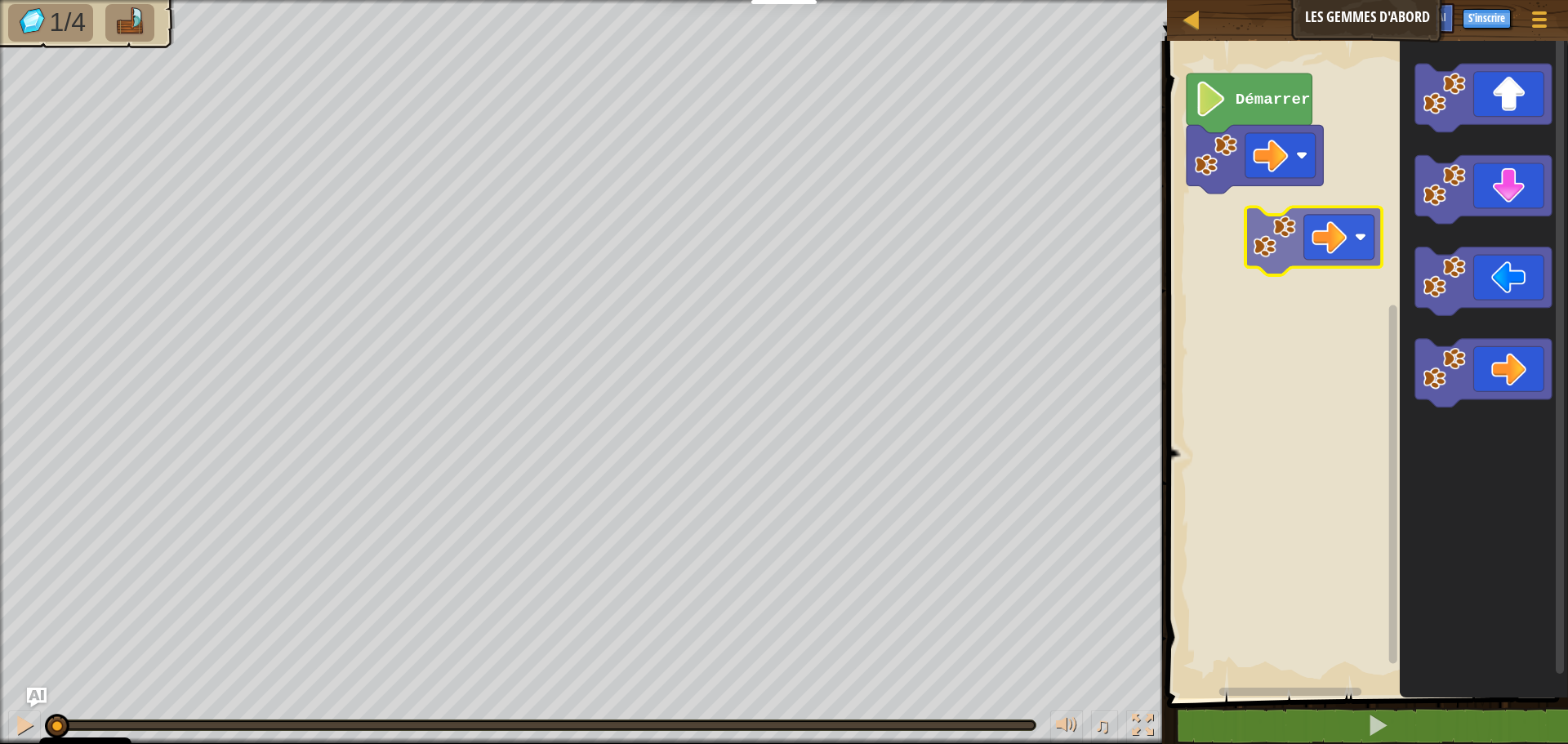
click at [1287, 232] on div "Démarrer" at bounding box center [1365, 365] width 406 height 666
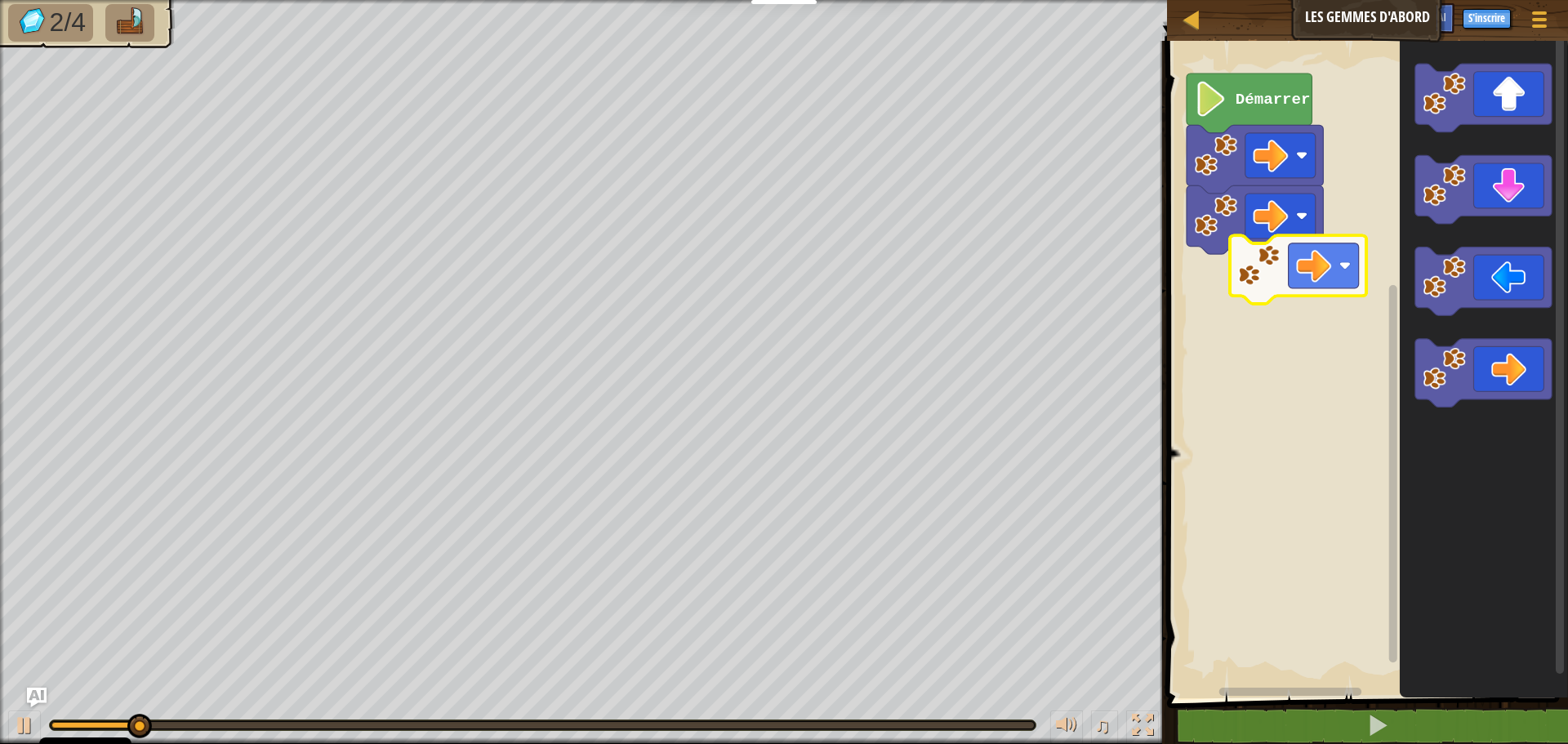
click at [1312, 269] on div "Démarrer" at bounding box center [1365, 365] width 406 height 666
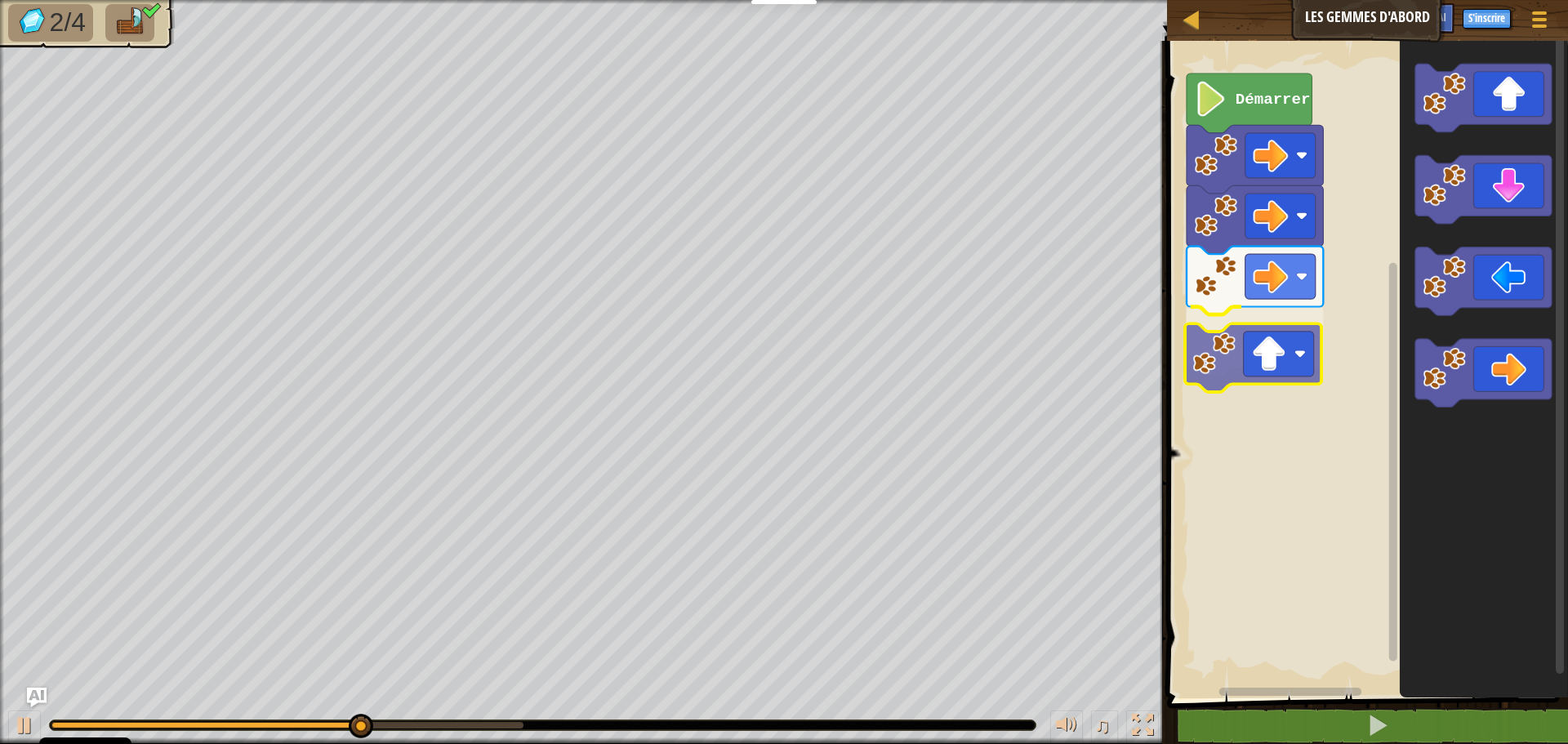
click at [1296, 356] on div "Démarrer" at bounding box center [1365, 365] width 406 height 666
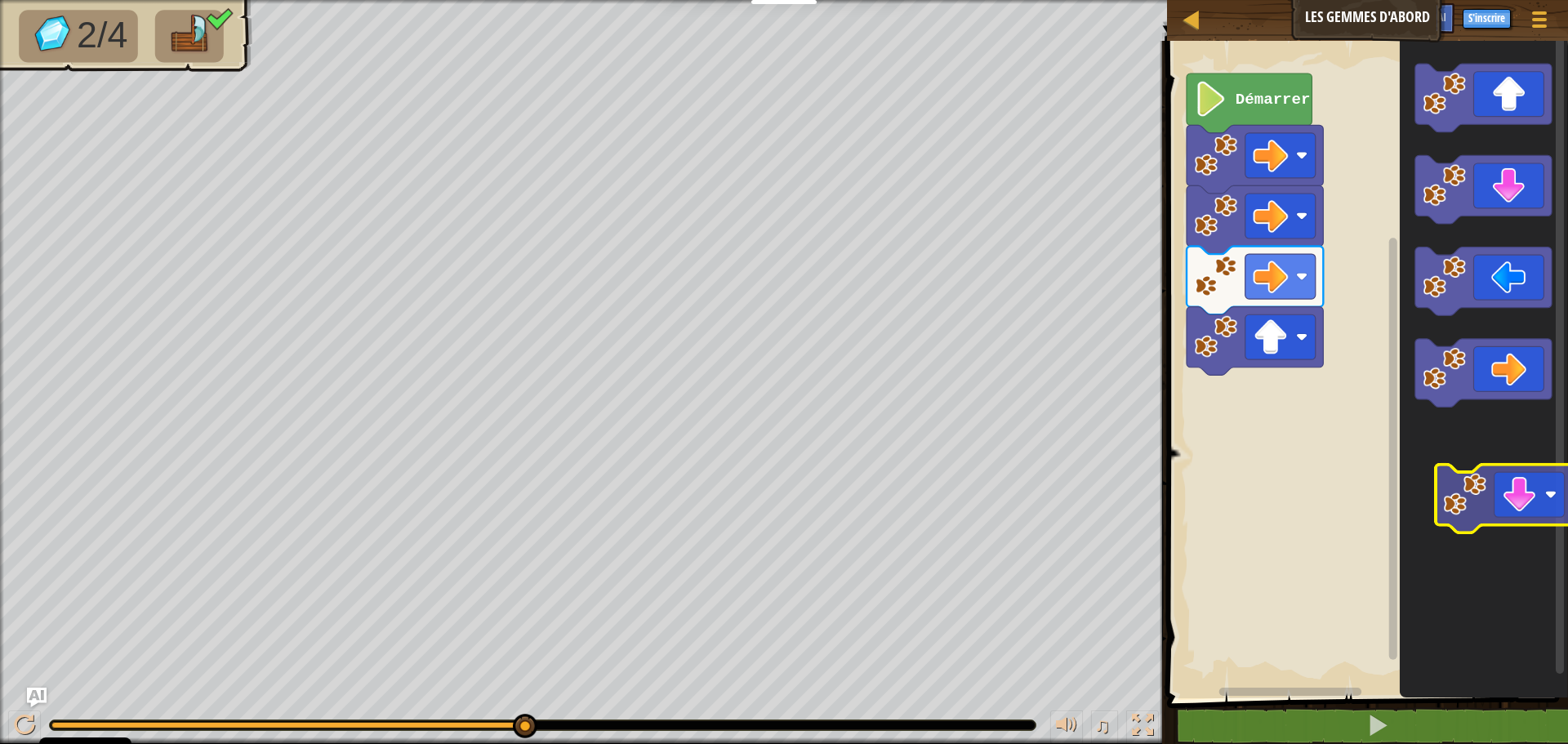
click at [1507, 513] on icon "Espace de travail de Blocky" at bounding box center [1485, 365] width 169 height 666
click at [1505, 515] on icon "Espace de travail de Blocky" at bounding box center [1485, 365] width 169 height 666
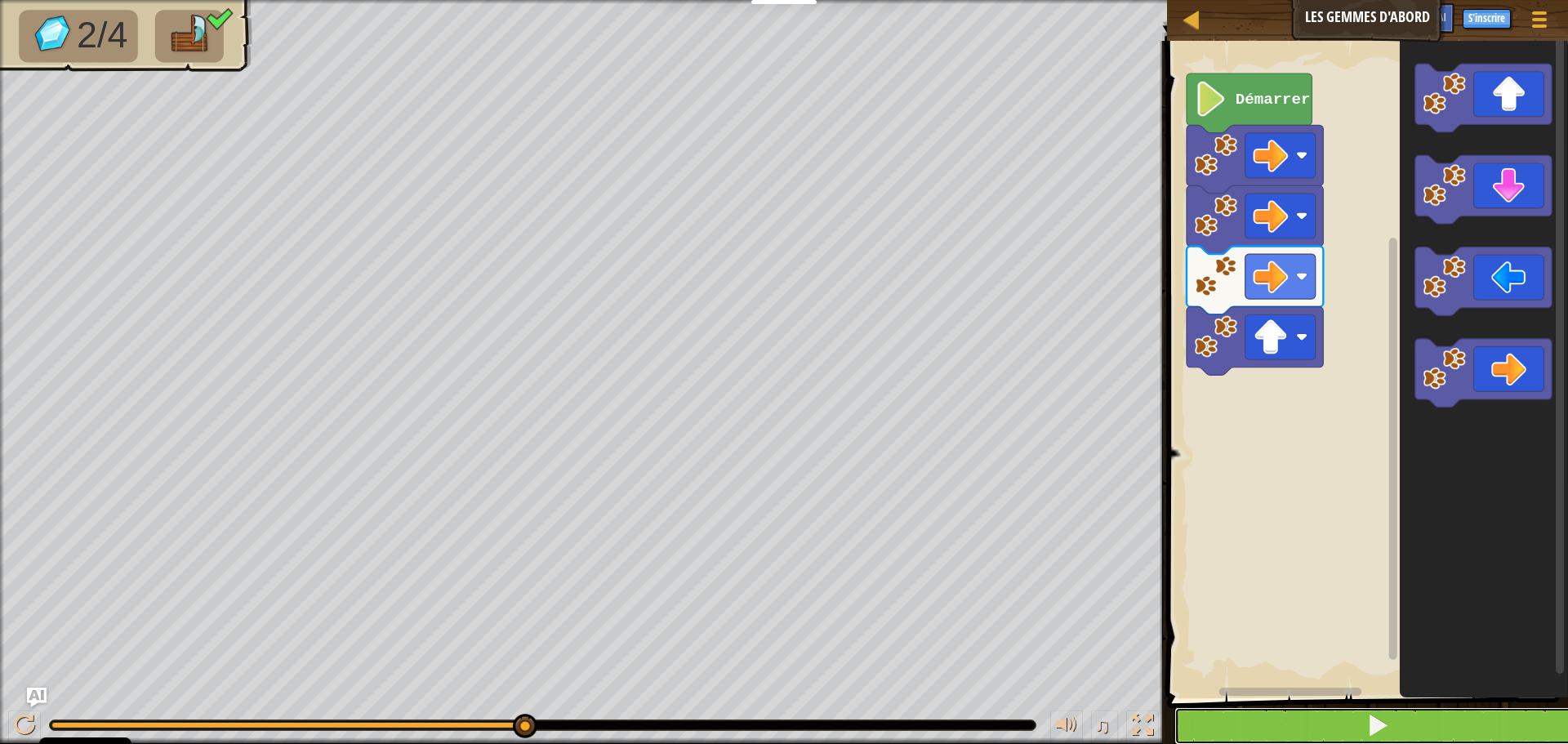
click at [1369, 722] on span at bounding box center [1378, 725] width 23 height 23
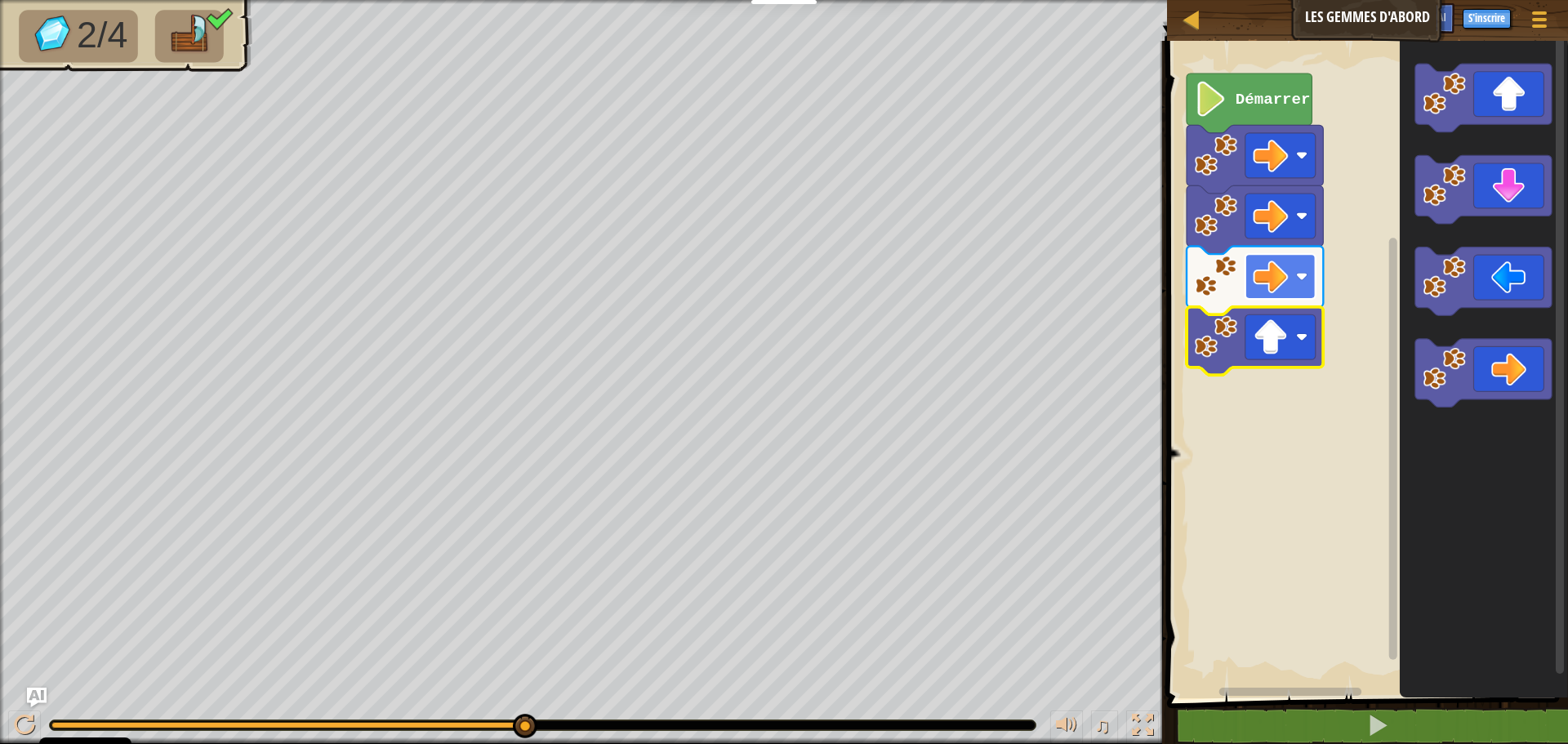
click at [1280, 287] on image "Espace de travail de Blocky" at bounding box center [1271, 276] width 35 height 35
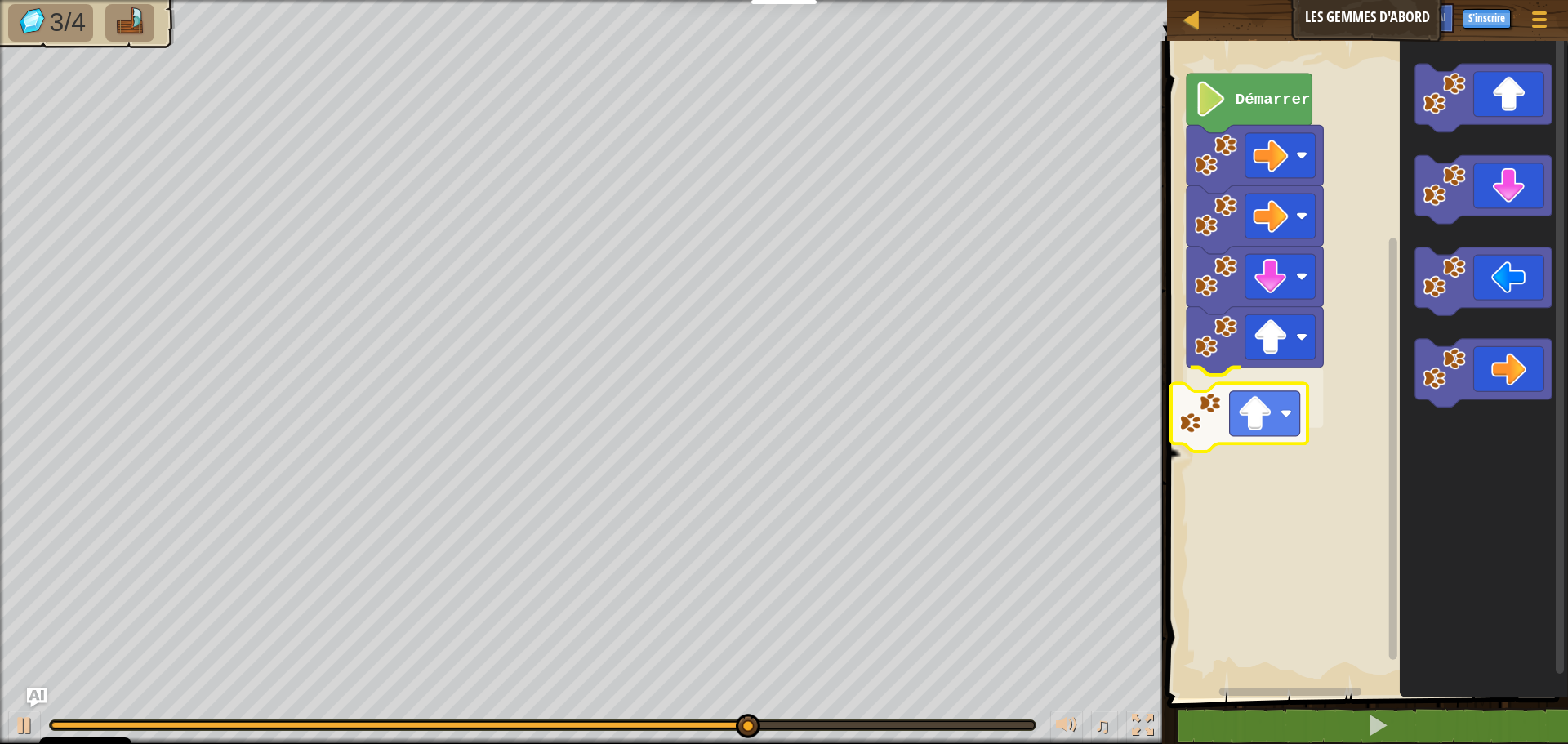
click at [1234, 442] on div "Démarrer" at bounding box center [1365, 365] width 406 height 666
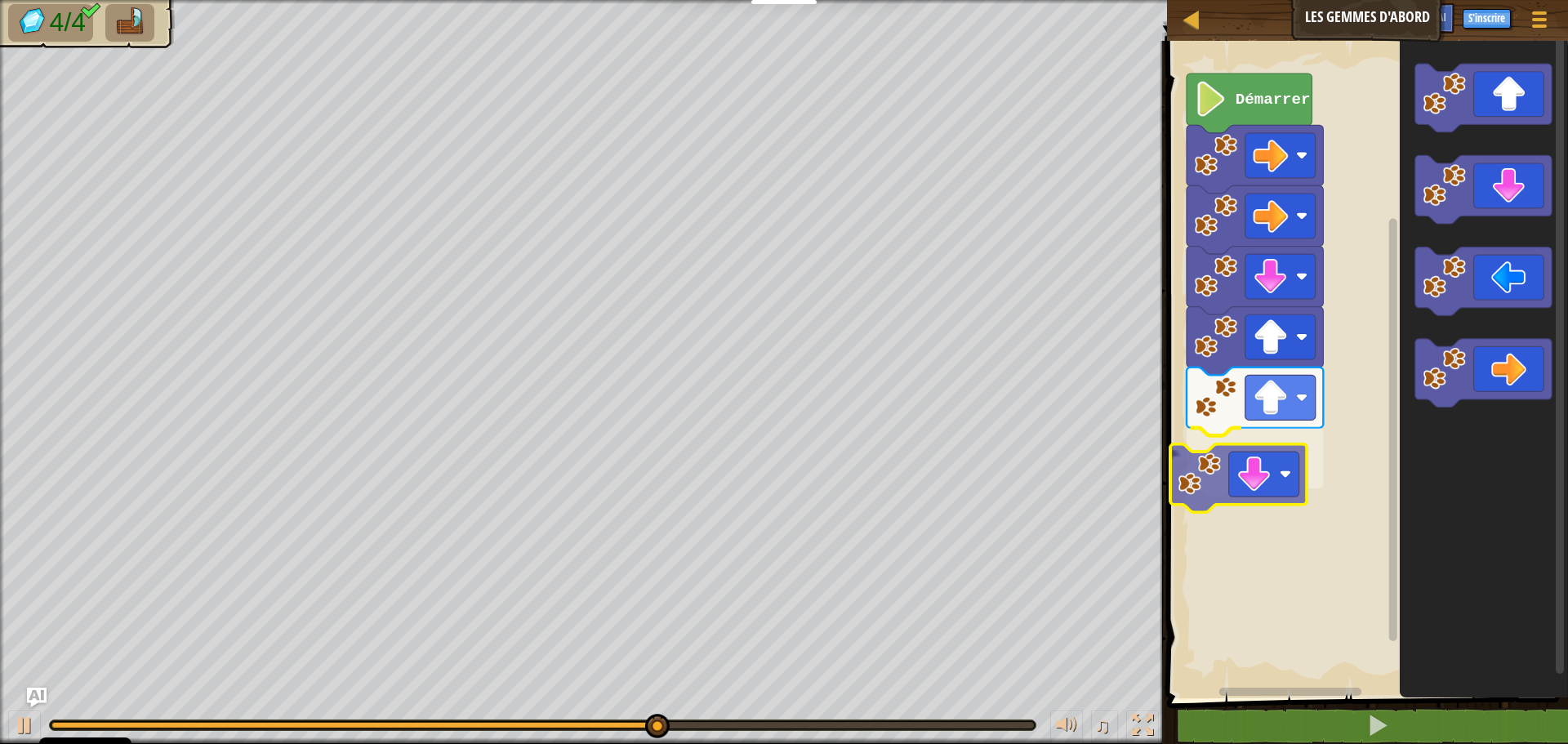
click at [1277, 471] on div "Démarrer" at bounding box center [1365, 365] width 406 height 666
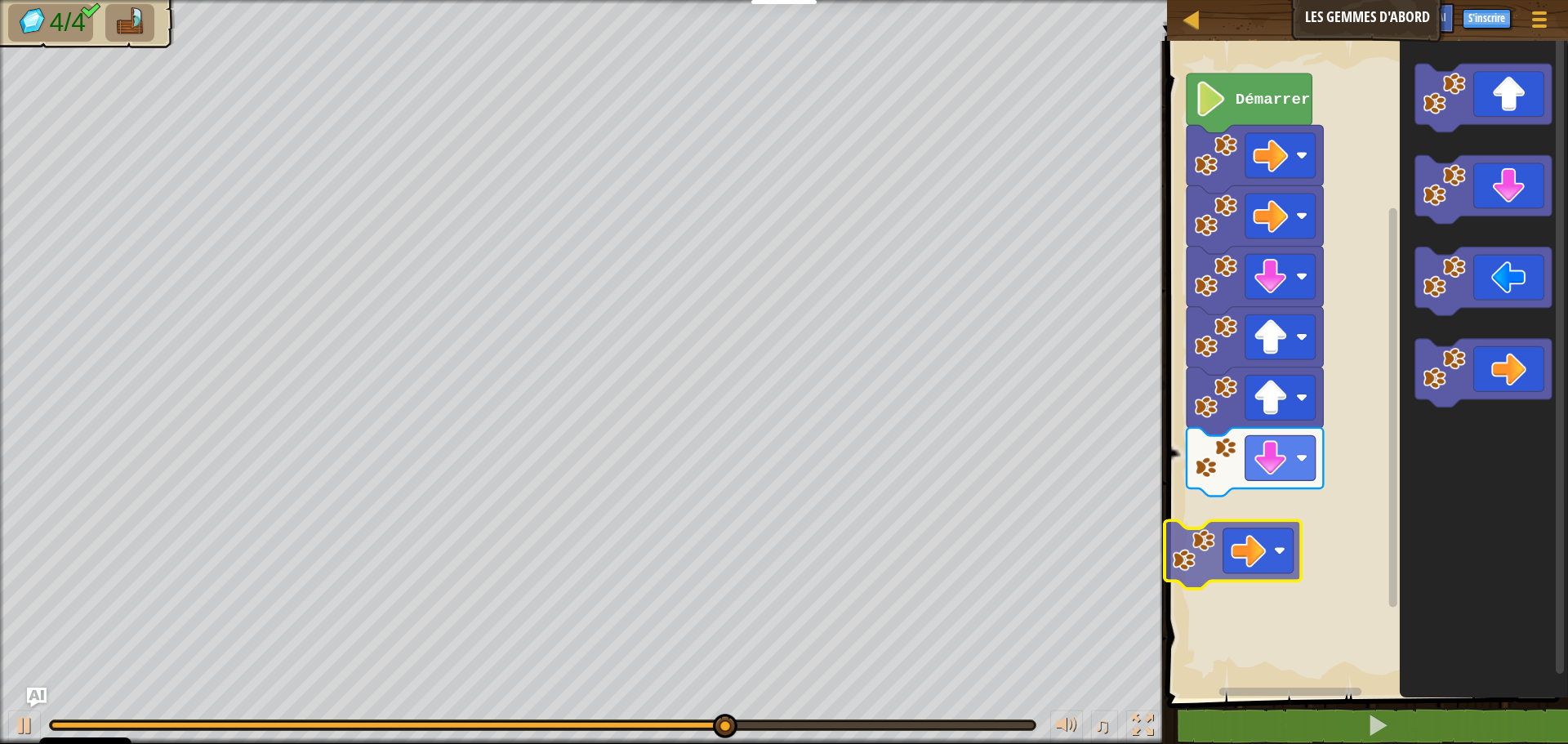
click at [1279, 567] on div "Démarrer" at bounding box center [1365, 365] width 406 height 666
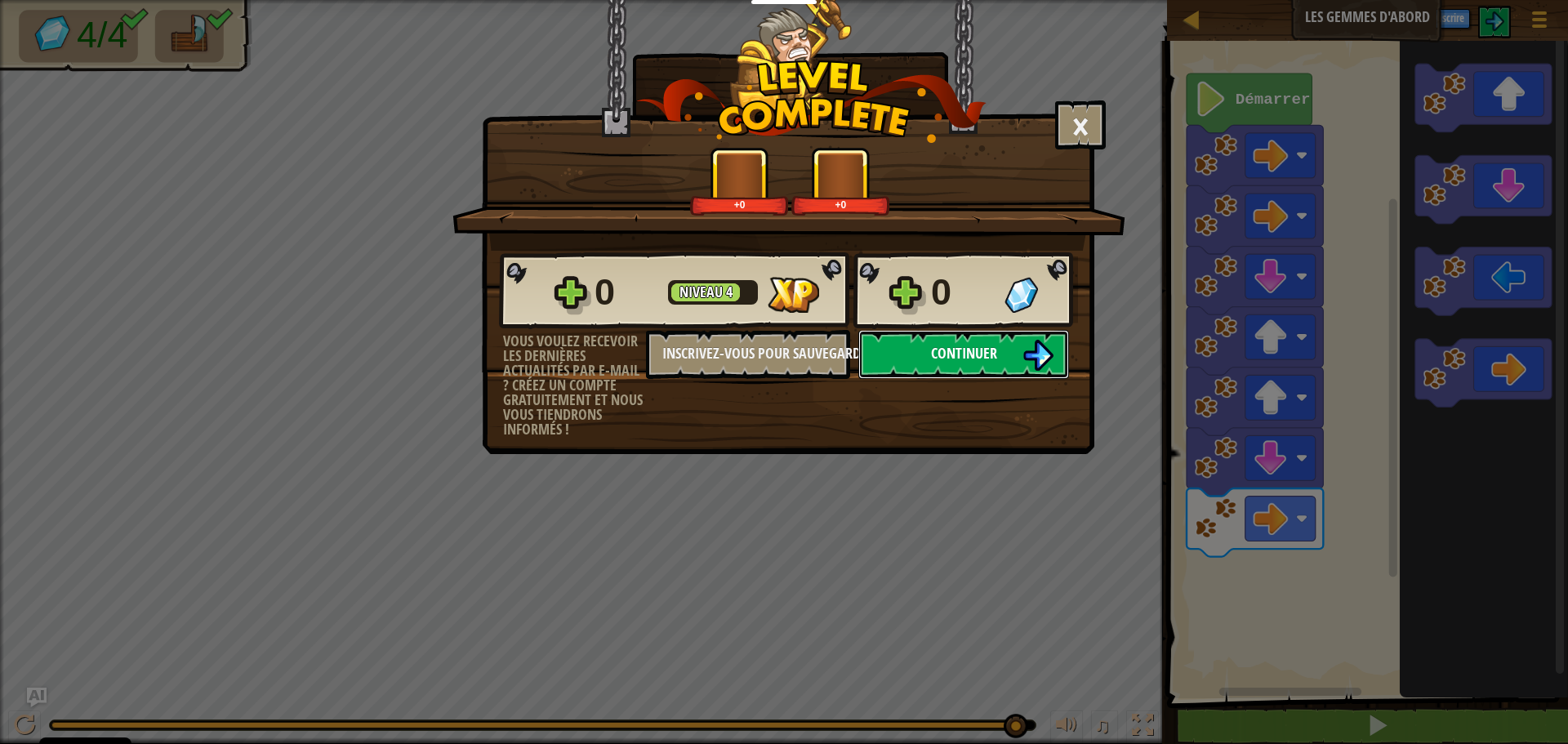
click at [955, 365] on button "Continuer" at bounding box center [964, 354] width 210 height 49
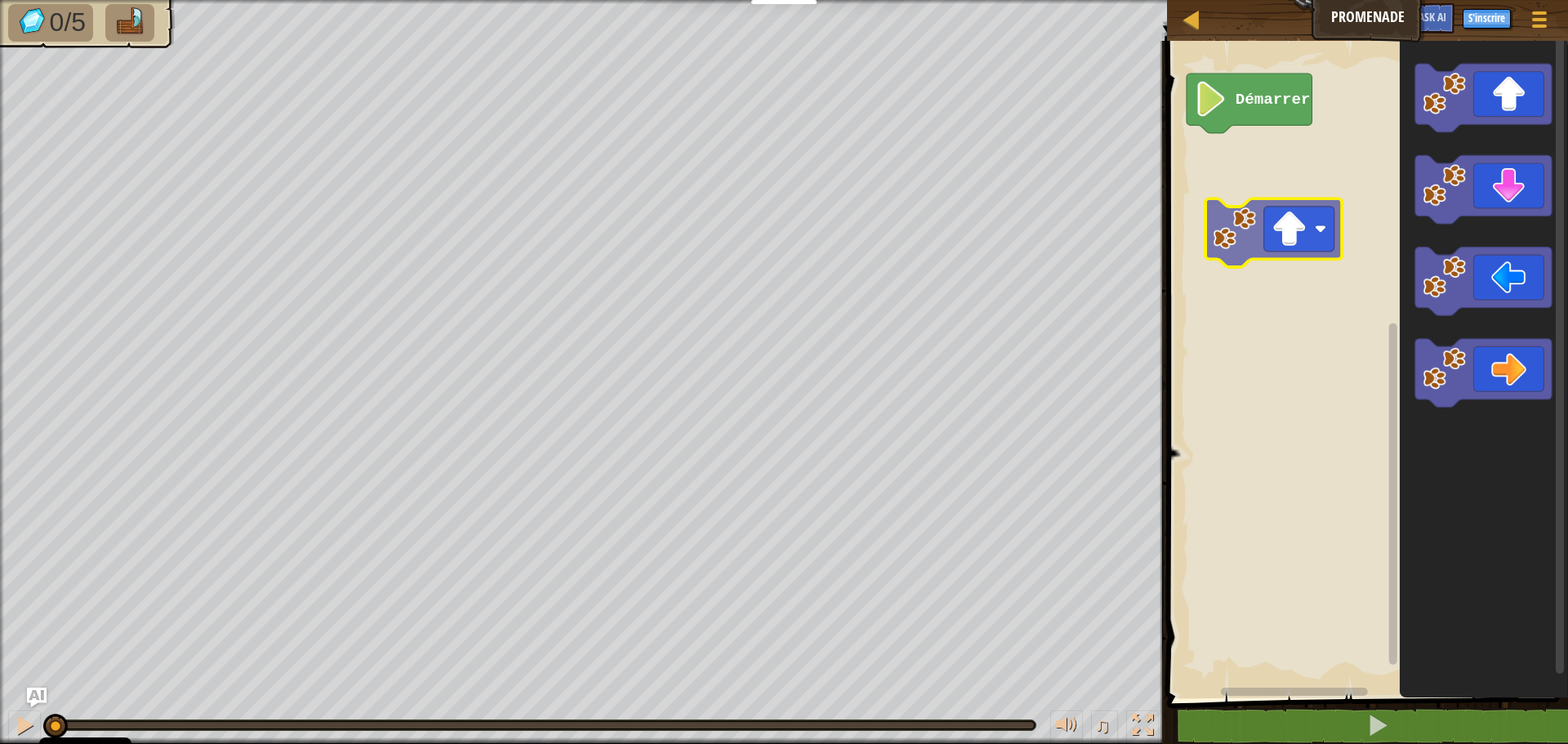
click at [1302, 245] on div "Démarrer" at bounding box center [1365, 365] width 406 height 666
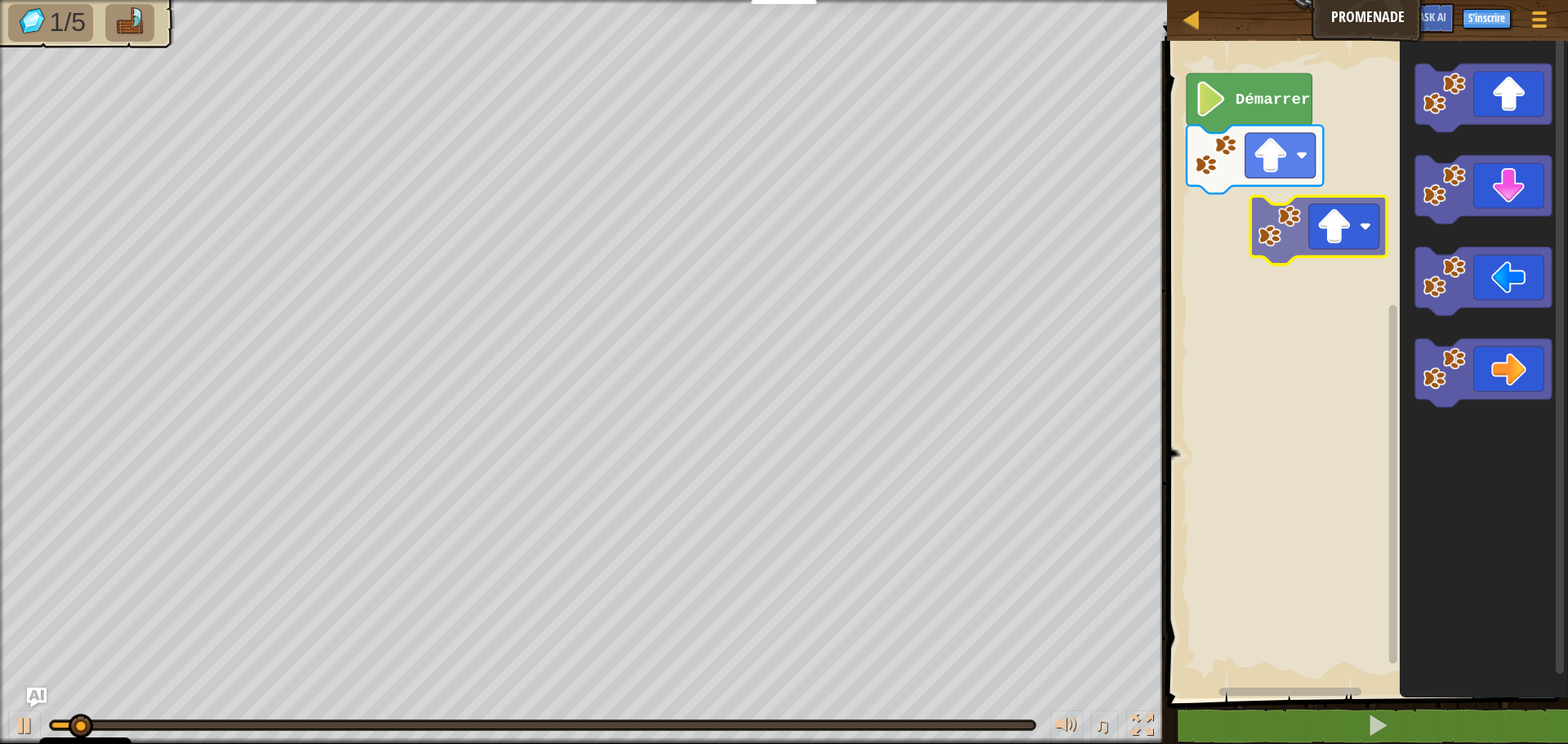
click at [1277, 279] on div "Démarrer" at bounding box center [1365, 365] width 406 height 666
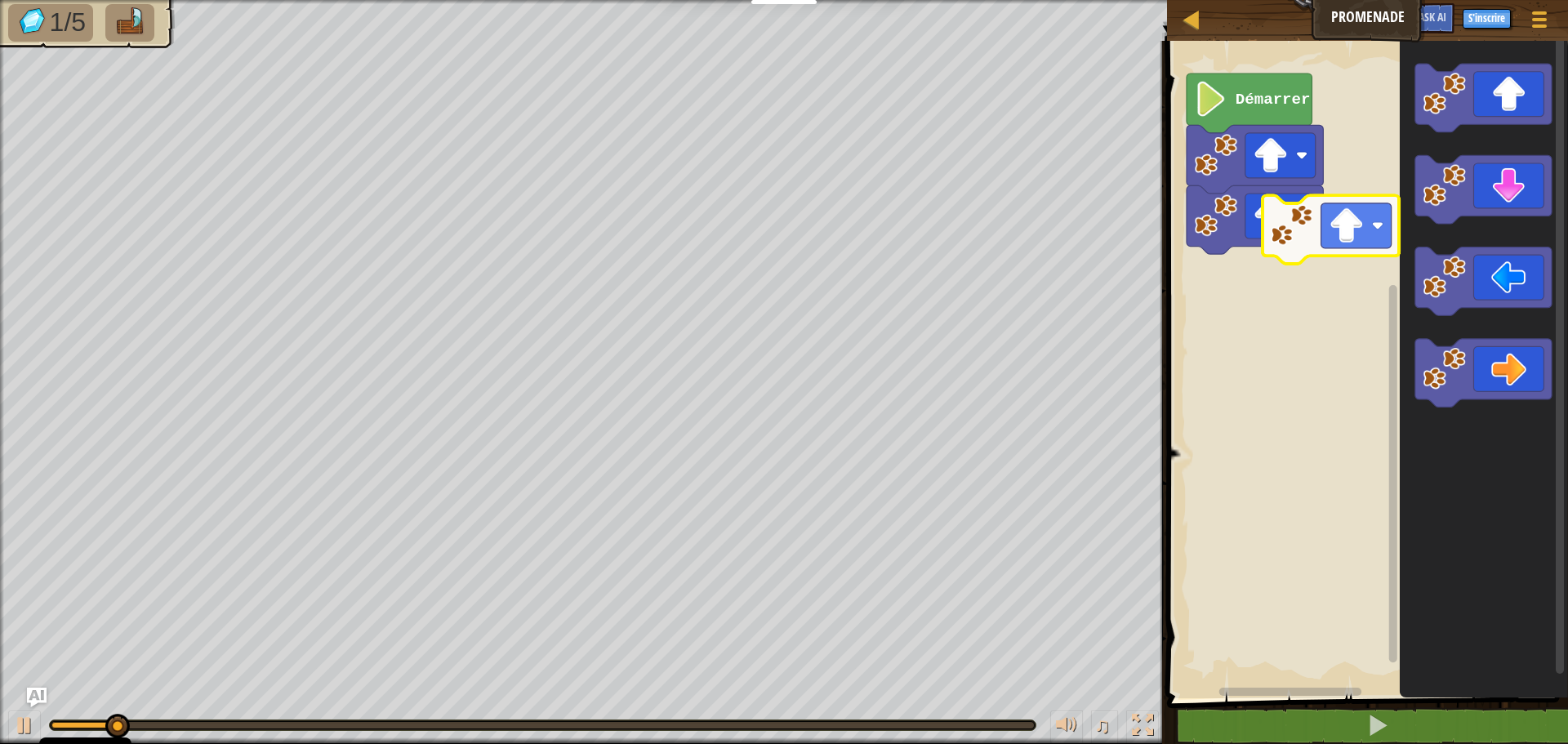
click at [1292, 286] on div "Démarrer" at bounding box center [1365, 365] width 406 height 666
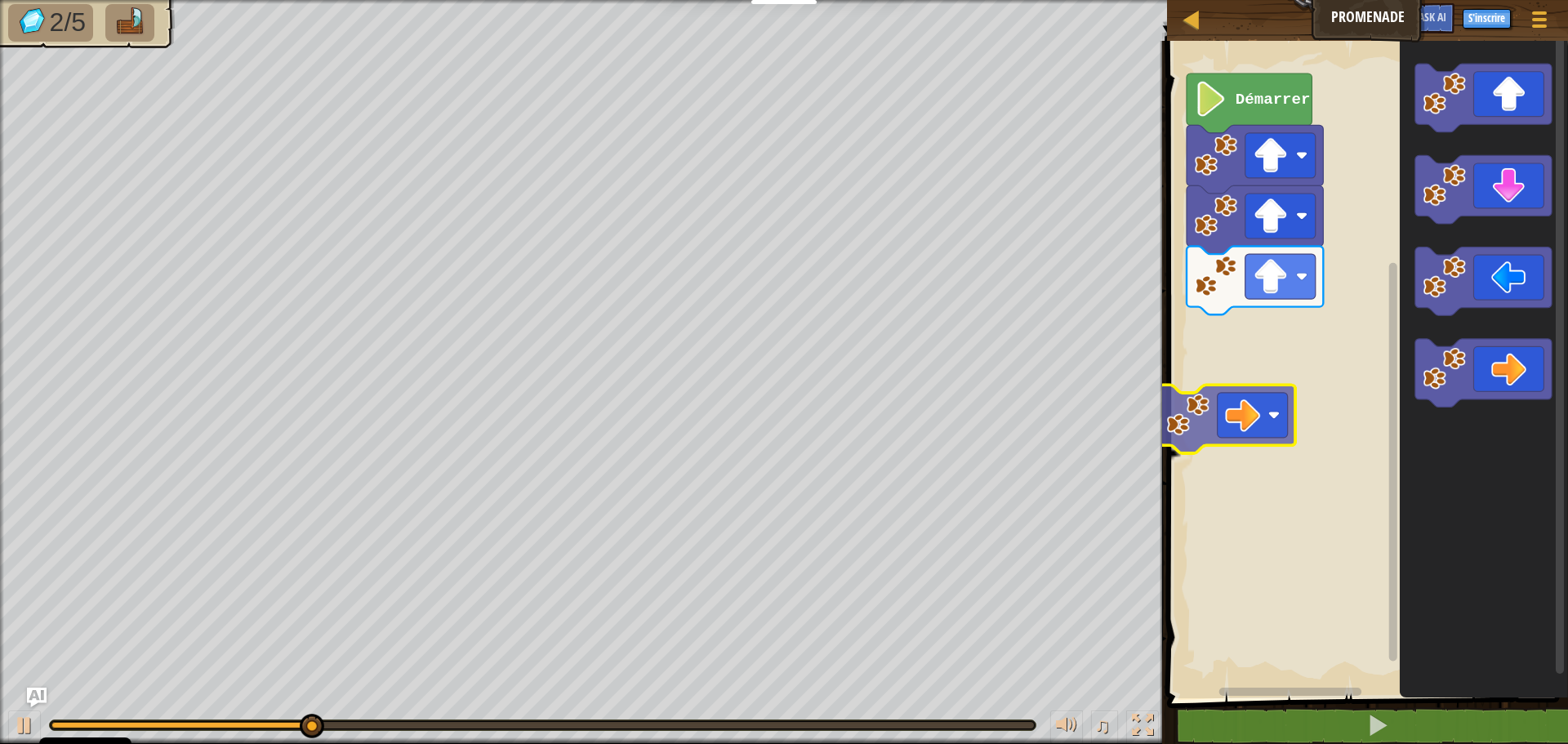
click at [1279, 411] on div "Démarrer" at bounding box center [1365, 365] width 406 height 666
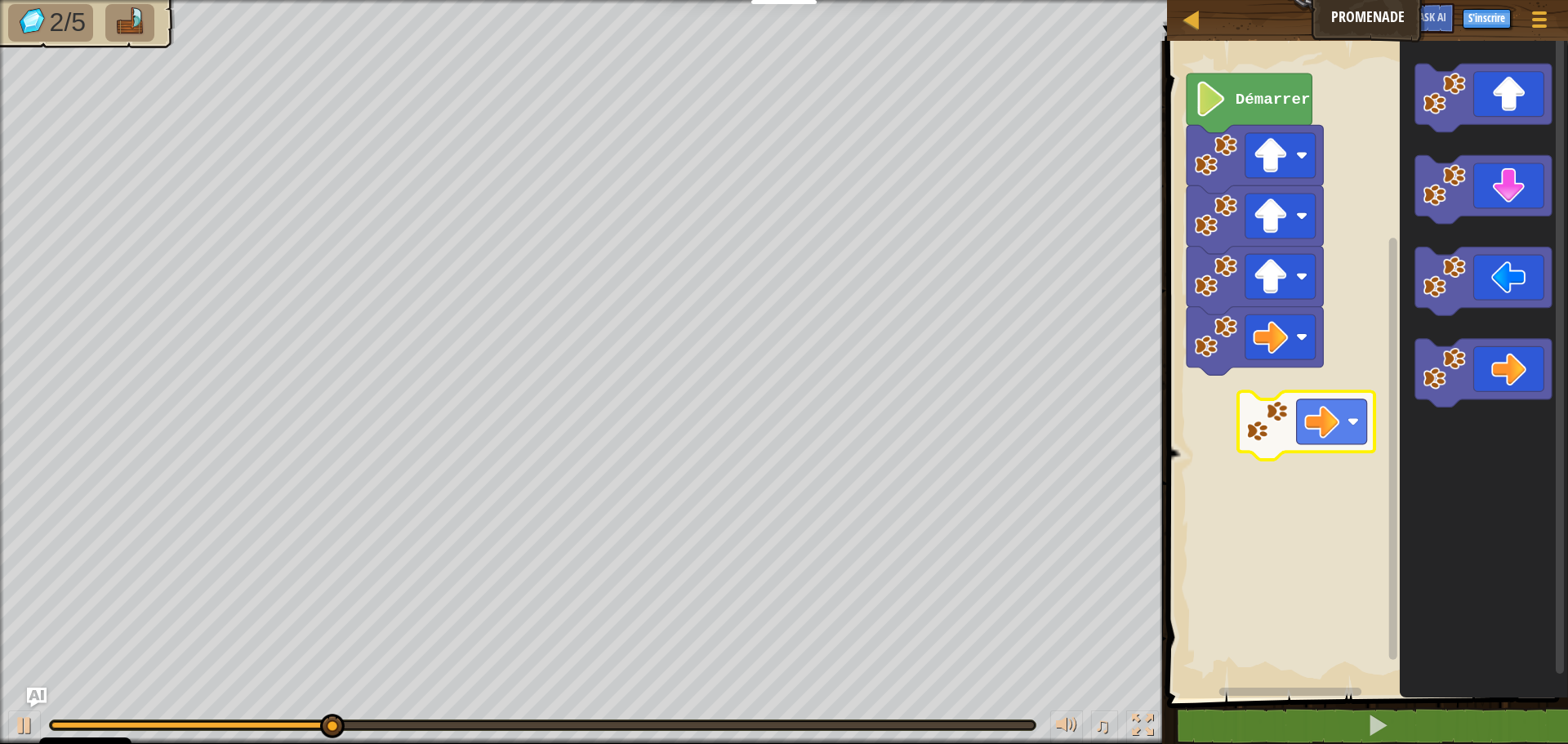
click at [1349, 428] on div "Démarrer" at bounding box center [1365, 365] width 406 height 666
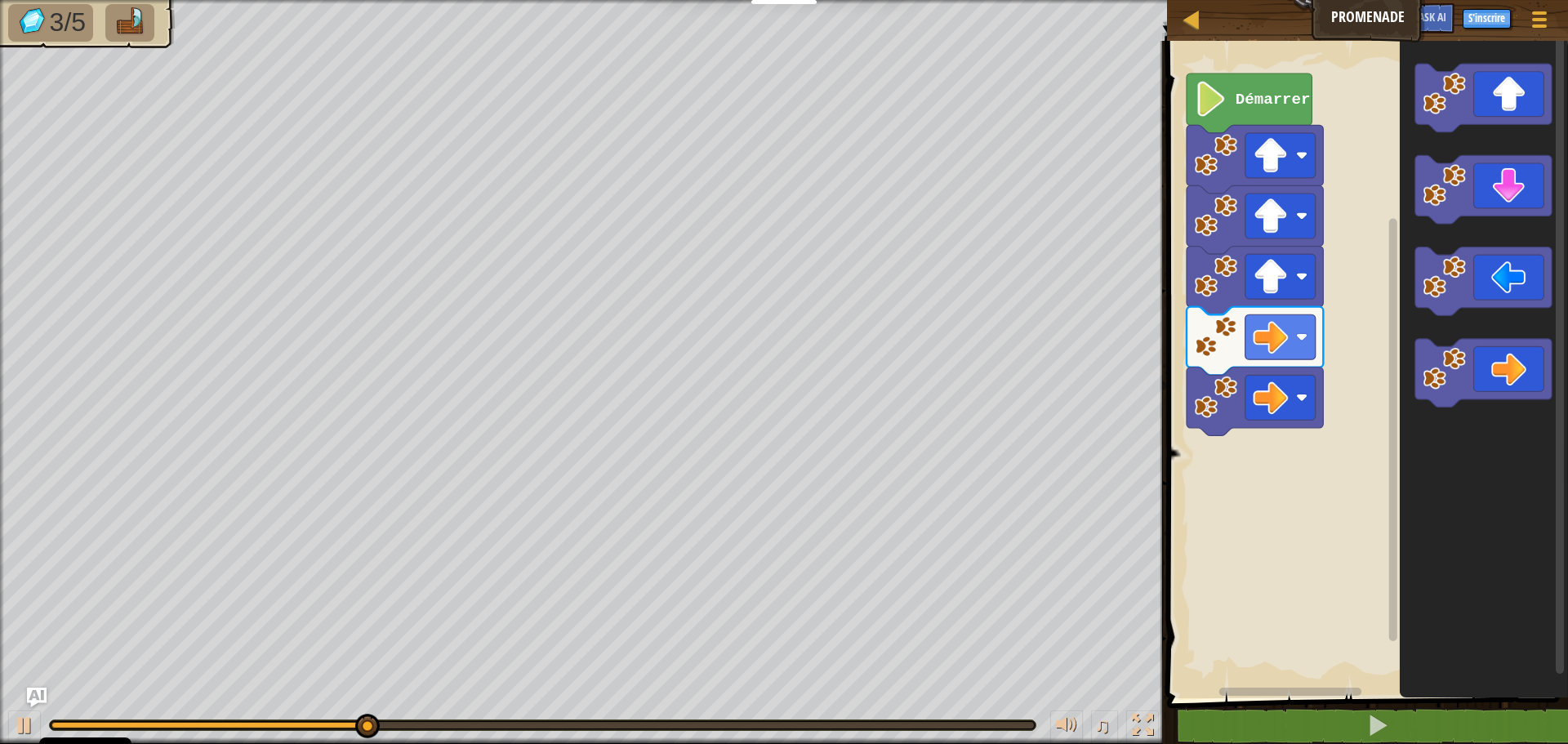
click at [1277, 520] on div "Démarrer" at bounding box center [1365, 365] width 406 height 666
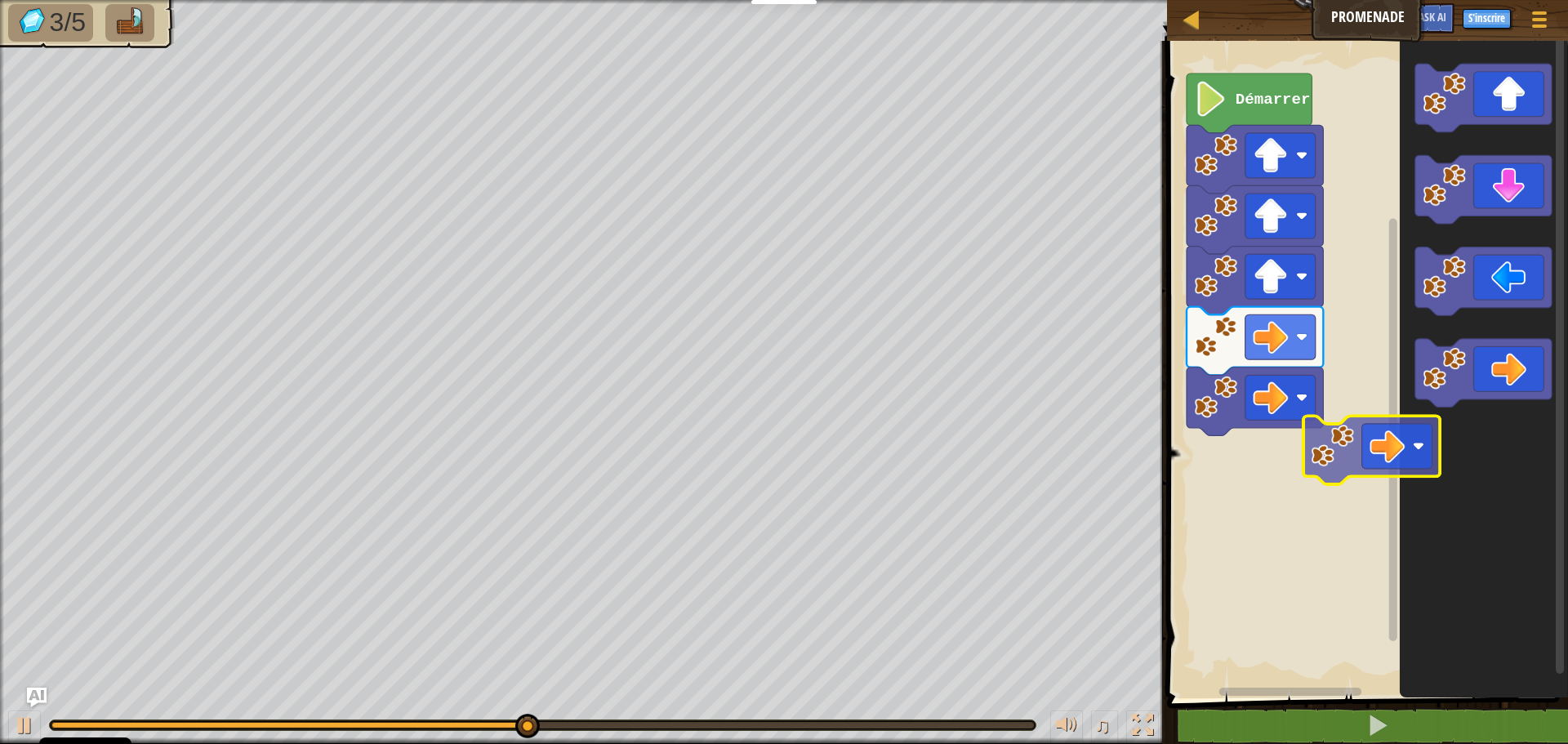
click at [1260, 567] on div "Démarrer" at bounding box center [1365, 365] width 406 height 666
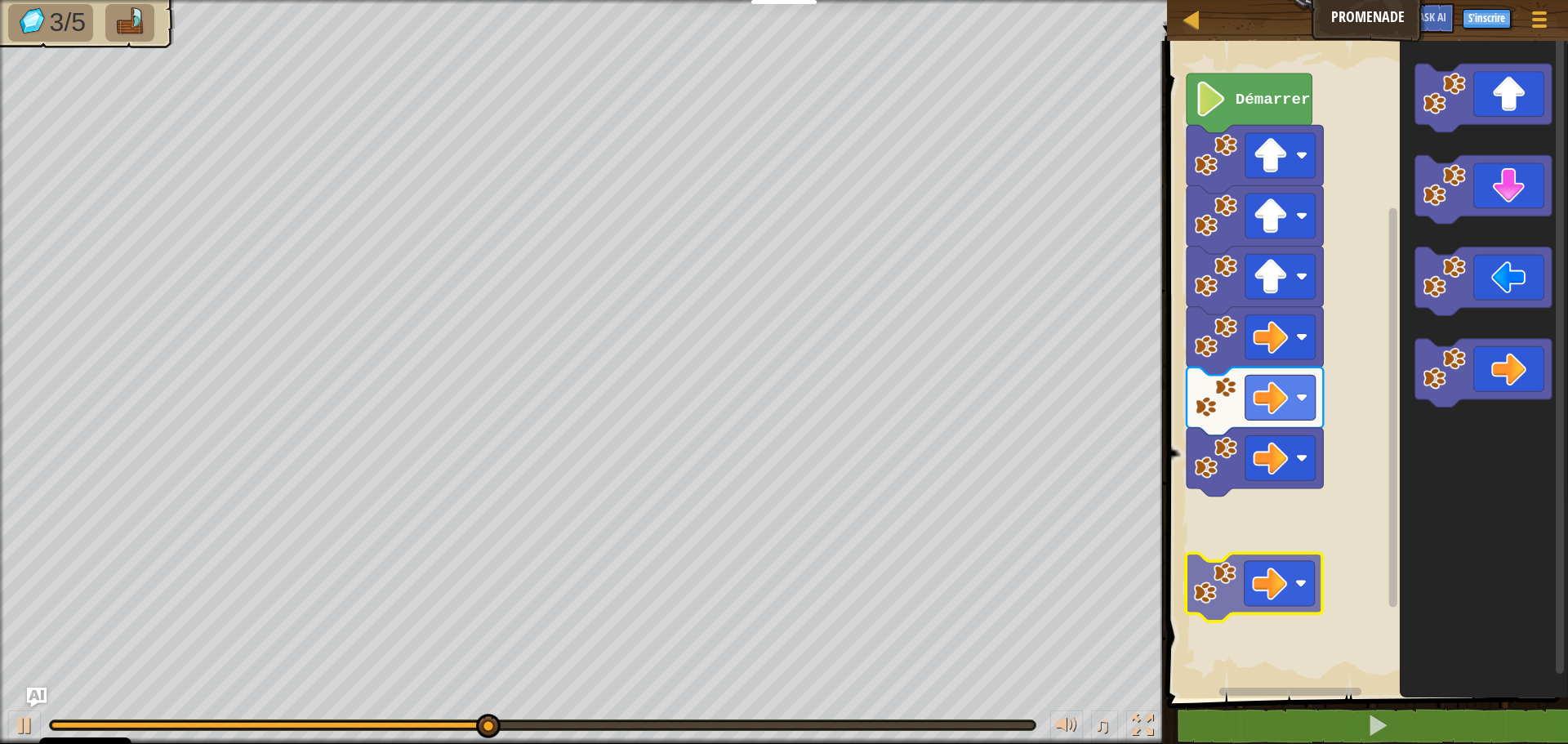
click at [1250, 602] on div "Démarrer" at bounding box center [1365, 365] width 406 height 666
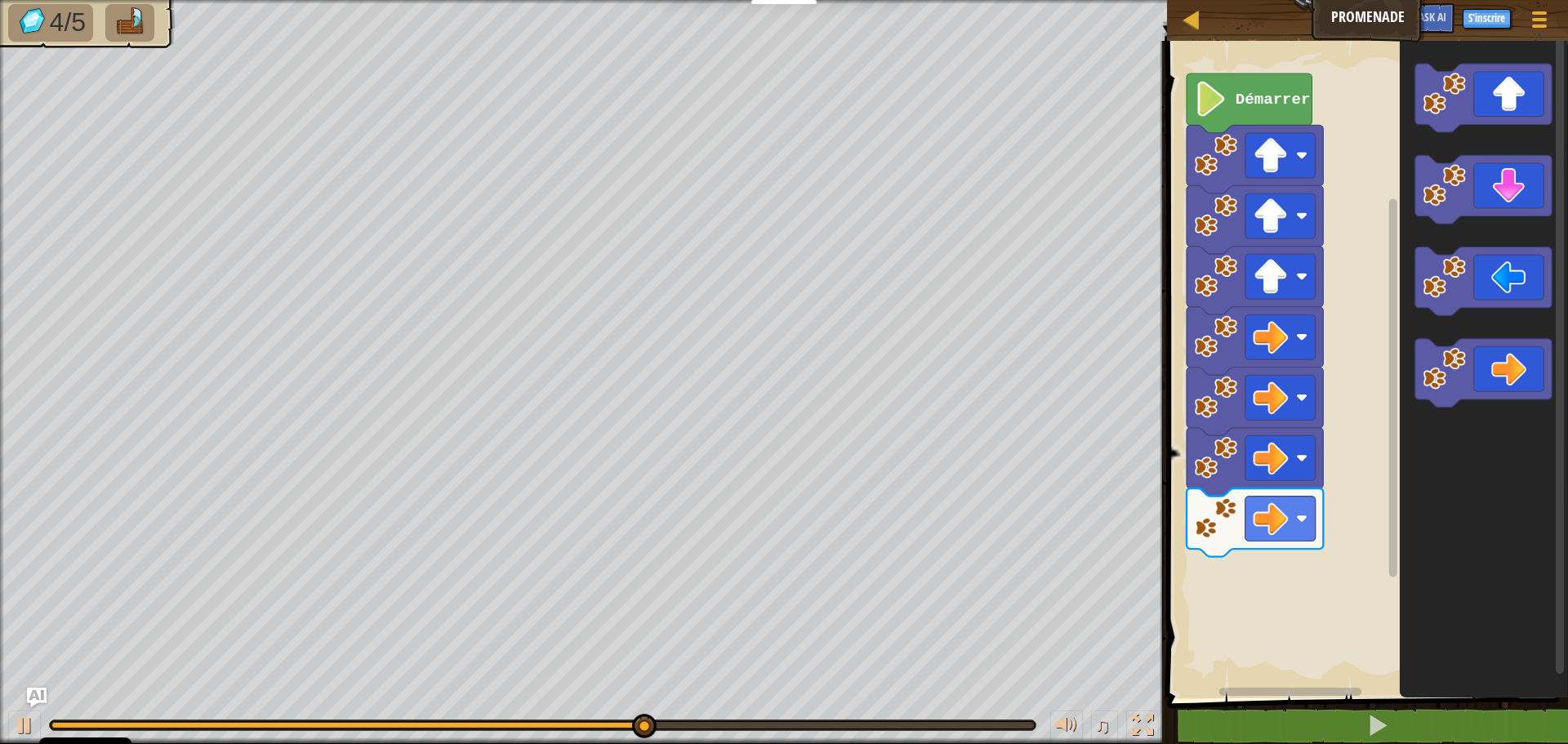
click at [1241, 651] on div "Démarrer" at bounding box center [1365, 365] width 406 height 666
click at [1287, 599] on div "Démarrer" at bounding box center [1365, 365] width 406 height 666
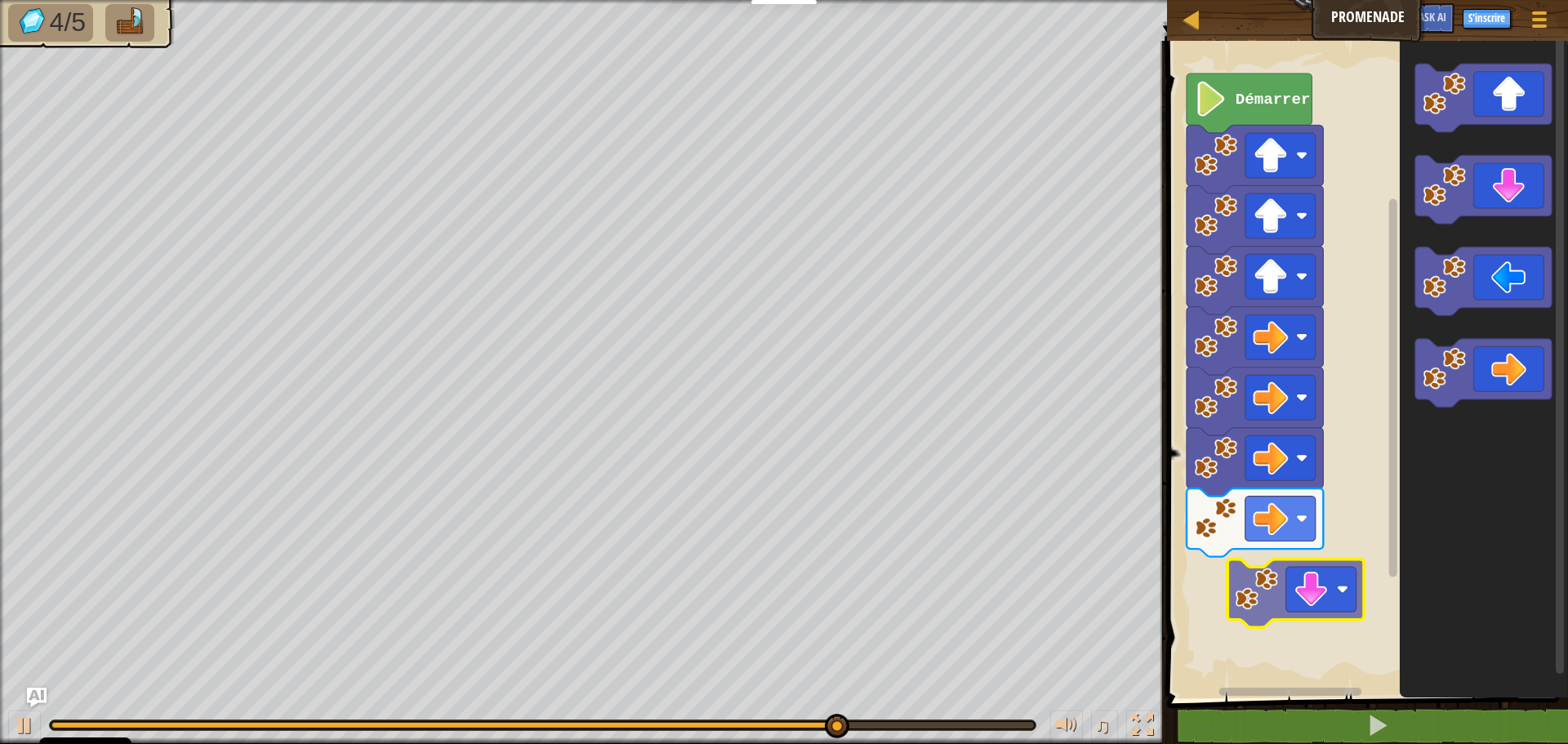
click at [1292, 585] on div "Démarrer" at bounding box center [1365, 365] width 406 height 666
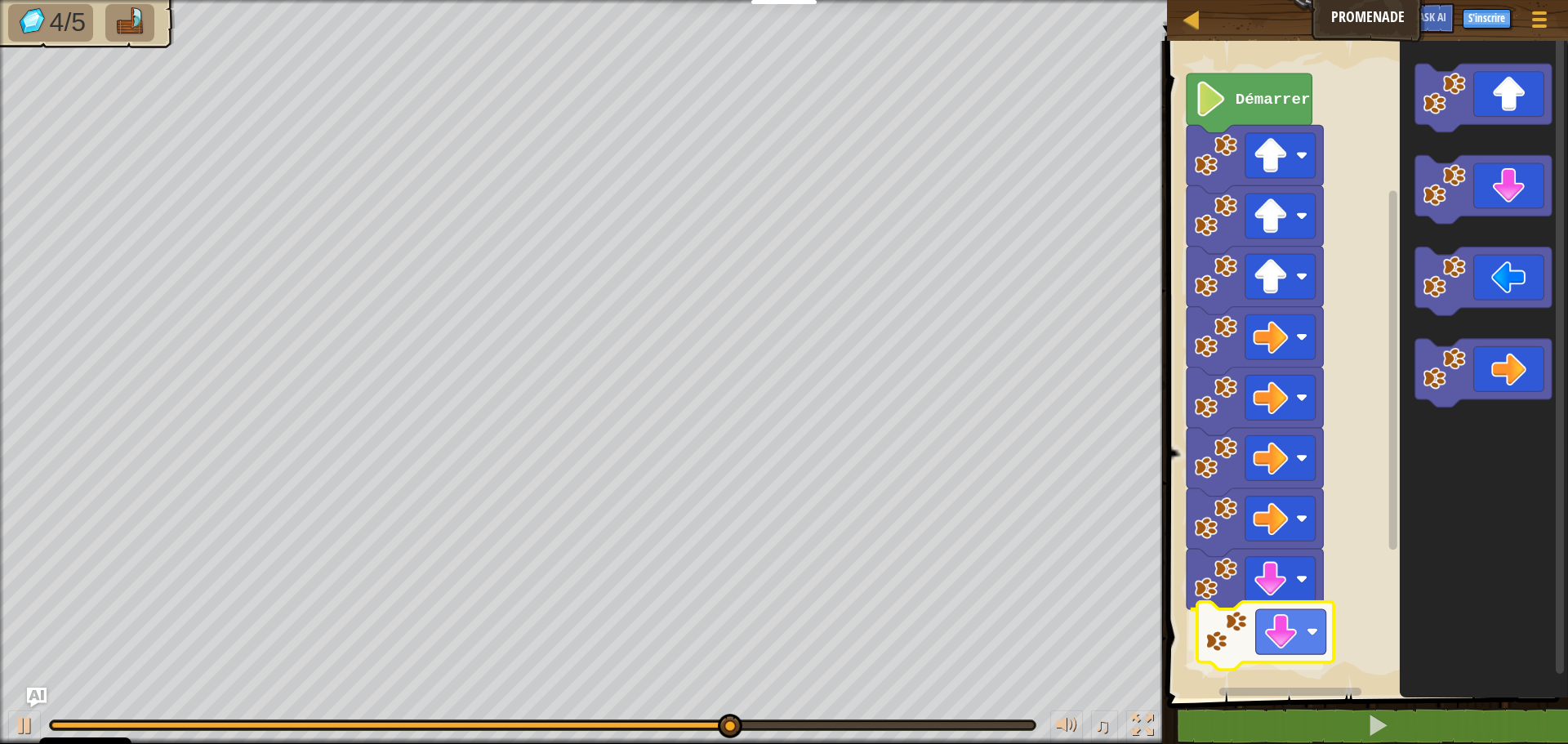
click at [1305, 633] on div "Démarrer" at bounding box center [1365, 365] width 406 height 666
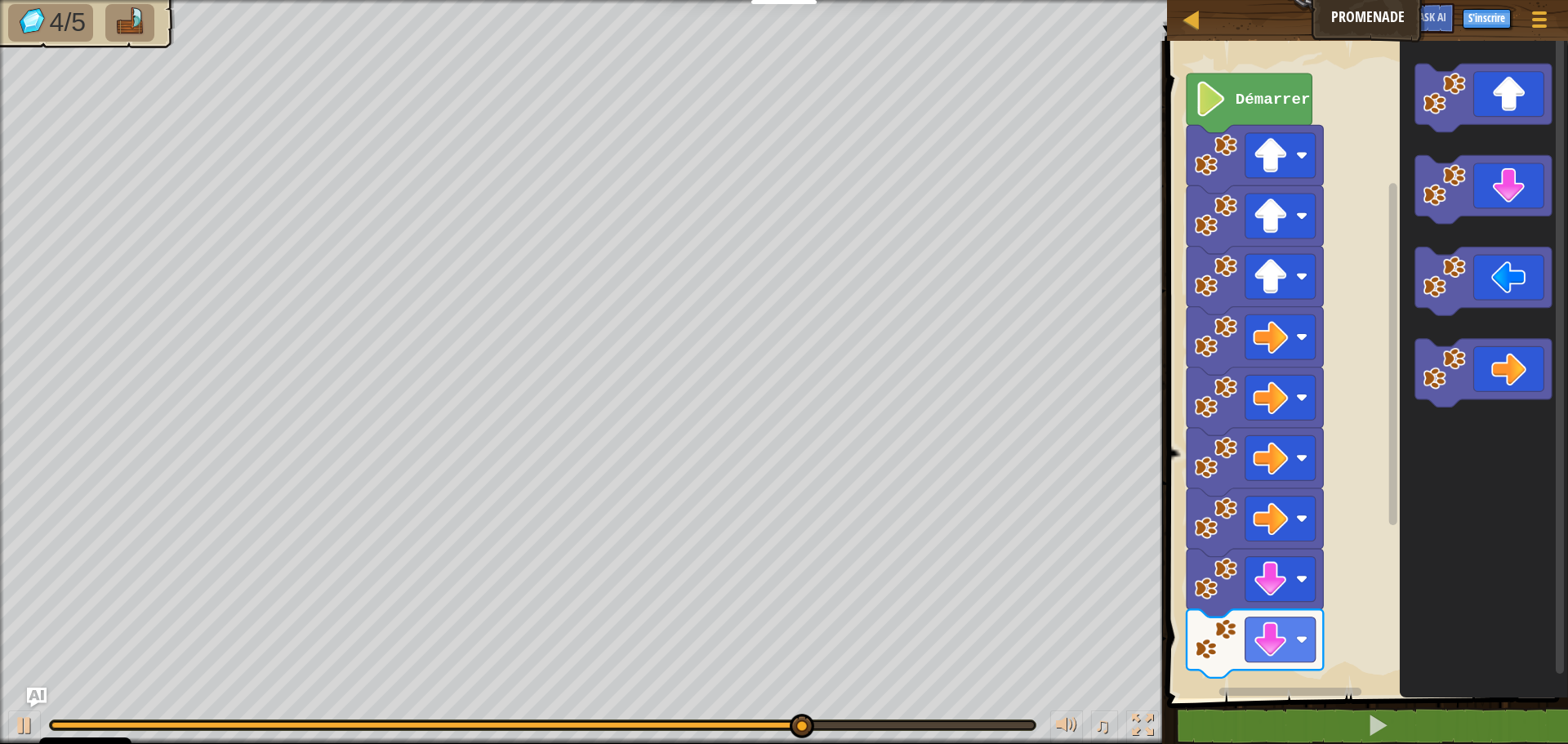
click at [1255, 686] on div "Démarrer" at bounding box center [1365, 365] width 406 height 666
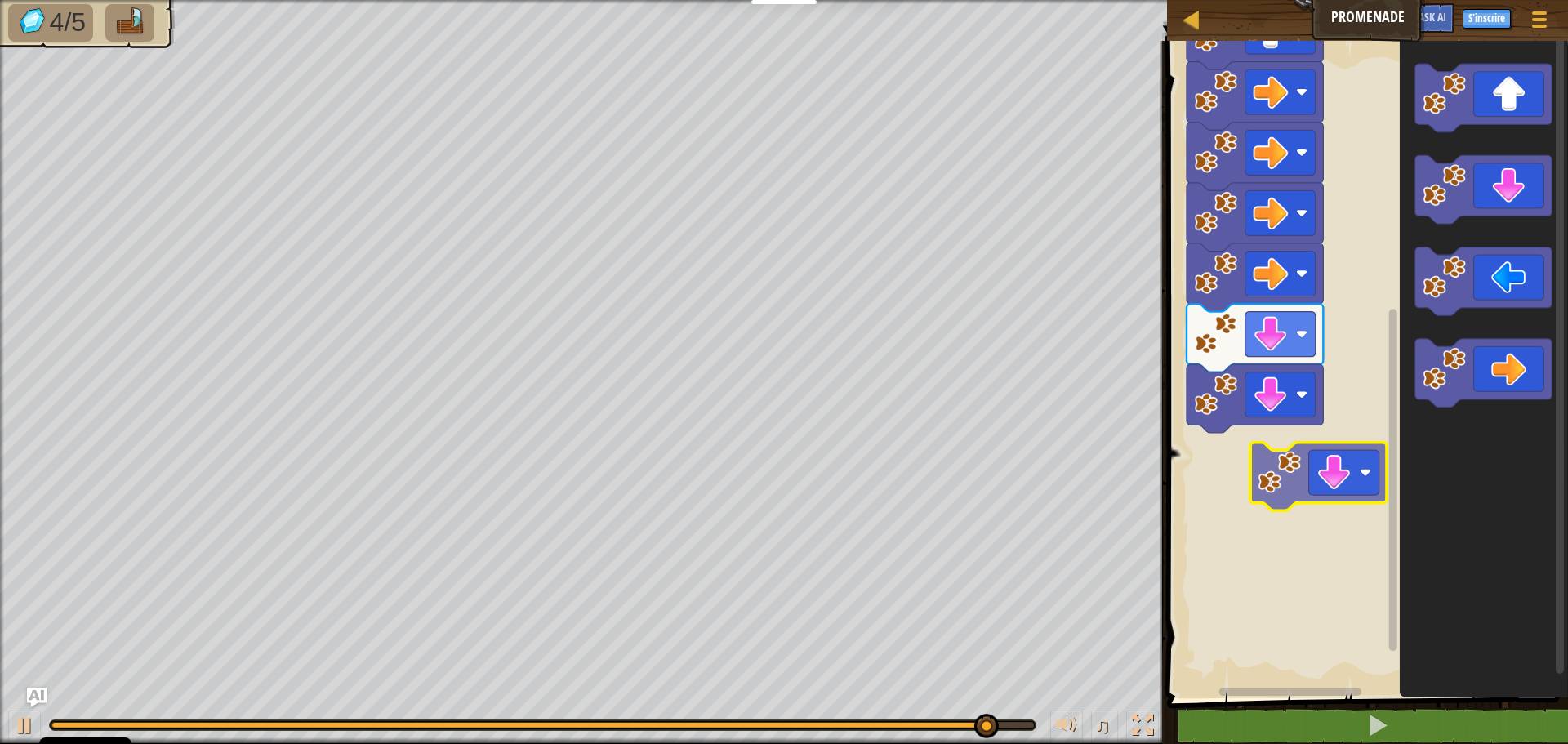
click at [1323, 475] on div "Démarrer" at bounding box center [1365, 365] width 406 height 666
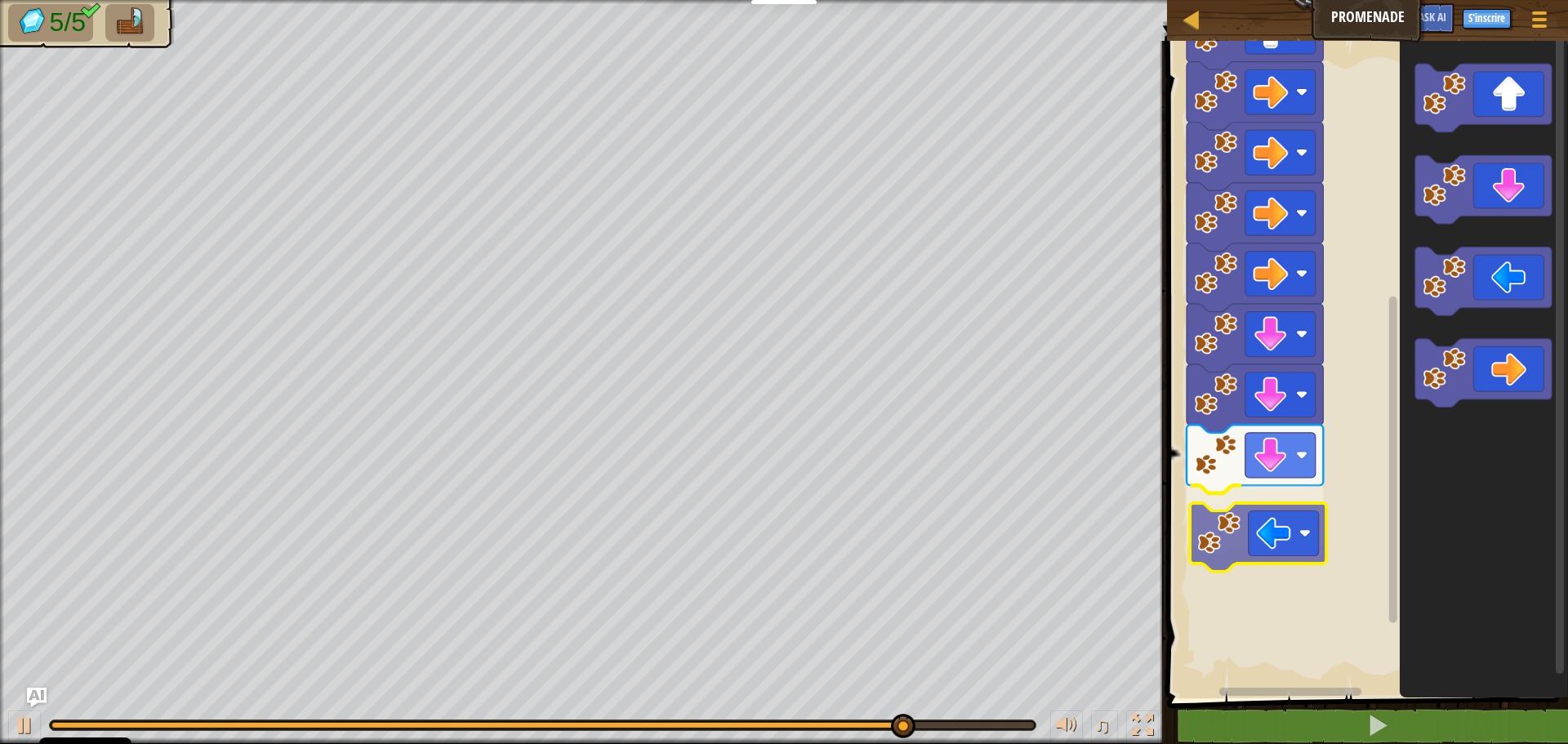
click at [1286, 541] on div "Démarrer" at bounding box center [1365, 365] width 406 height 666
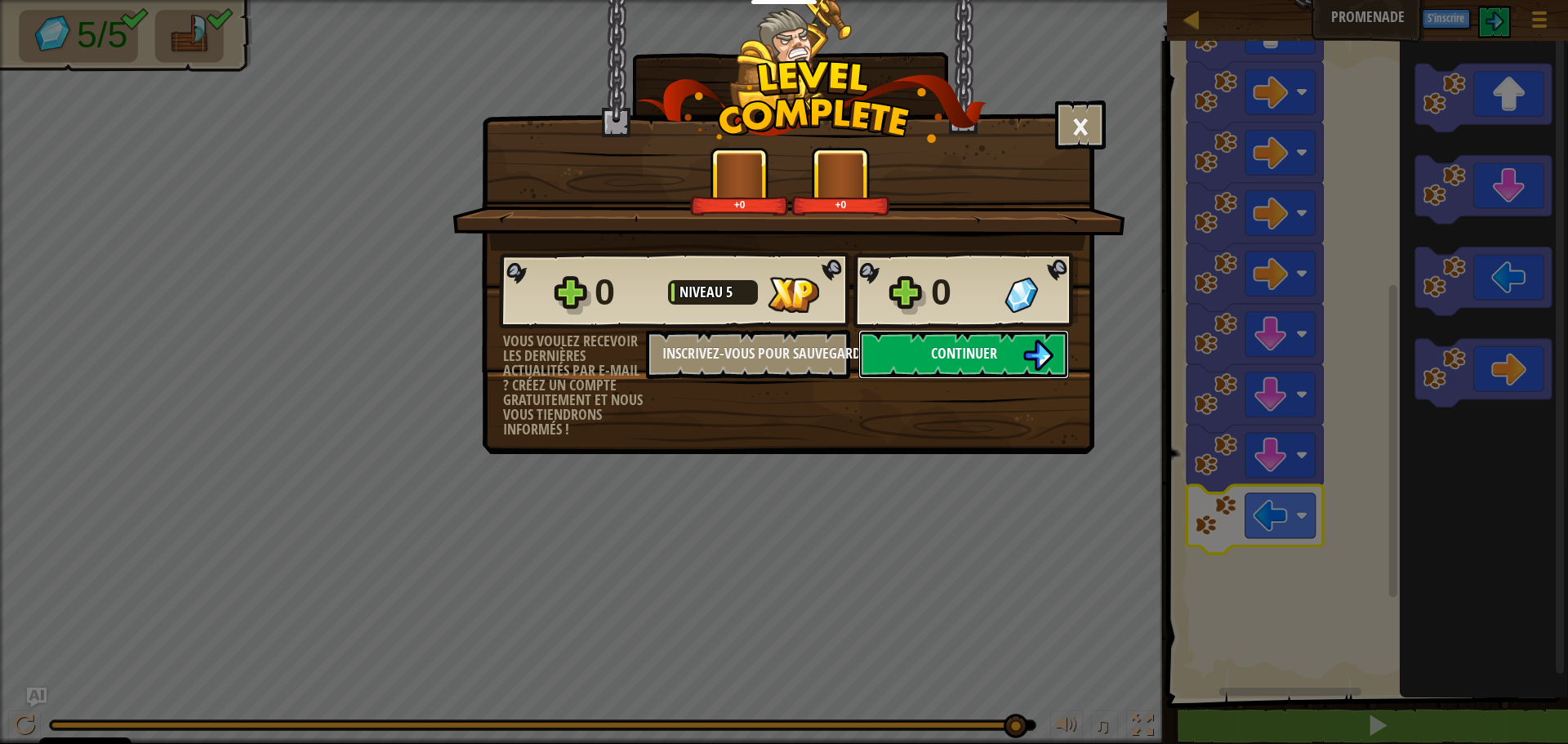
click at [950, 344] on span "Continuer" at bounding box center [964, 353] width 66 height 20
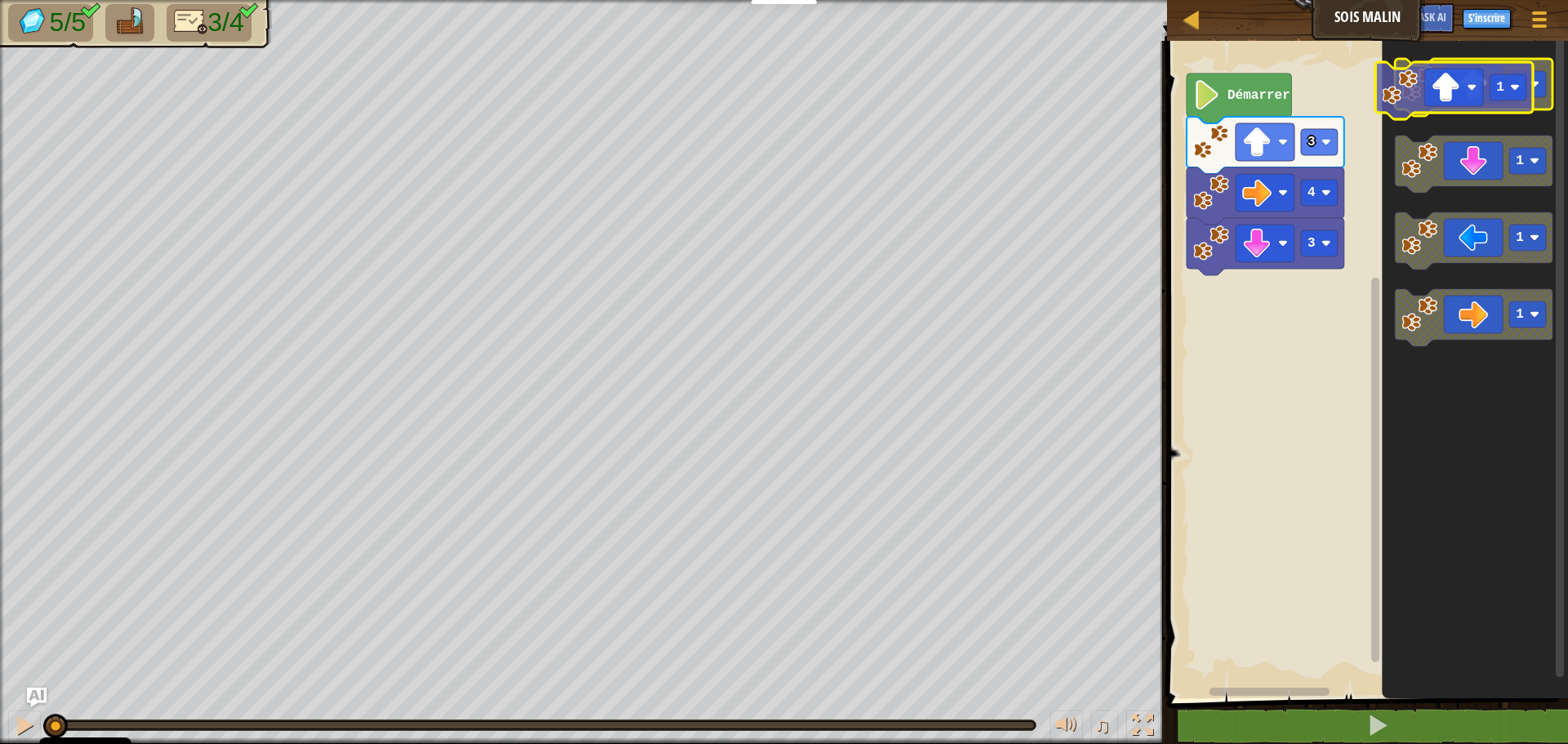
click at [1469, 80] on icon "Espace de travail de Blocky" at bounding box center [1474, 87] width 158 height 57
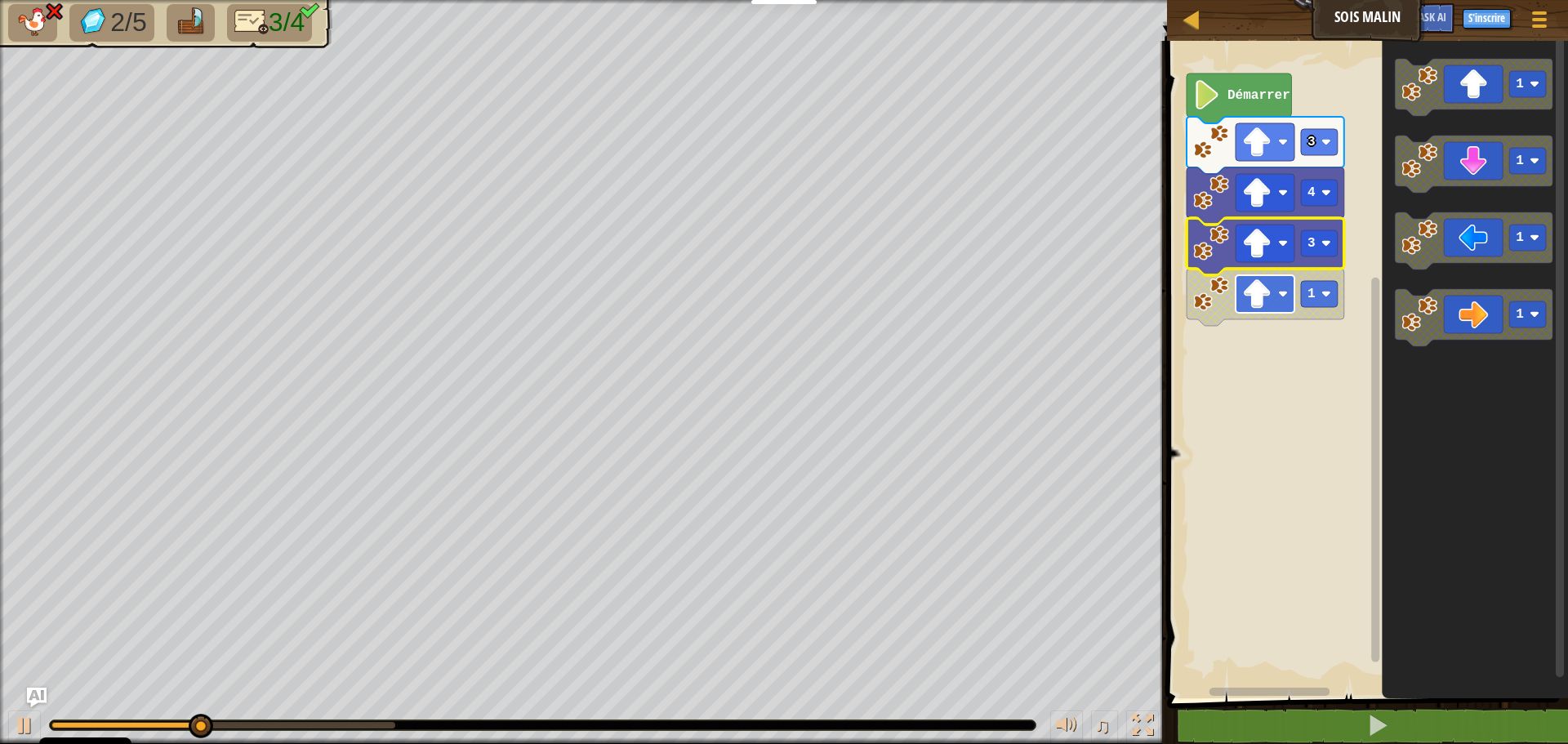
click at [1267, 291] on image "Espace de travail de Blocky" at bounding box center [1257, 294] width 29 height 29
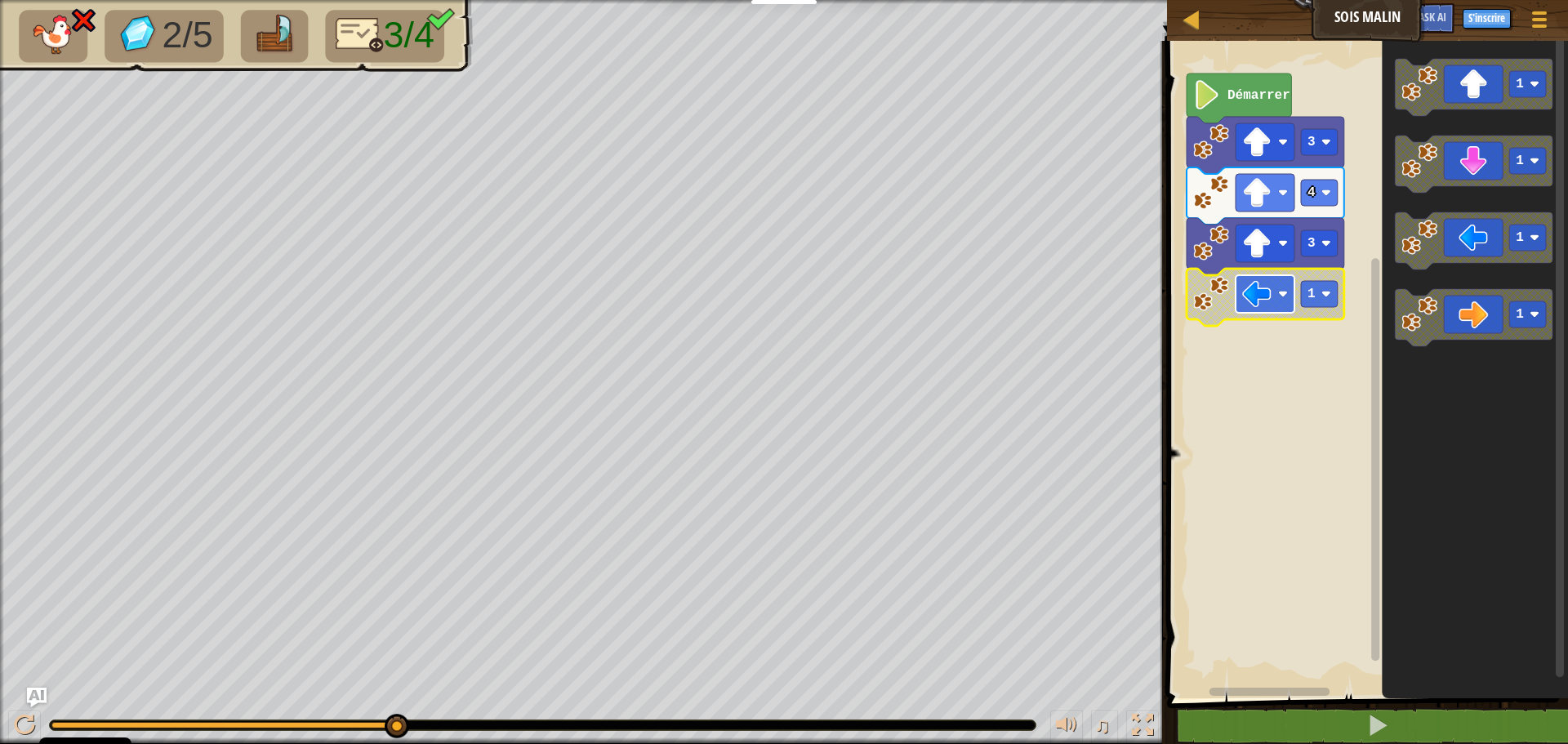
click at [1277, 300] on rect "Espace de travail de Blocky" at bounding box center [1265, 294] width 58 height 38
click at [1326, 144] on image "Espace de travail de Blocky" at bounding box center [1327, 142] width 10 height 10
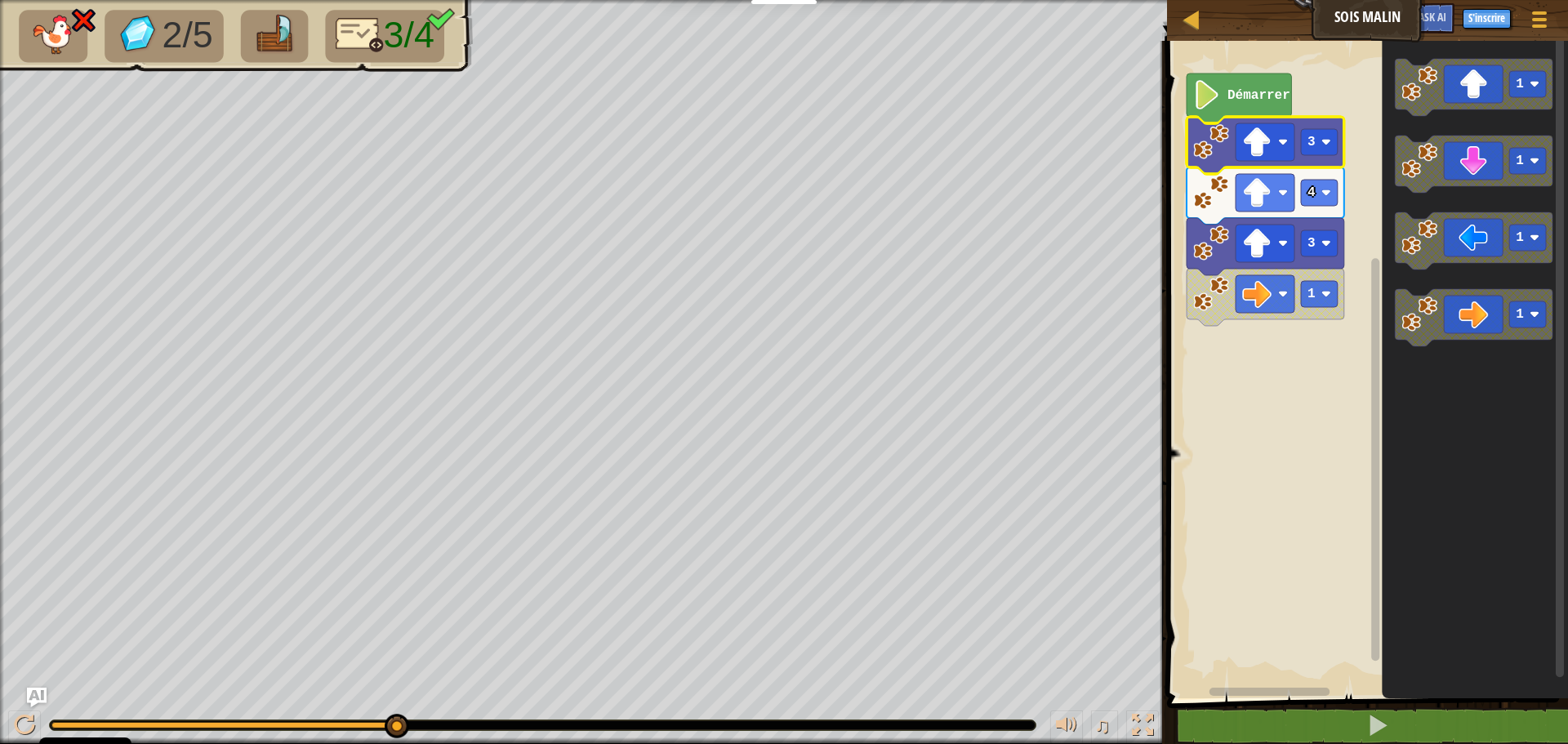
click at [1345, 104] on rect "Espace de travail de Blocky" at bounding box center [1365, 365] width 406 height 666
click at [1270, 180] on image "Espace de travail de Blocky" at bounding box center [1257, 192] width 29 height 29
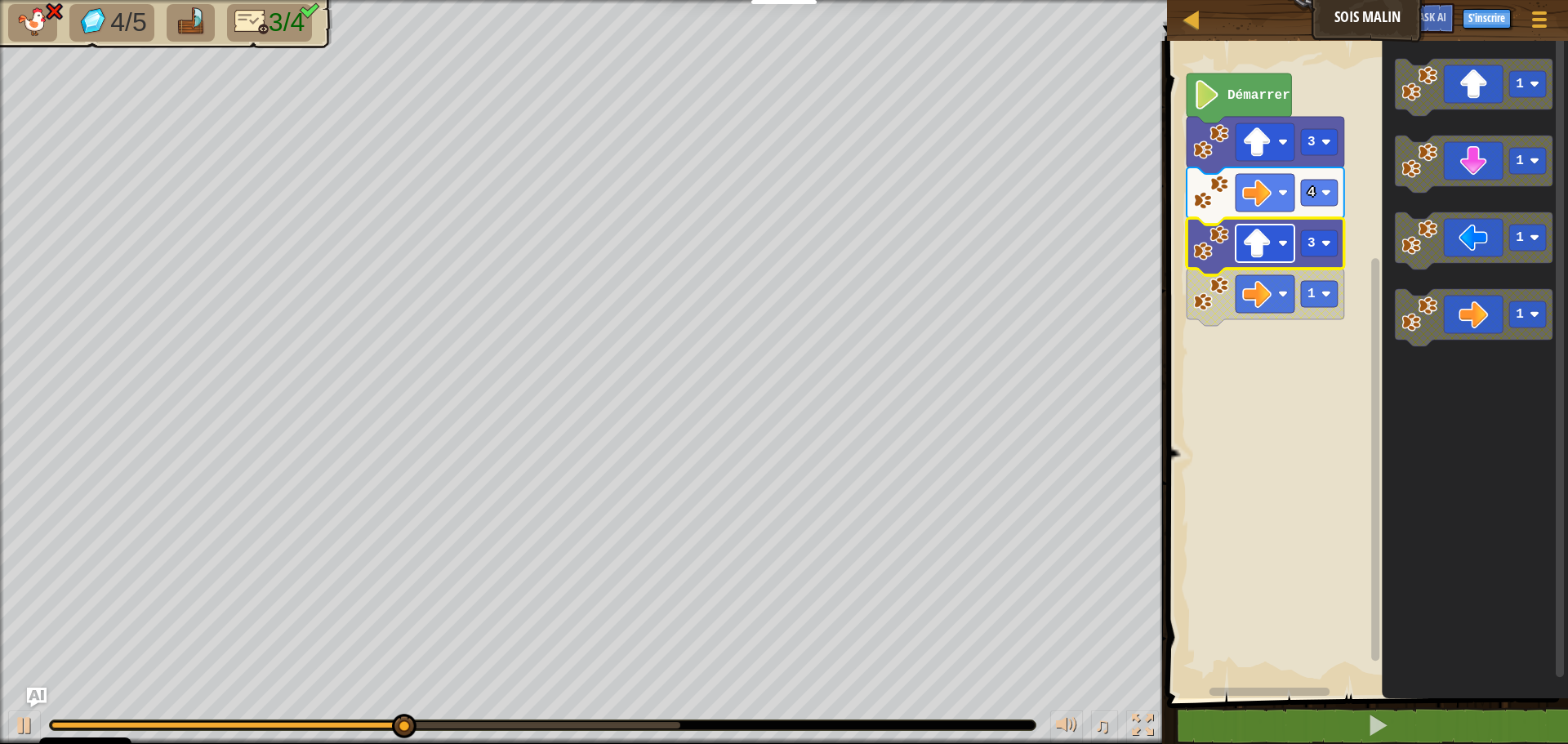
click at [1272, 245] on rect "Espace de travail de Blocky" at bounding box center [1265, 243] width 58 height 38
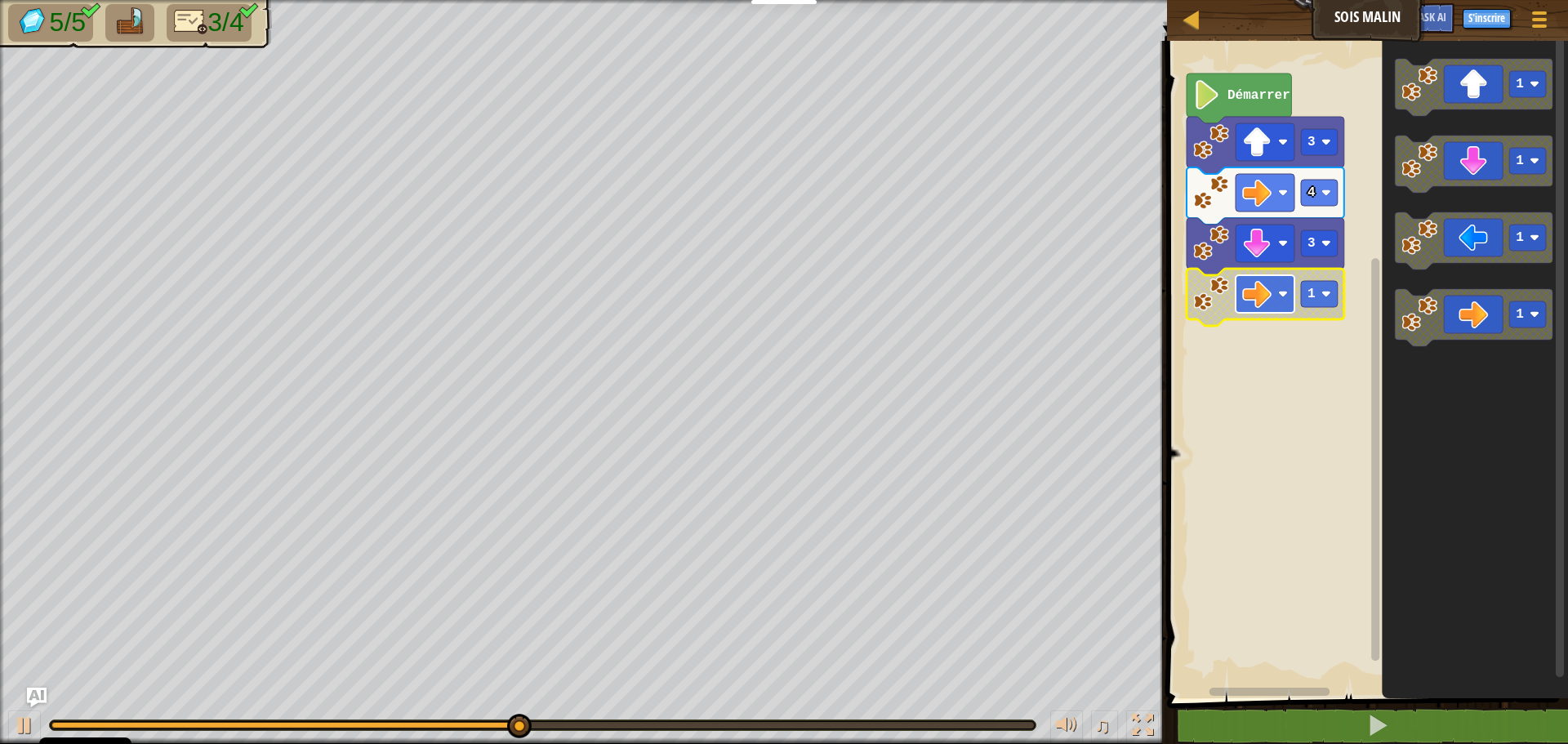
click at [1275, 300] on rect "Espace de travail de Blocky" at bounding box center [1265, 294] width 58 height 38
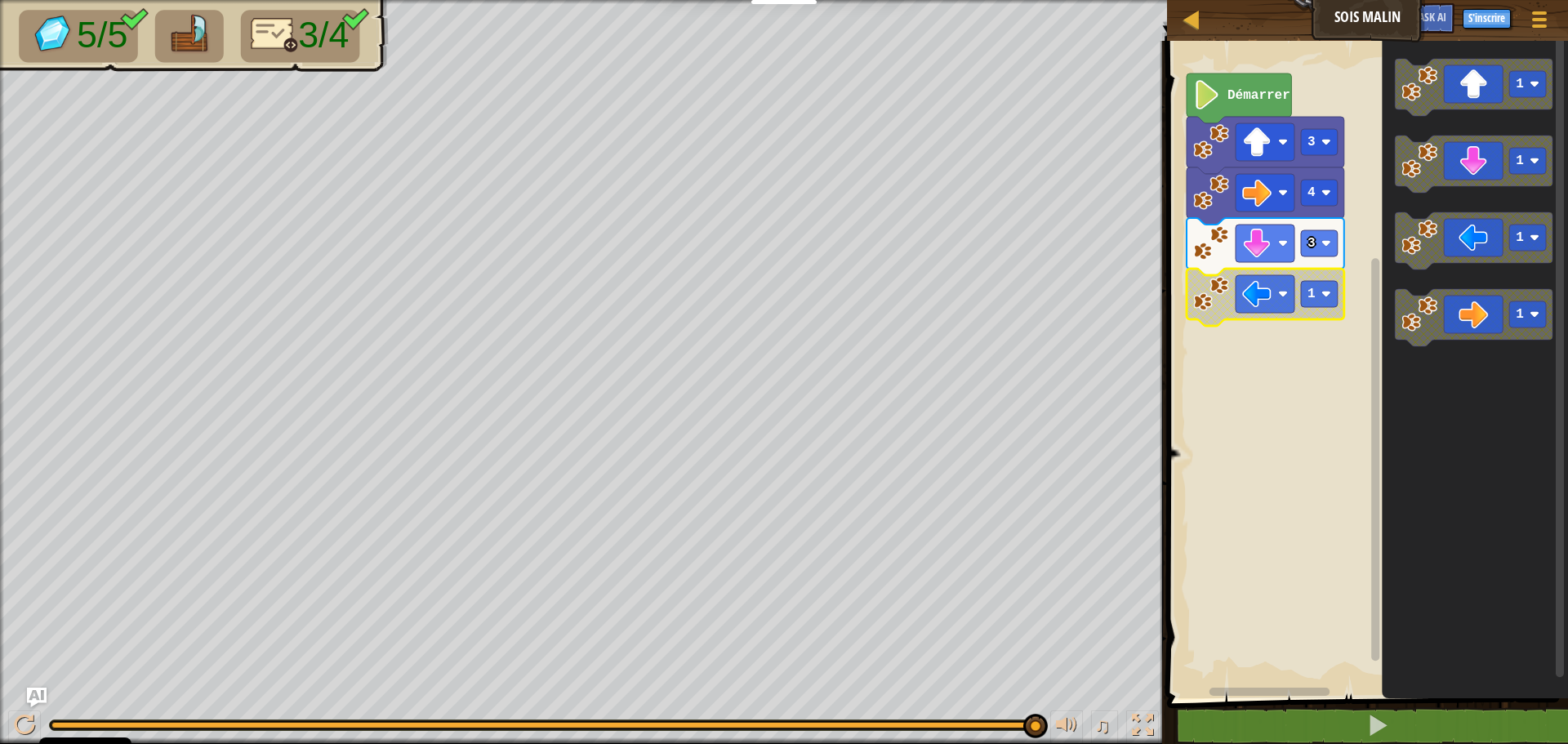
click at [1267, 356] on rect "Espace de travail de Blocky" at bounding box center [1365, 365] width 406 height 666
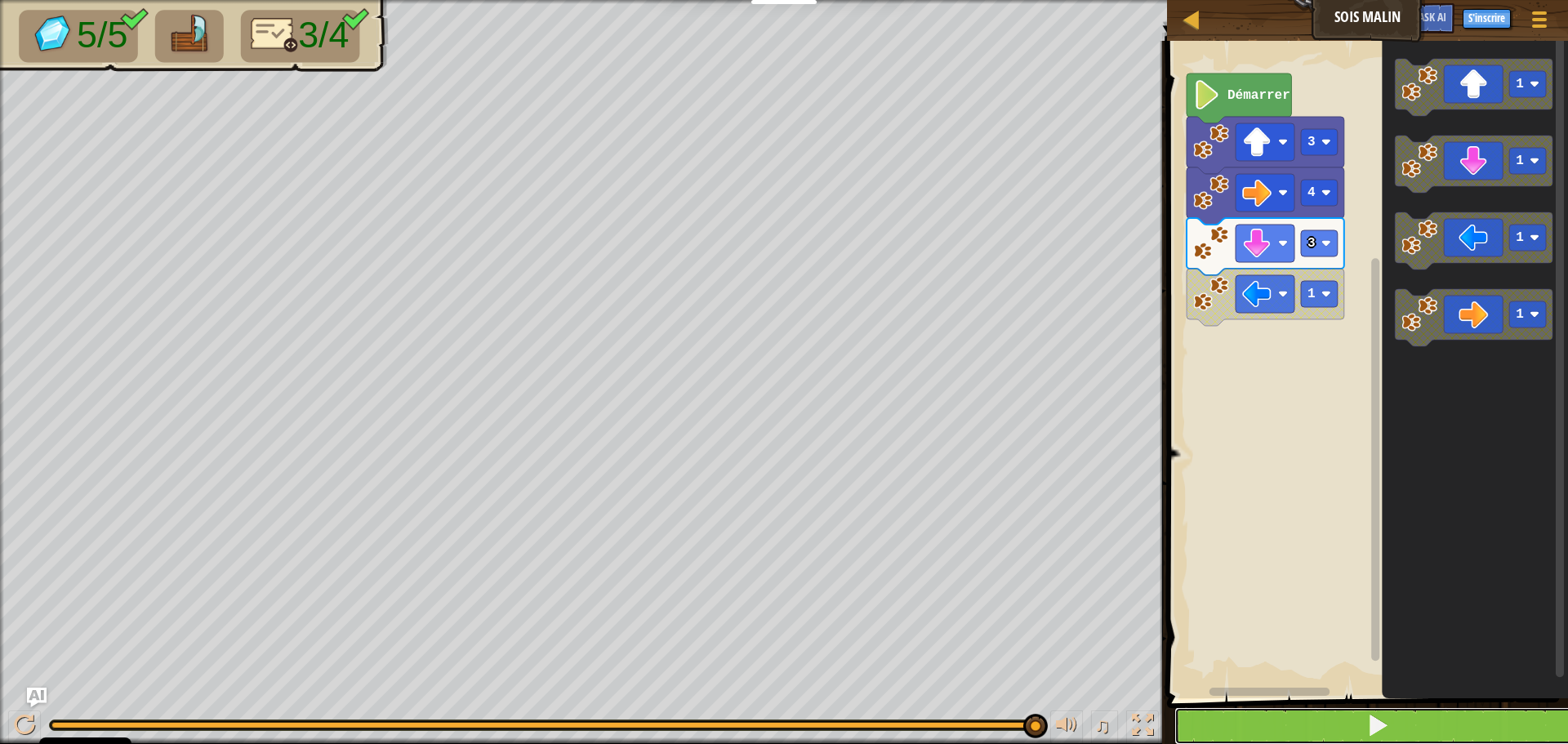
click at [1405, 730] on button at bounding box center [1378, 726] width 406 height 38
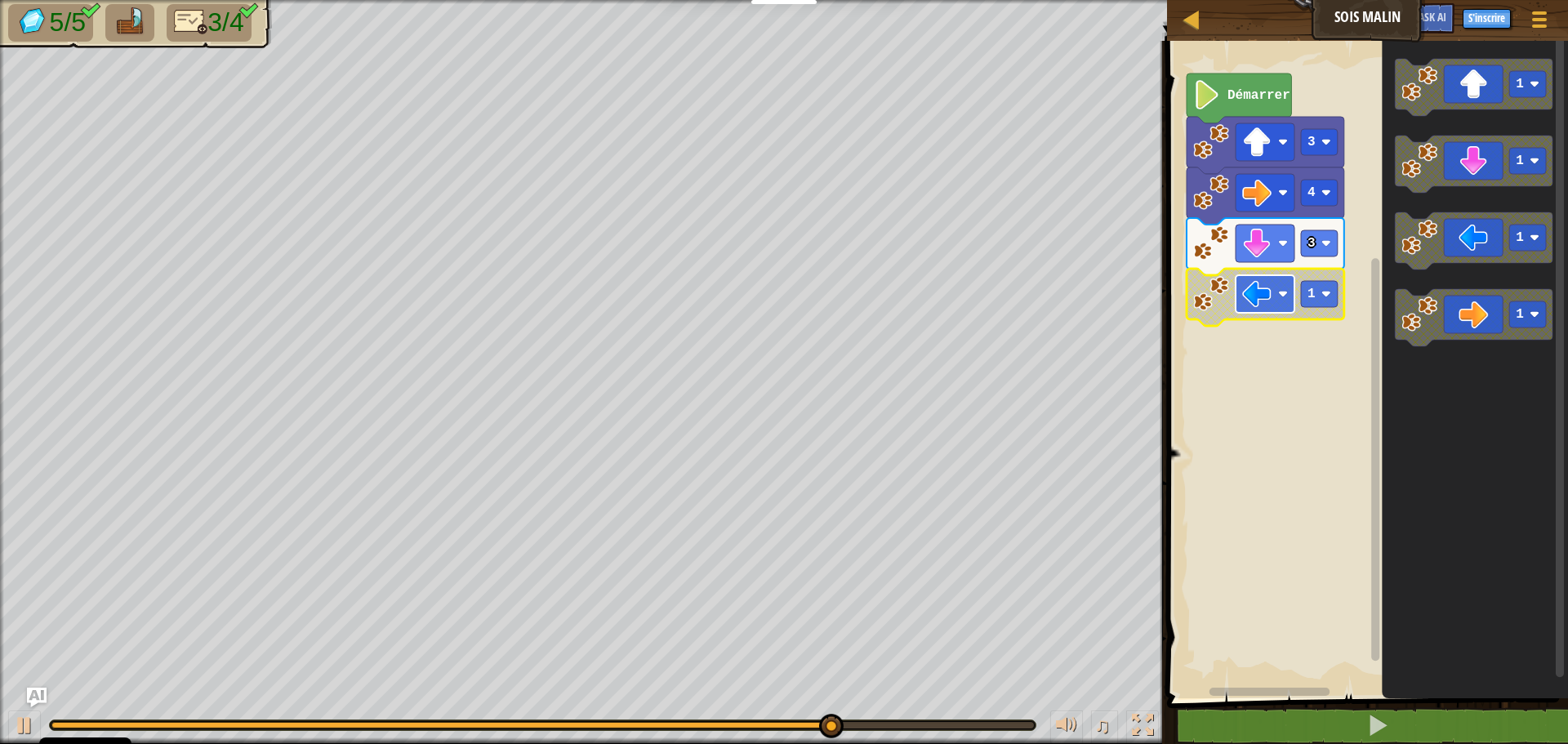
click at [1273, 284] on rect "Espace de travail de Blocky" at bounding box center [1265, 294] width 58 height 38
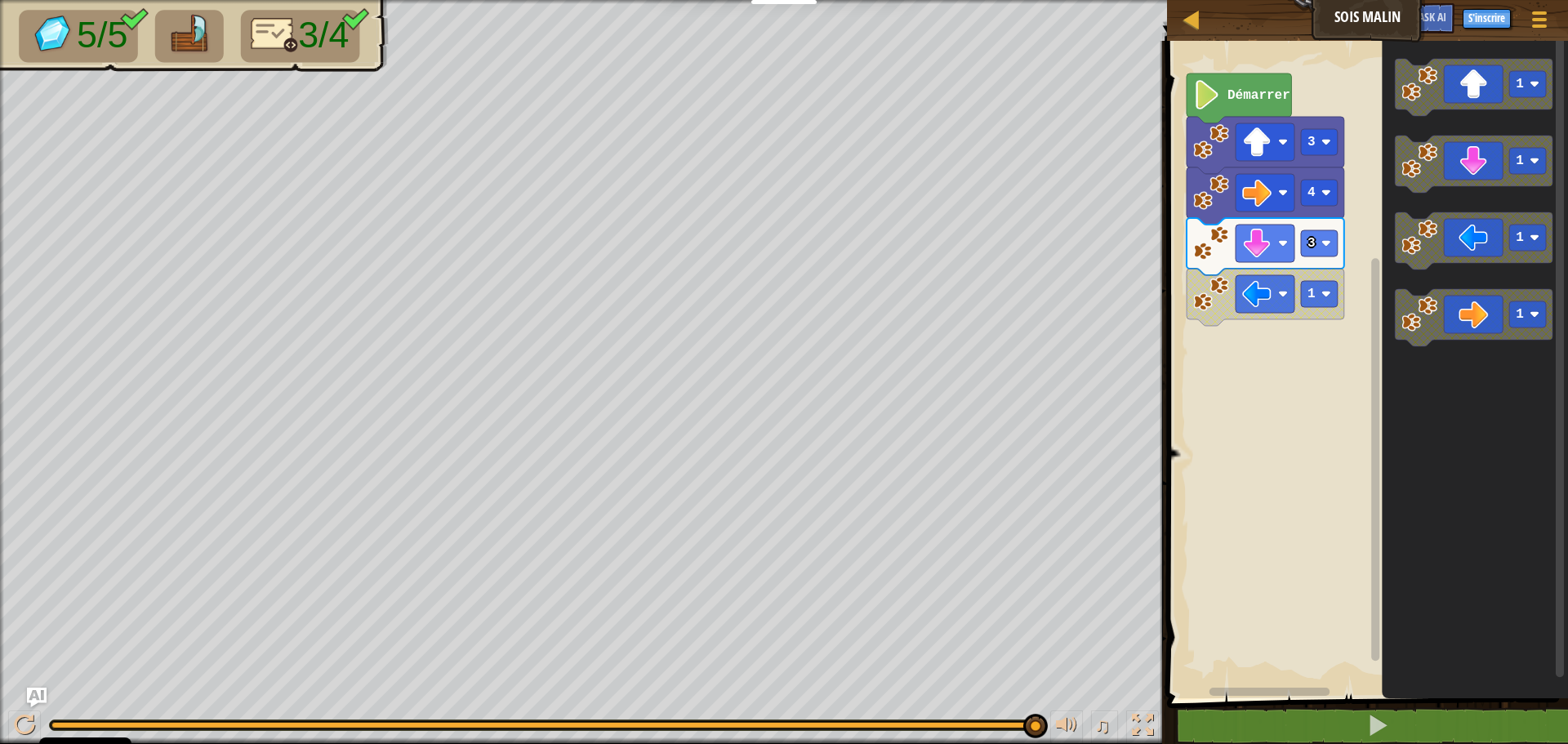
click at [1308, 357] on div "Démarrer 3 4 3 1 1 1 1 1" at bounding box center [1365, 365] width 406 height 666
click at [1241, 378] on div "Démarrer 3 4 3 1 1 1 1 1" at bounding box center [1365, 365] width 406 height 666
click at [1324, 293] on image "Espace de travail de Blocky" at bounding box center [1327, 294] width 10 height 10
click at [1290, 303] on rect "Espace de travail de Blocky" at bounding box center [1265, 294] width 58 height 38
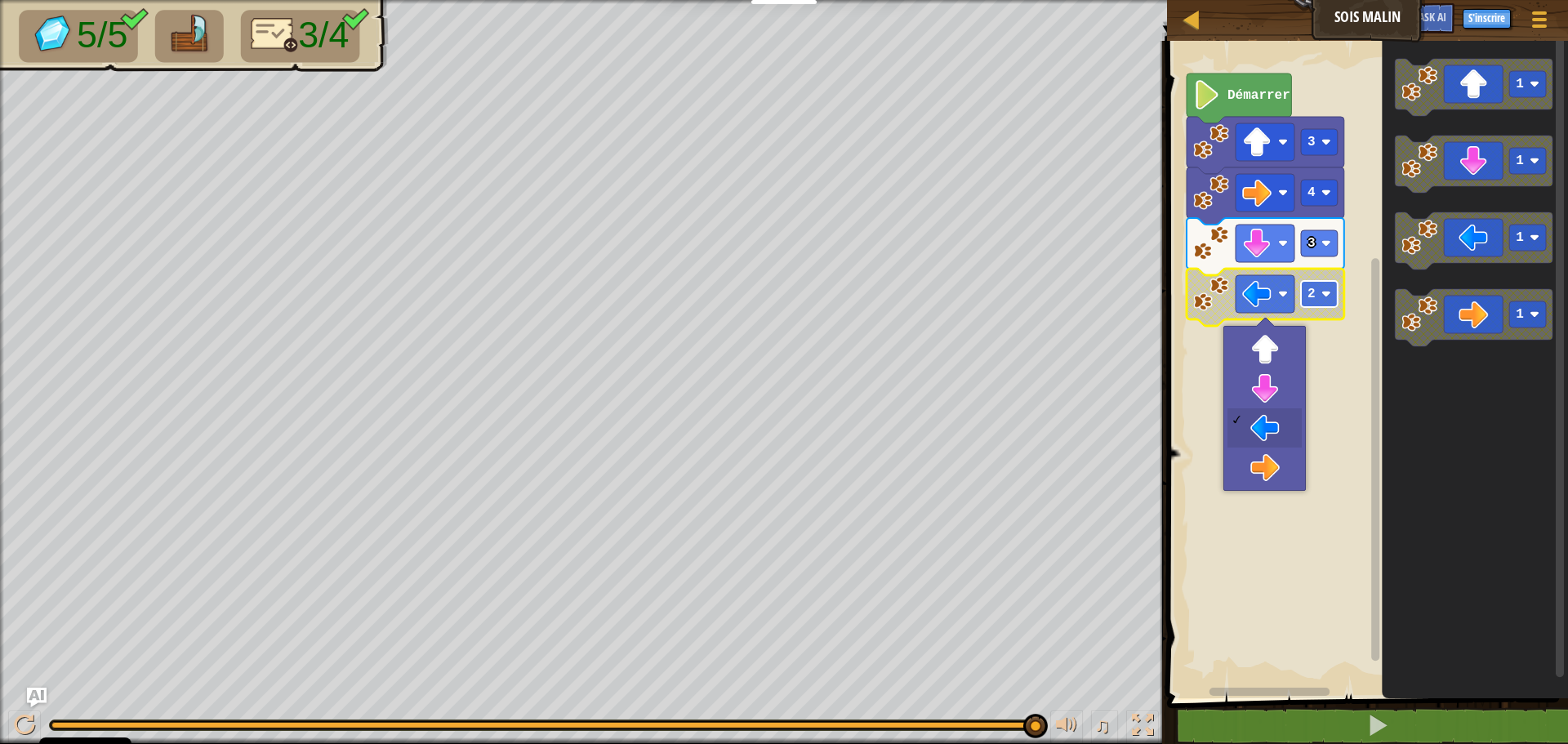
click at [1305, 292] on rect "Espace de travail de Blocky" at bounding box center [1320, 294] width 37 height 26
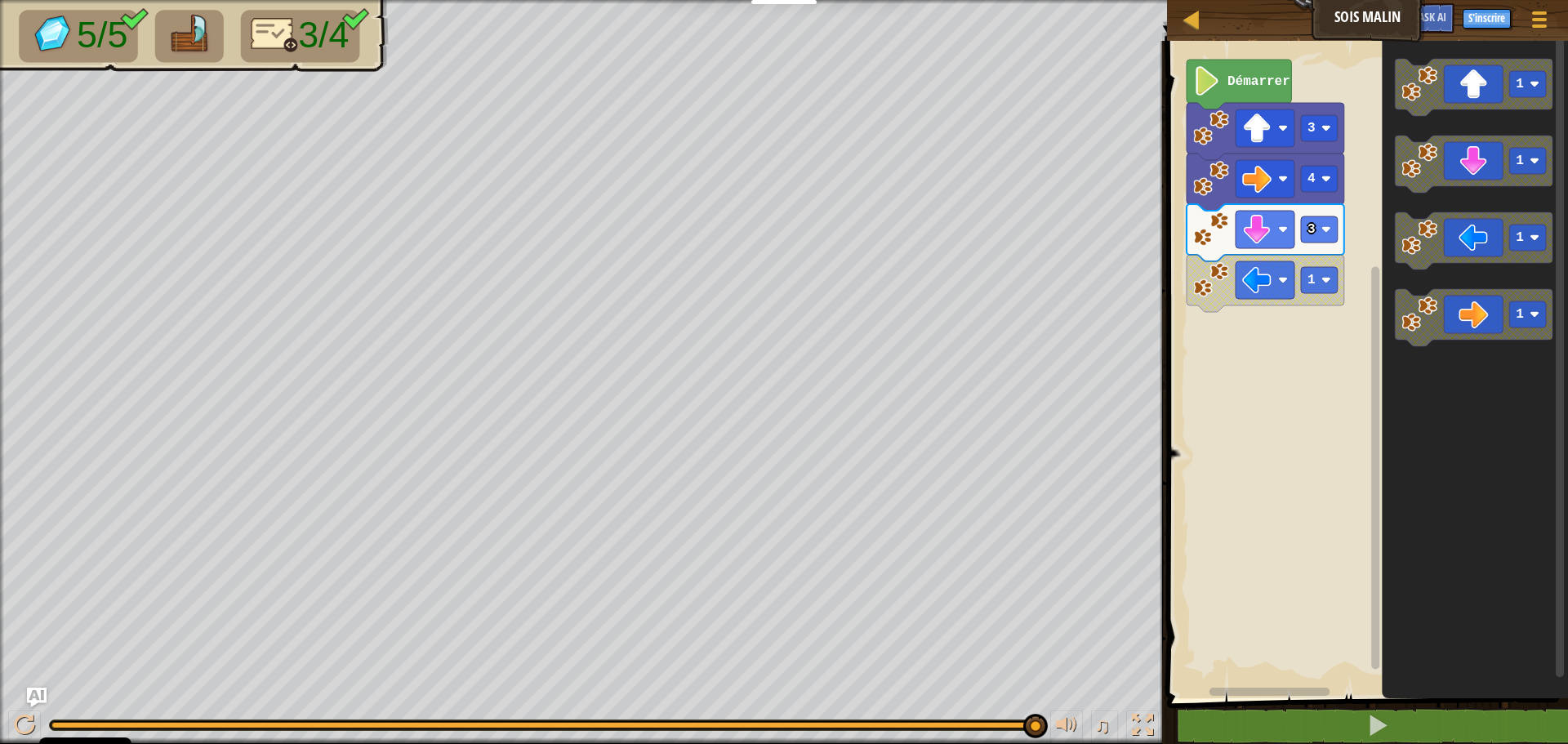
click at [1300, 68] on rect "Espace de travail de Blocky" at bounding box center [1365, 365] width 406 height 666
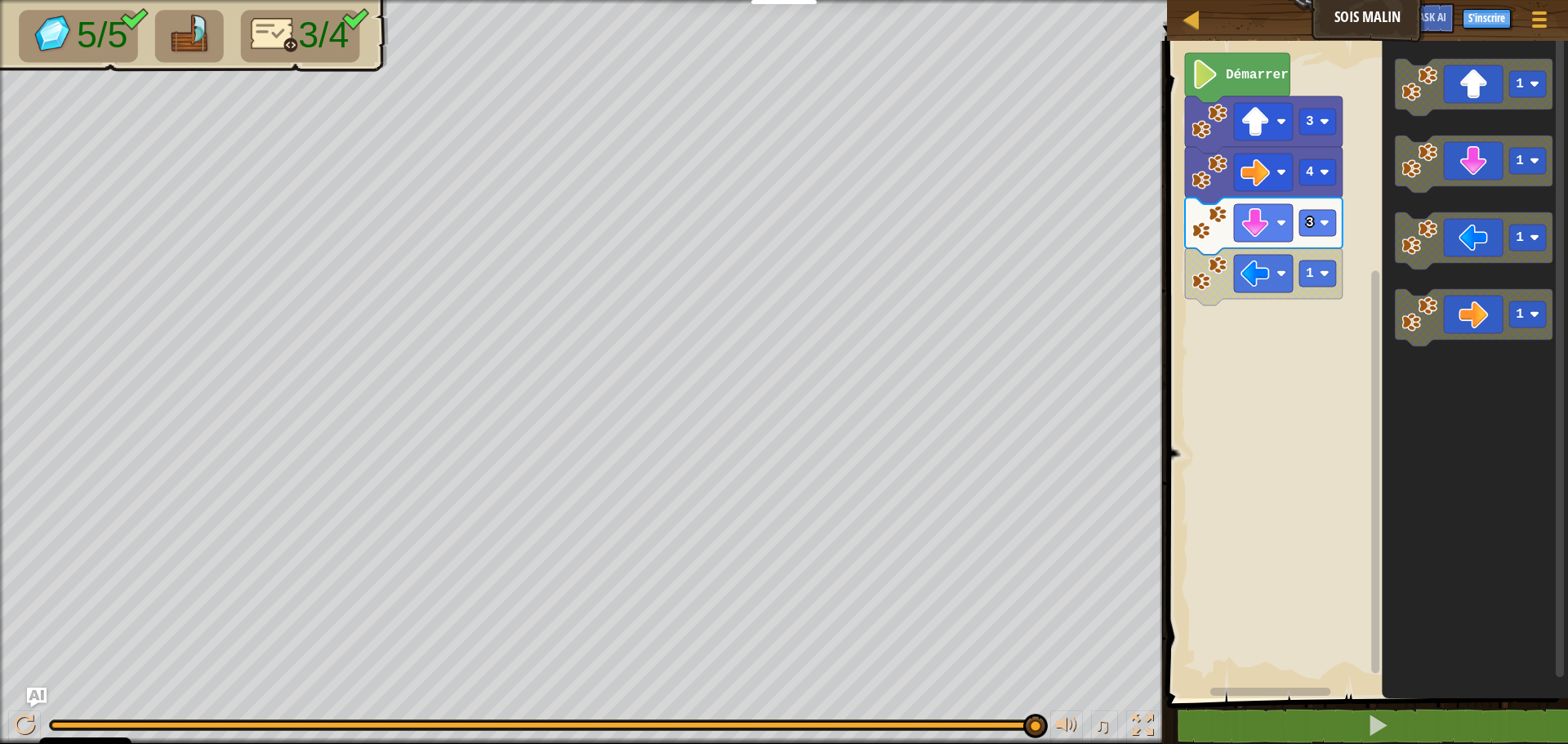
click at [1279, 79] on text "Démarrer" at bounding box center [1257, 75] width 63 height 15
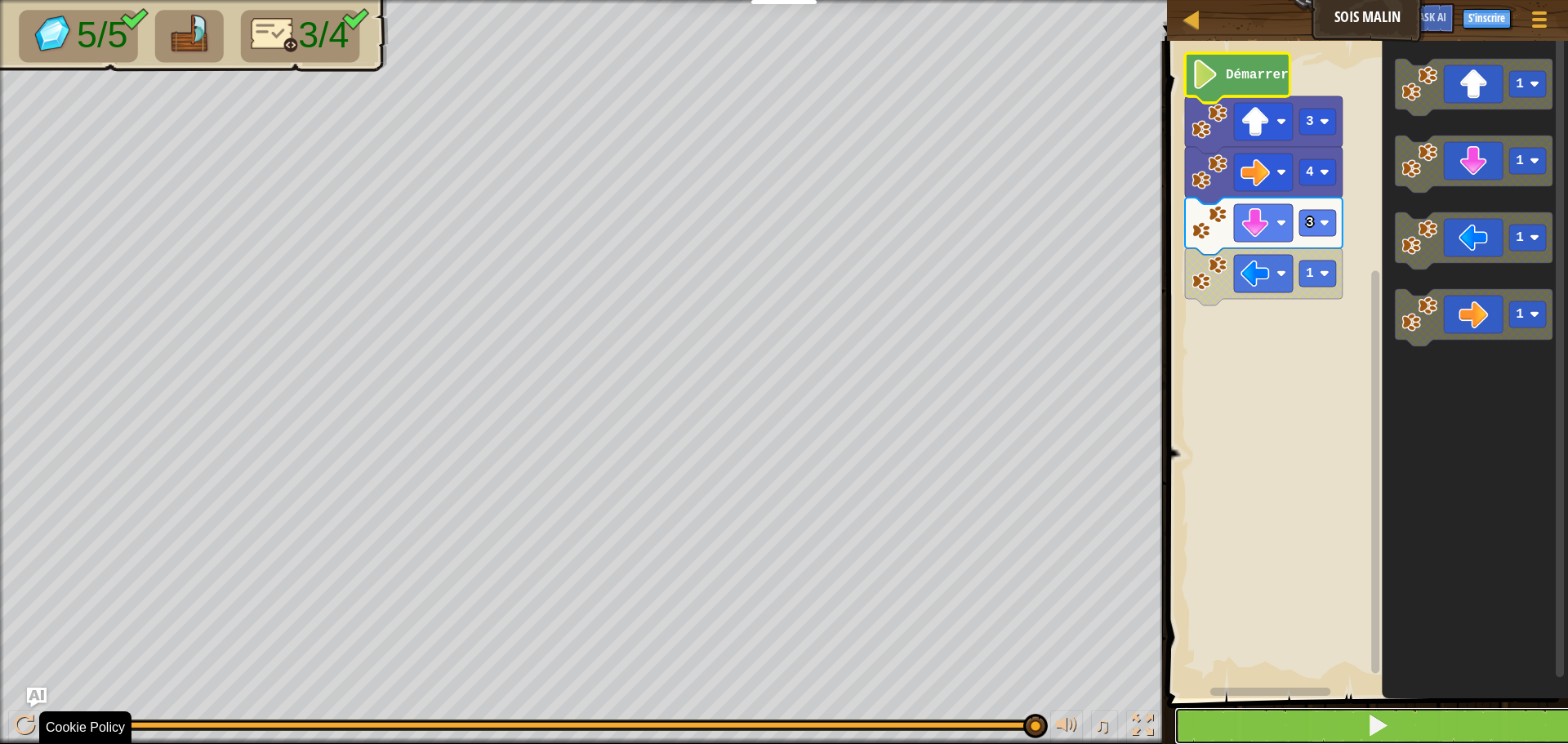
click at [1360, 708] on button at bounding box center [1378, 726] width 406 height 38
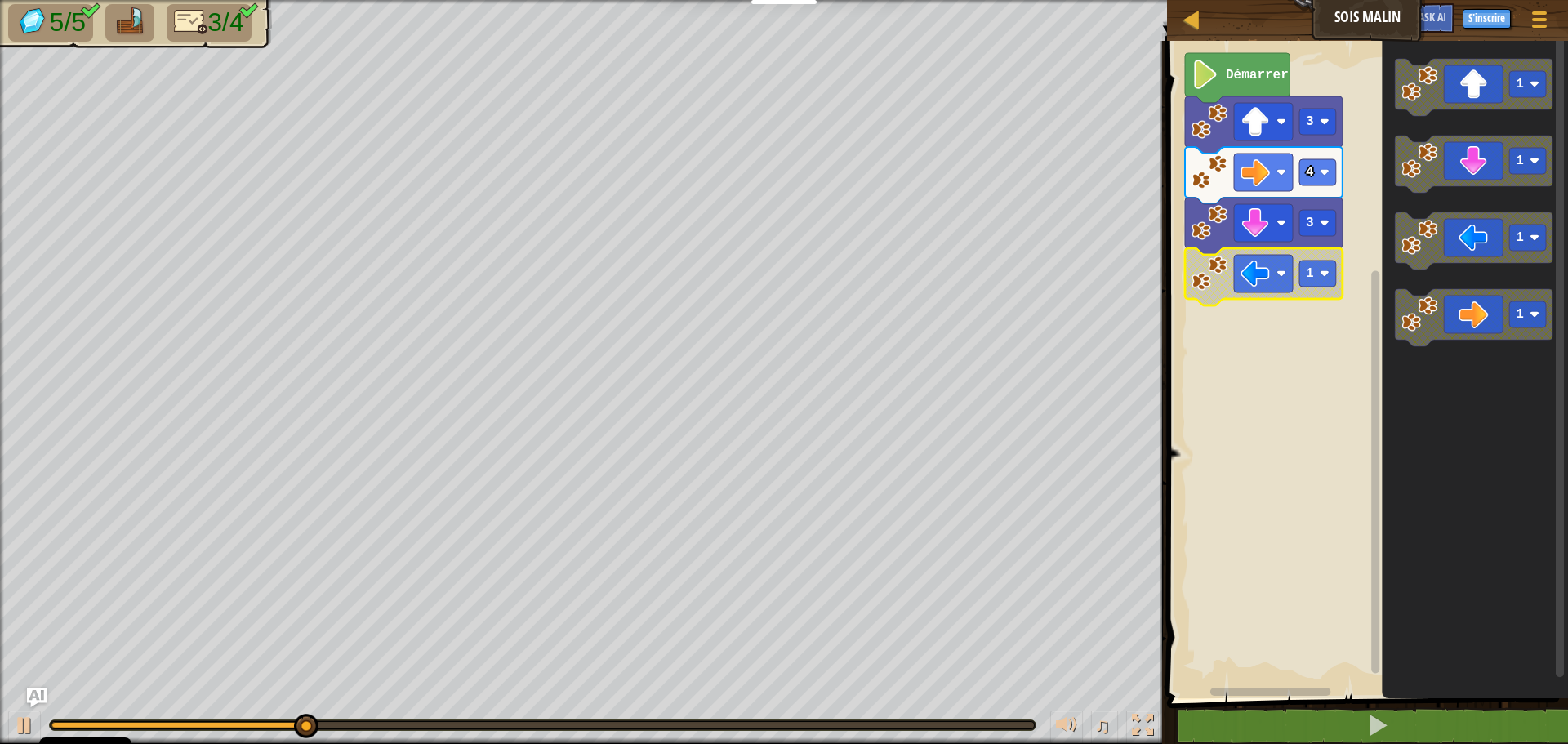
click at [1211, 276] on image "Espace de travail de Blocky" at bounding box center [1209, 273] width 36 height 36
click at [1210, 276] on image "Espace de travail de Blocky" at bounding box center [1209, 273] width 36 height 36
click at [1294, 614] on rect "Espace de travail de Blocky" at bounding box center [1365, 365] width 406 height 666
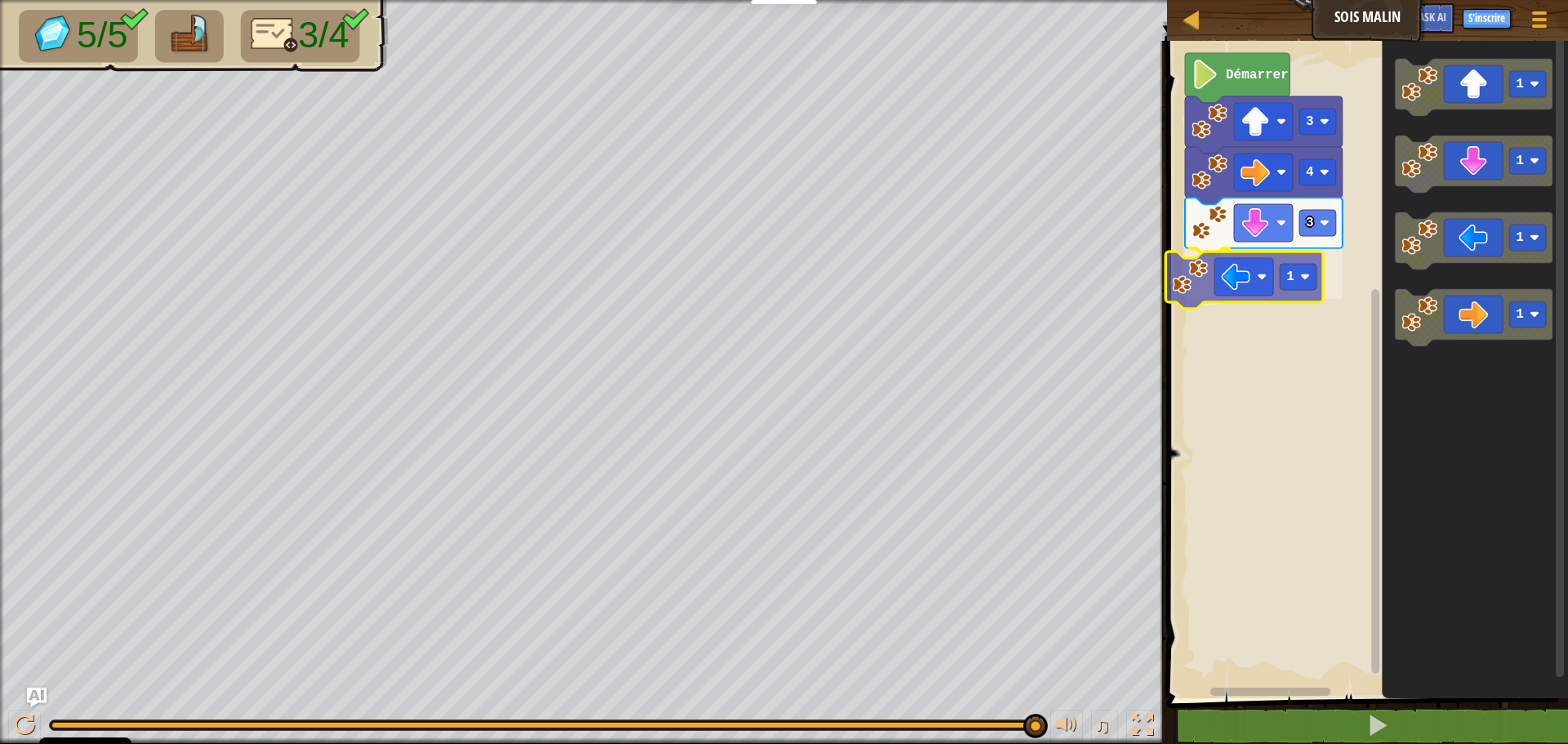
click at [1285, 266] on div "Démarrer 3 4 3 1 1 1 1 1 1" at bounding box center [1365, 365] width 406 height 666
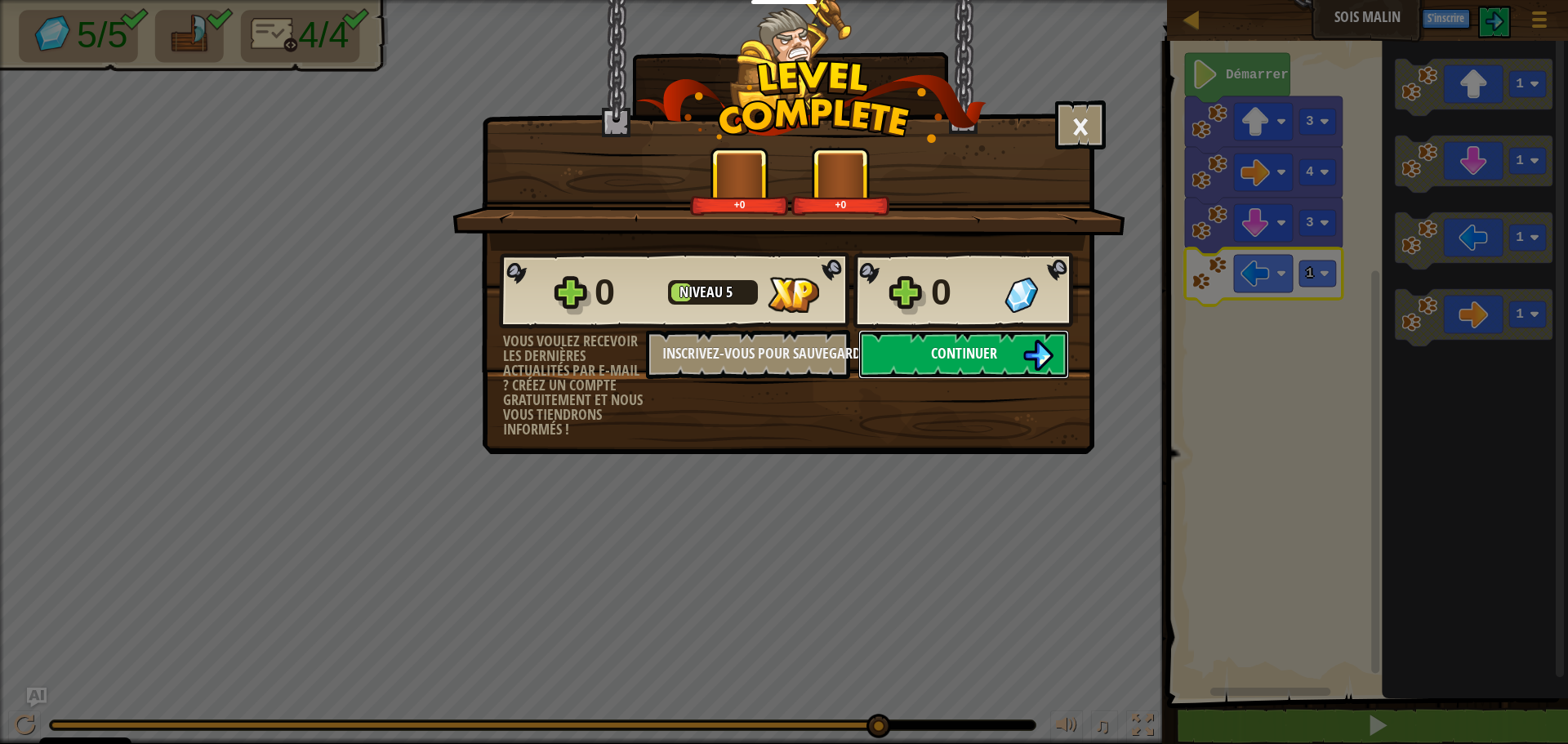
click at [979, 361] on span "Continuer" at bounding box center [964, 353] width 66 height 20
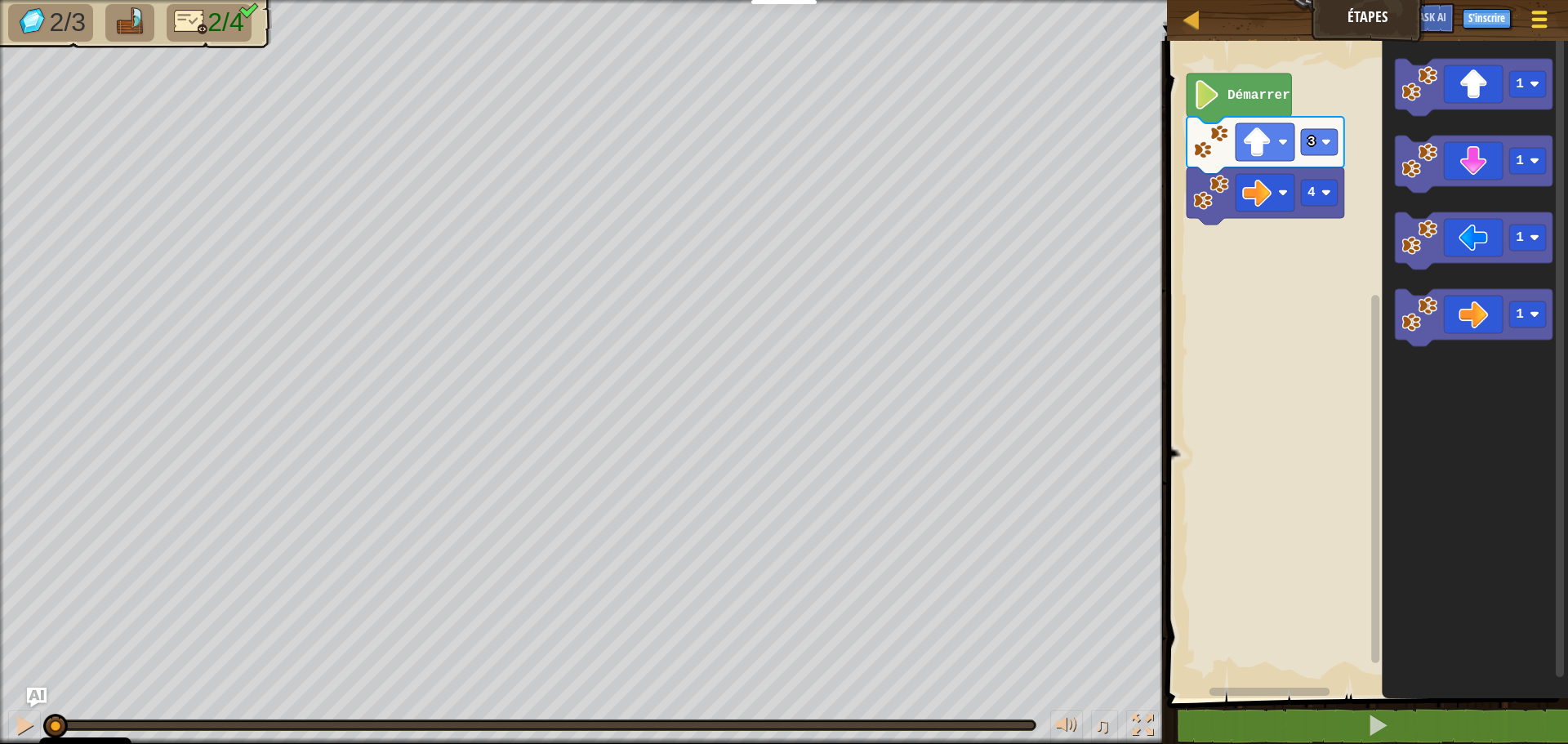
click at [1535, 19] on span at bounding box center [1540, 20] width 16 height 3
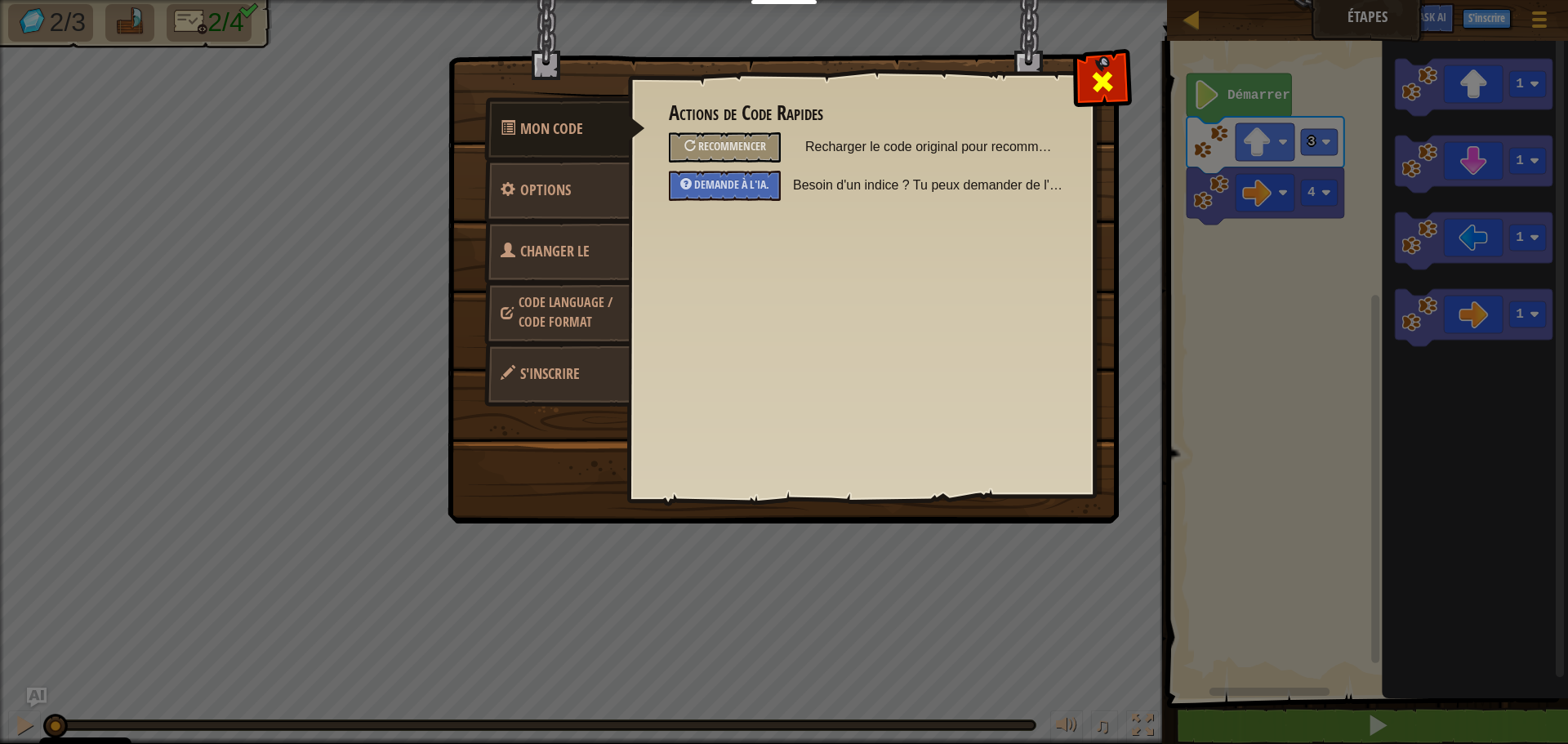
click at [1107, 68] on span at bounding box center [1102, 81] width 26 height 26
